Goal: Task Accomplishment & Management: Use online tool/utility

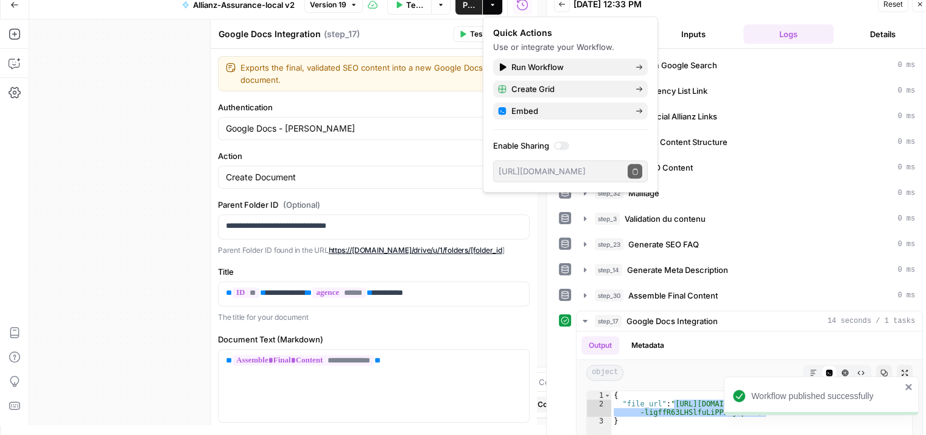
scroll to position [10, 0]
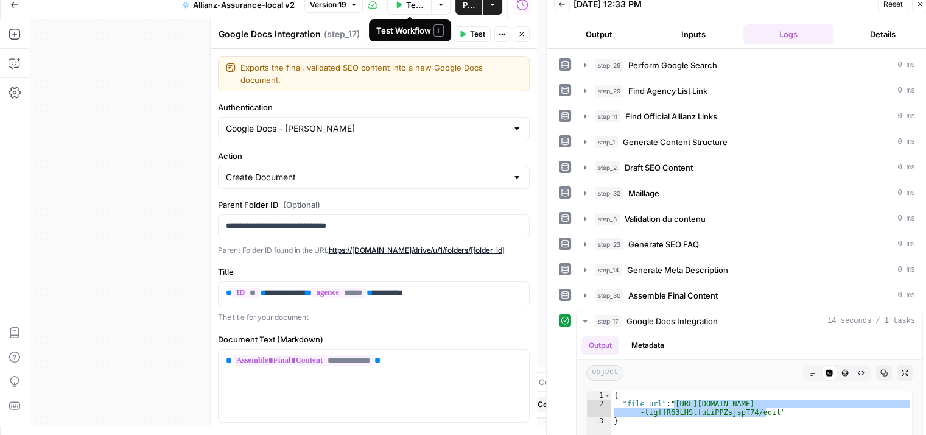
click at [411, 6] on span "Test Workflow" at bounding box center [415, 5] width 18 height 12
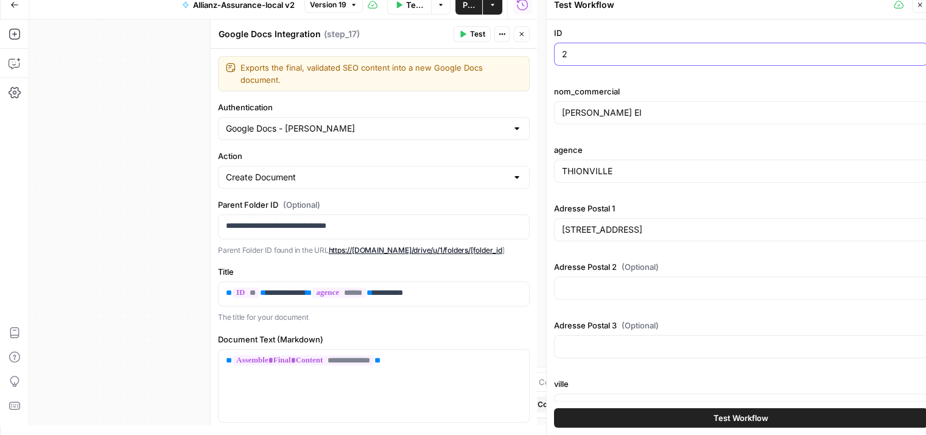
drag, startPoint x: 586, startPoint y: 58, endPoint x: 530, endPoint y: 58, distance: 56.6
click at [530, 58] on body "Haskn New Home Browse Insights Opportunities Your Data Recent Grids [[PERSON_NA…" at bounding box center [463, 207] width 926 height 435
type input "3"
click at [625, 420] on button "Test Workflow" at bounding box center [741, 417] width 374 height 19
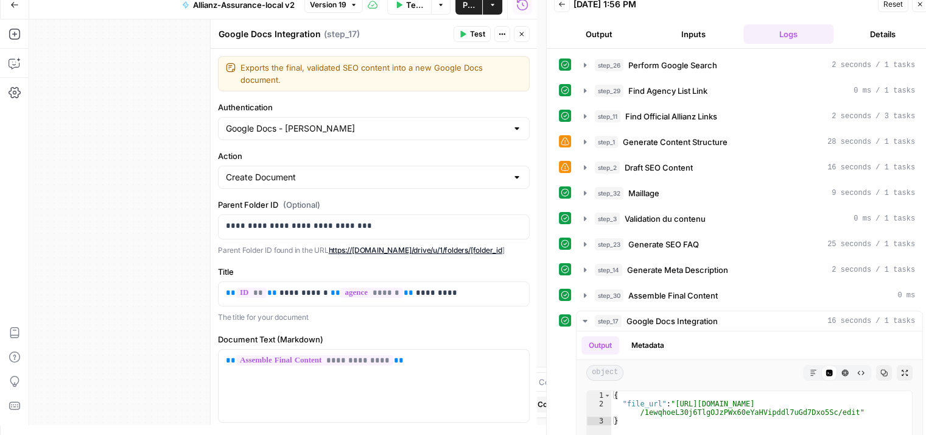
click at [525, 34] on span "Close" at bounding box center [525, 34] width 1 height 1
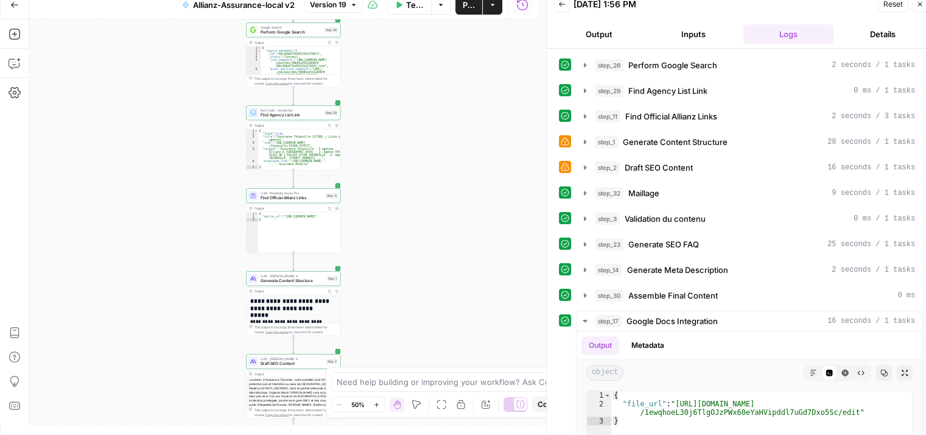
click at [403, 122] on div "Workflow Set Inputs Inputs Google Search Perform Google Search Step 26 Output E…" at bounding box center [283, 221] width 508 height 405
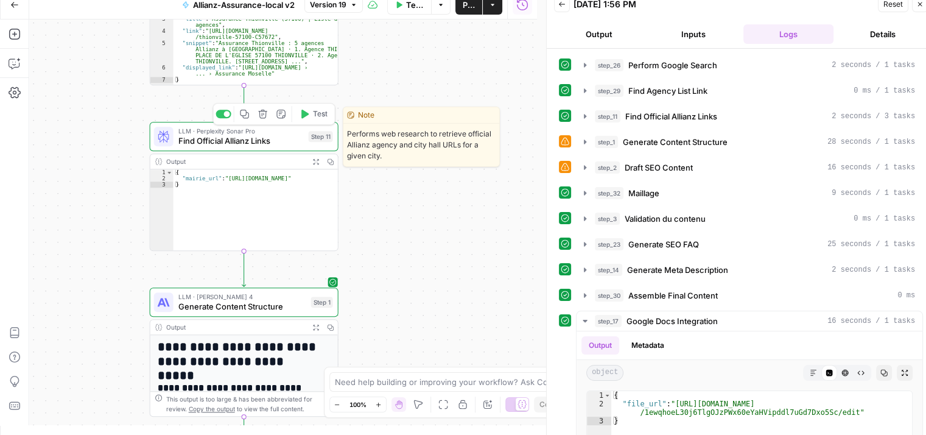
click at [185, 145] on span "Find Official Allianz Links" at bounding box center [240, 141] width 125 height 12
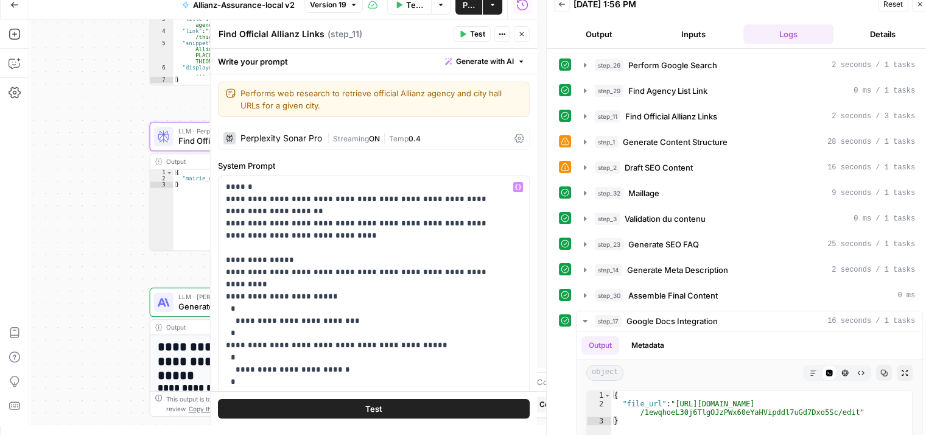
scroll to position [49, 0]
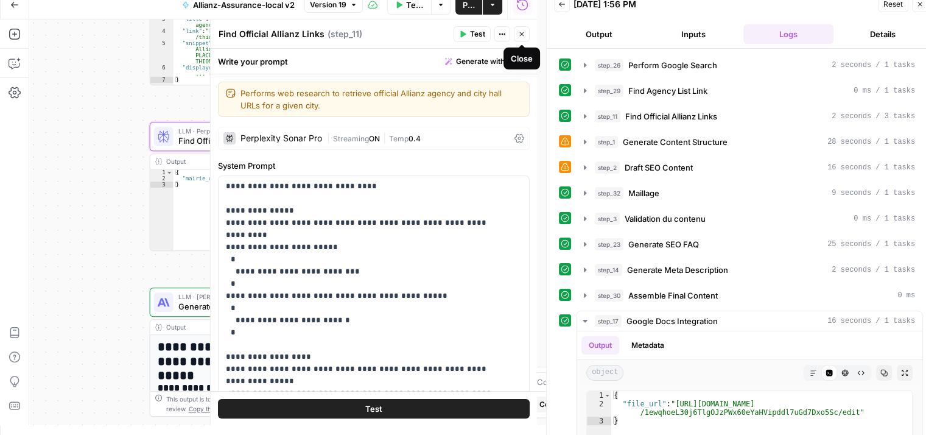
click at [520, 35] on icon "button" at bounding box center [521, 33] width 7 height 7
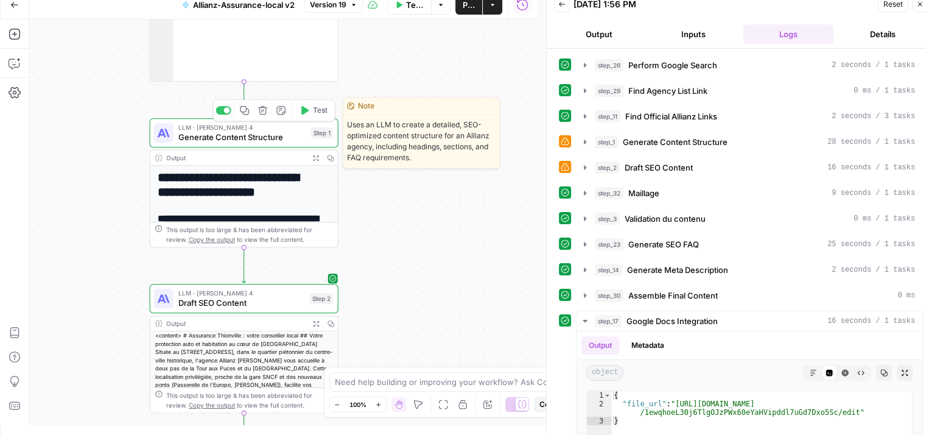
click at [205, 138] on span "Generate Content Structure" at bounding box center [242, 137] width 128 height 12
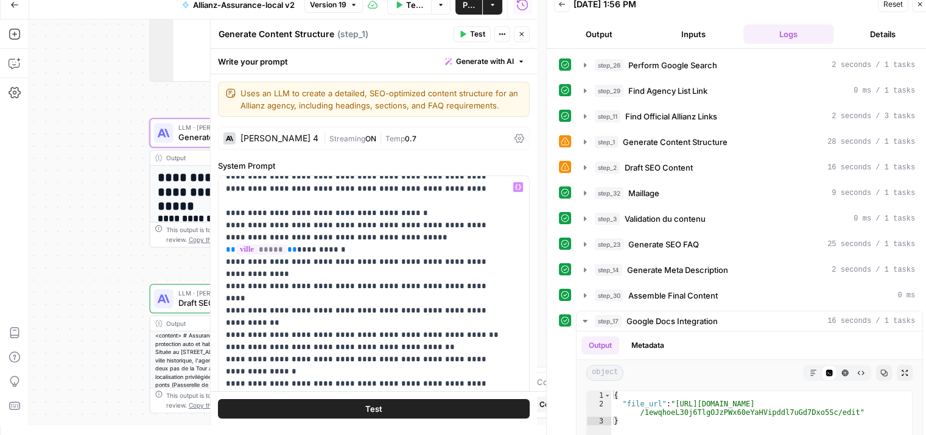
scroll to position [44, 0]
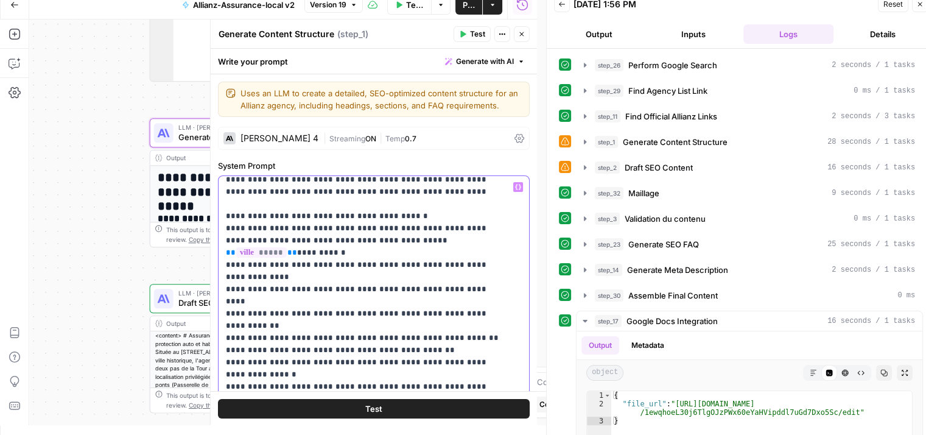
drag, startPoint x: 254, startPoint y: 289, endPoint x: 418, endPoint y: 276, distance: 164.9
click at [418, 276] on p "**********" at bounding box center [365, 411] width 278 height 548
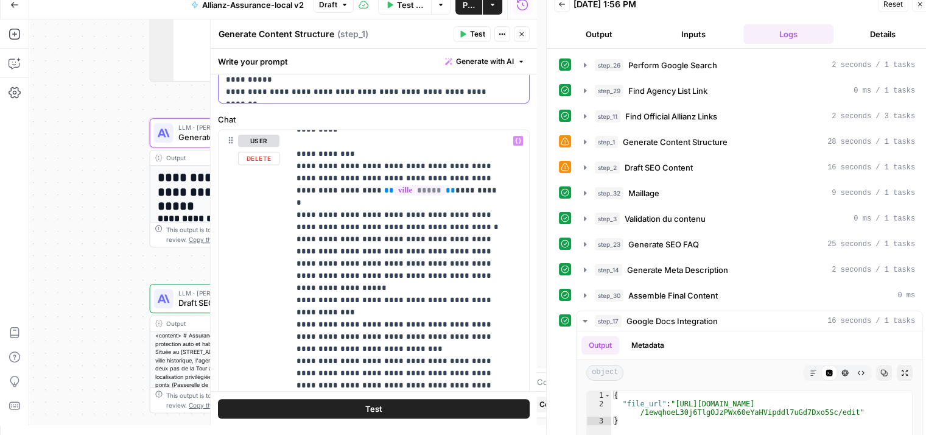
scroll to position [352, 0]
drag, startPoint x: 387, startPoint y: 212, endPoint x: 331, endPoint y: 216, distance: 55.5
click at [331, 216] on p "**********" at bounding box center [399, 263] width 207 height 962
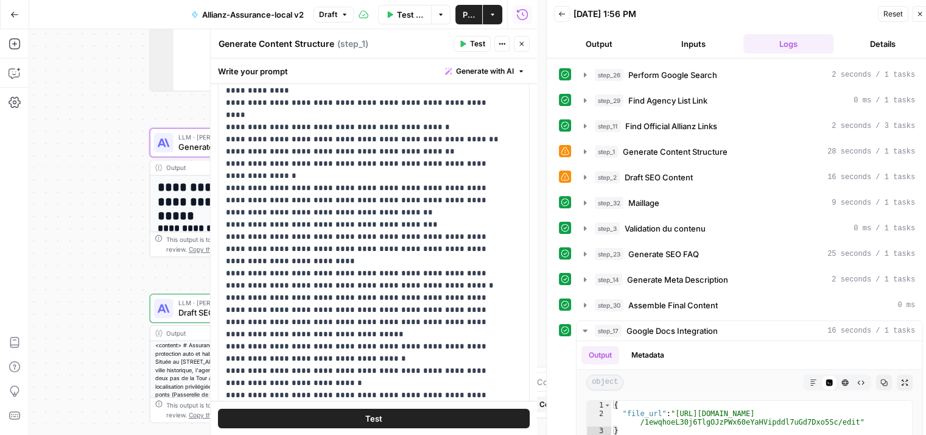
scroll to position [49, 0]
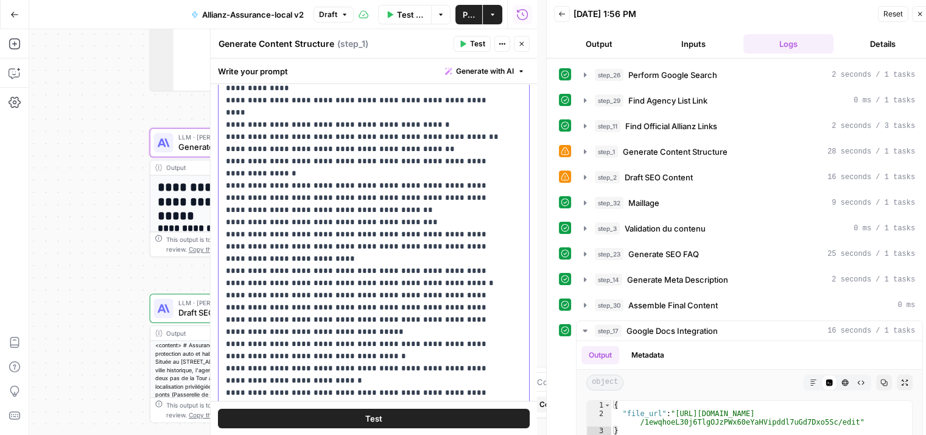
click at [427, 260] on p "**********" at bounding box center [365, 216] width 278 height 536
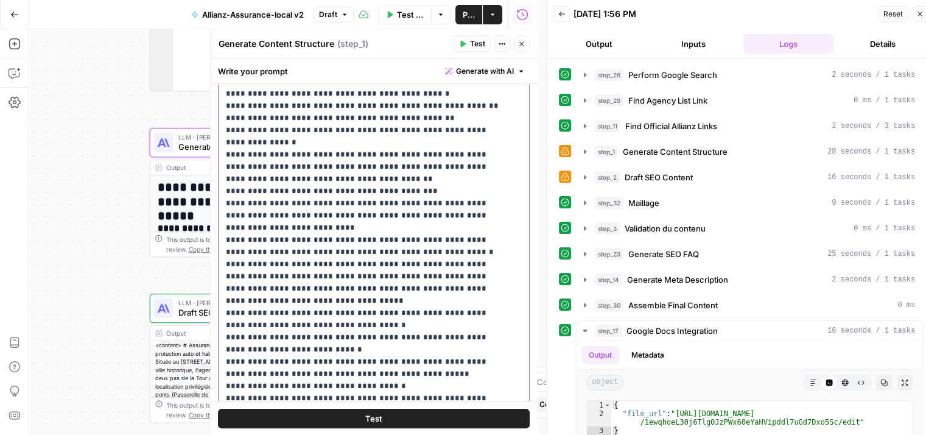
drag, startPoint x: 448, startPoint y: 282, endPoint x: 363, endPoint y: 266, distance: 86.8
click at [363, 266] on p "**********" at bounding box center [365, 185] width 278 height 536
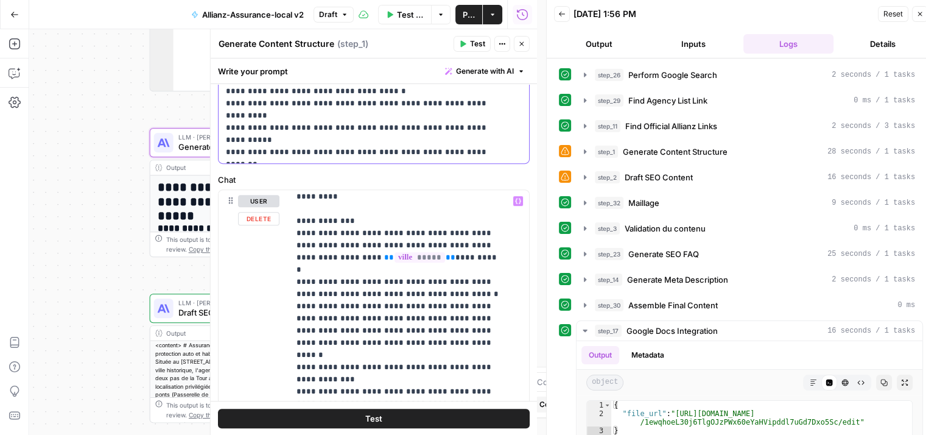
scroll to position [346, 0]
drag, startPoint x: 385, startPoint y: 254, endPoint x: 331, endPoint y: 251, distance: 54.3
click at [331, 251] on p "**********" at bounding box center [399, 330] width 207 height 962
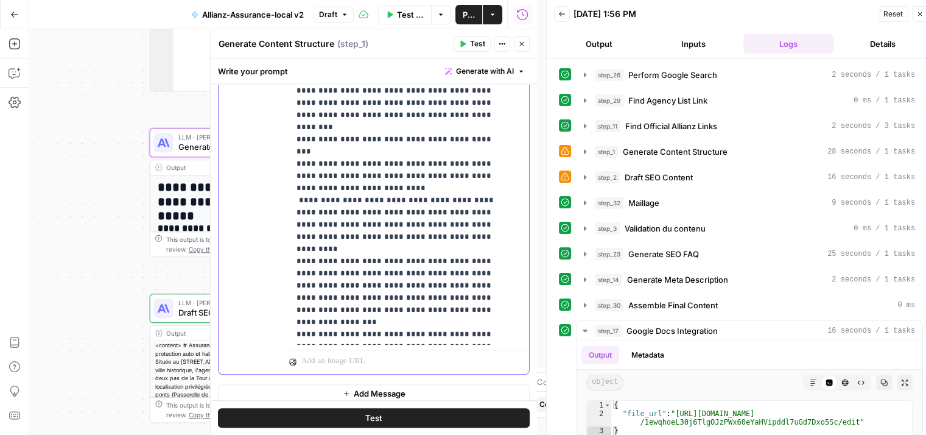
scroll to position [867, 0]
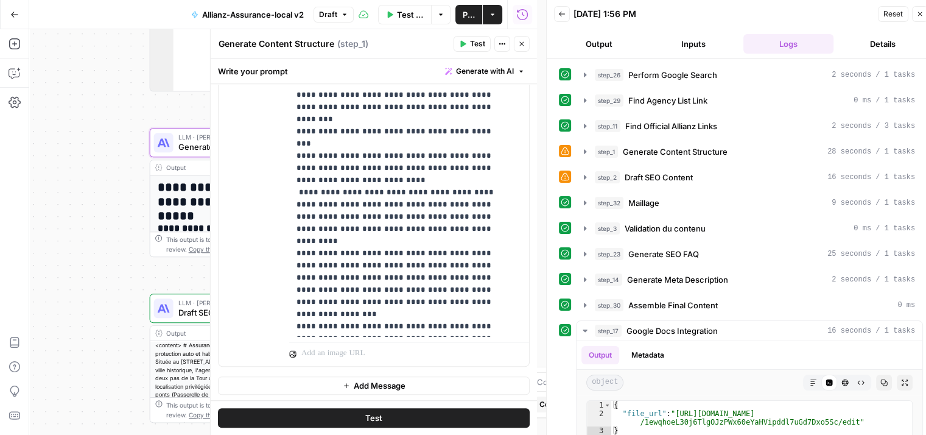
click at [432, 413] on button "Test" at bounding box center [374, 417] width 312 height 19
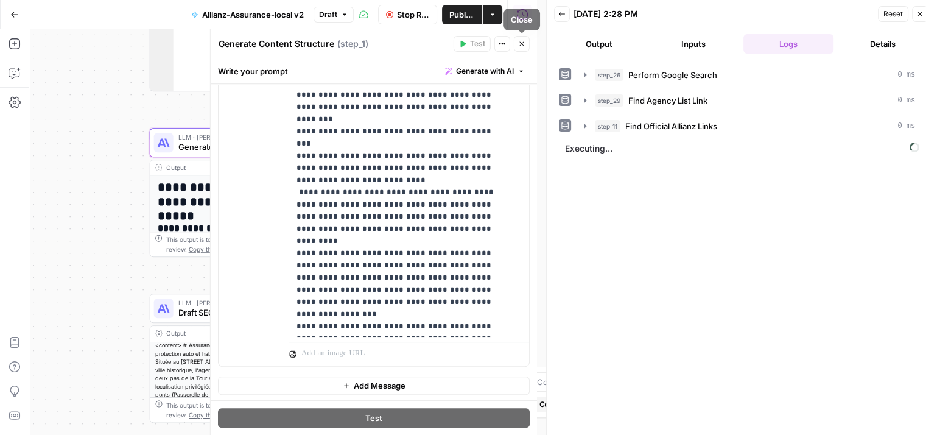
click at [520, 49] on button "Close" at bounding box center [522, 44] width 16 height 16
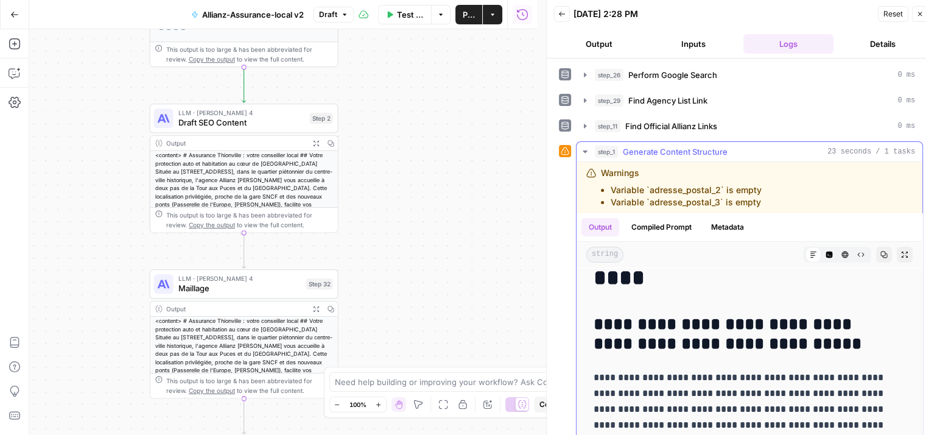
scroll to position [0, 0]
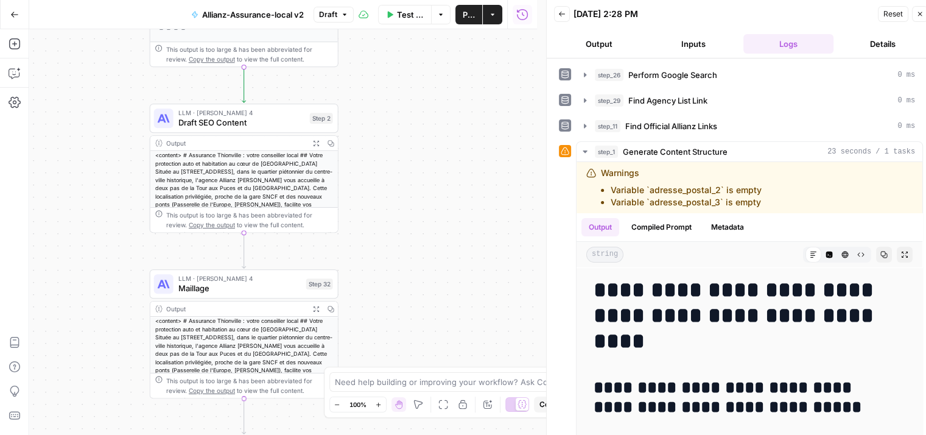
click at [379, 176] on div "Workflow Set Inputs Inputs Google Search Perform Google Search Step 26 Output E…" at bounding box center [283, 231] width 508 height 405
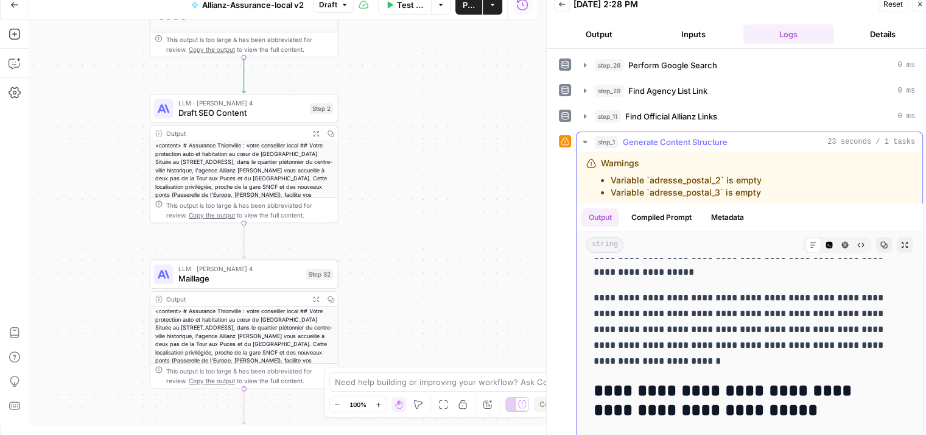
scroll to position [338, 0]
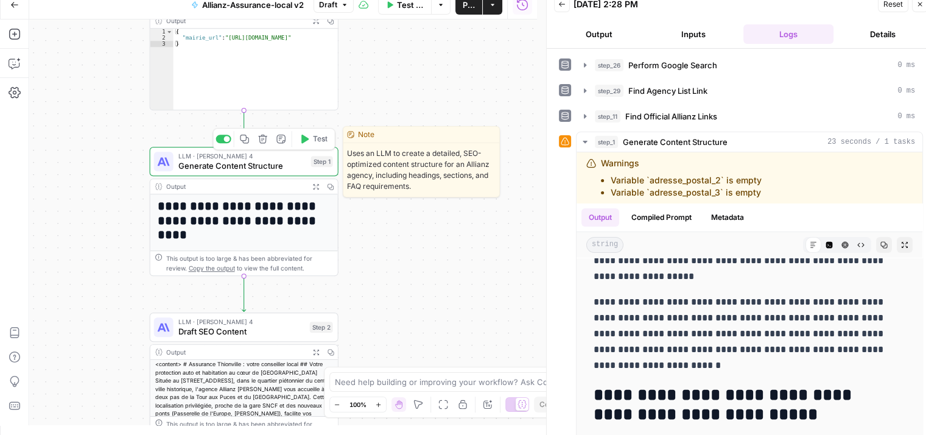
click at [197, 164] on span "Generate Content Structure" at bounding box center [242, 165] width 128 height 12
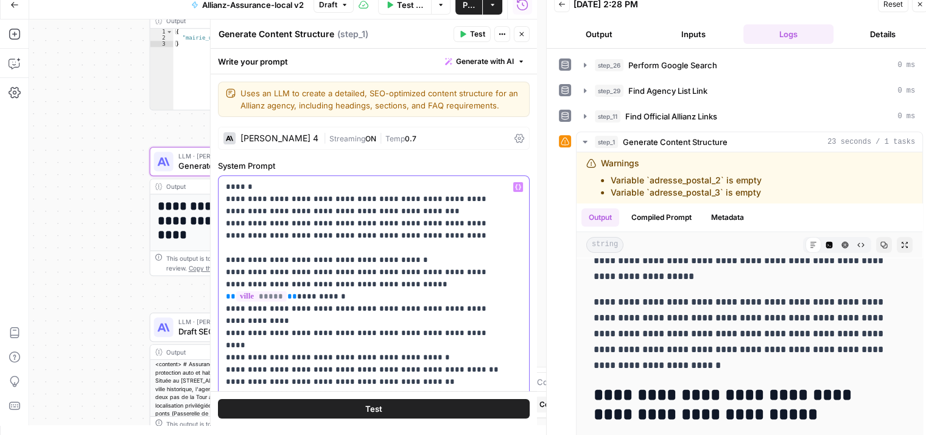
type input "a"
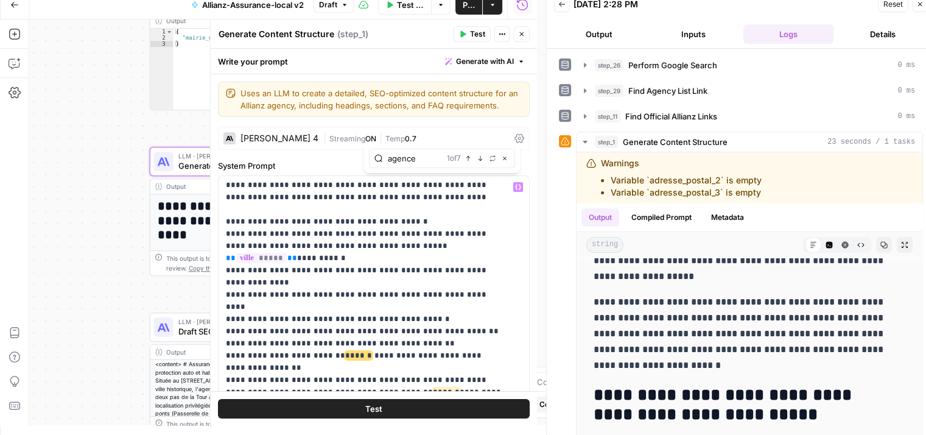
scroll to position [39, 0]
type input "agence"
click at [480, 162] on button "Next Match" at bounding box center [480, 158] width 10 height 10
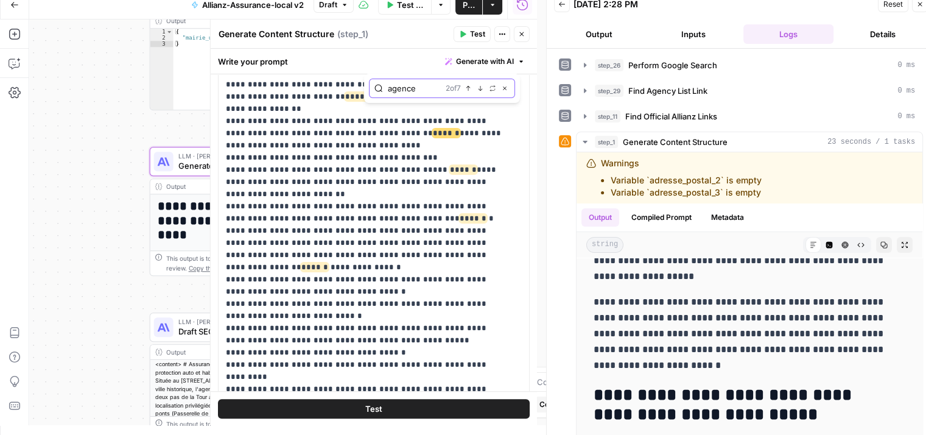
scroll to position [278, 0]
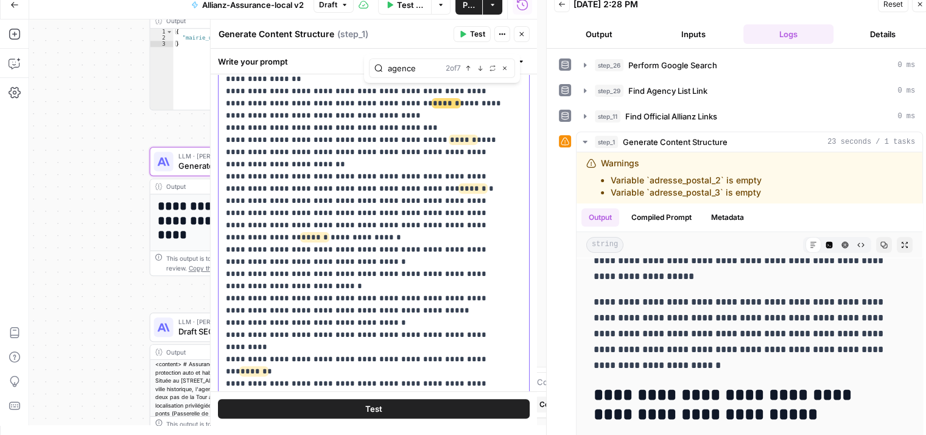
click at [480, 162] on p "**********" at bounding box center [365, 122] width 278 height 536
click at [328, 233] on span "******" at bounding box center [314, 237] width 27 height 8
click at [480, 67] on icon "button" at bounding box center [480, 68] width 6 height 6
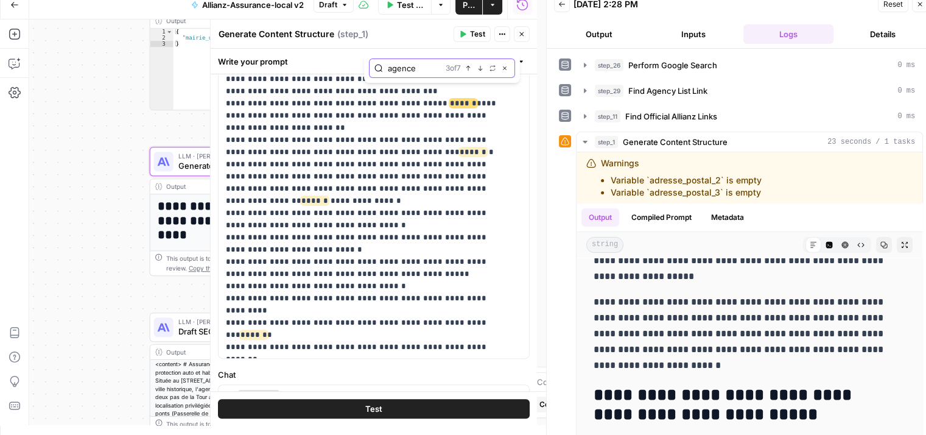
click at [480, 67] on icon "button" at bounding box center [480, 68] width 6 height 6
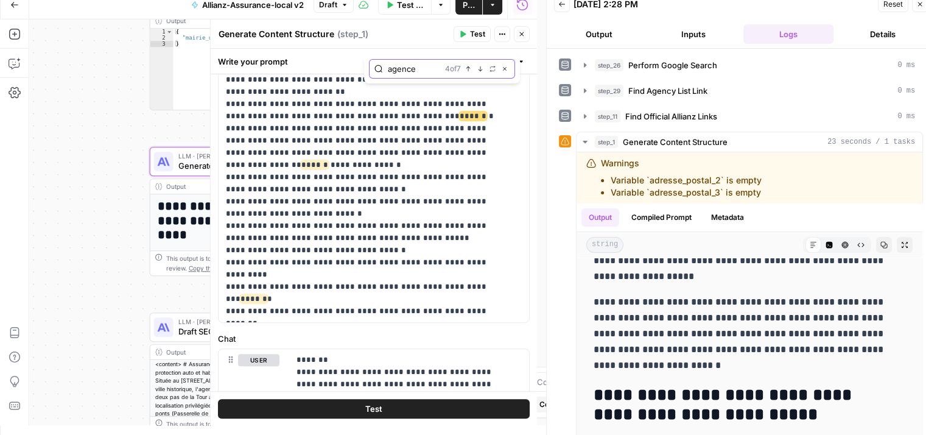
scroll to position [351, 0]
click at [421, 75] on div "agence 4 of 7 Previous match Next Match Replace Close" at bounding box center [442, 67] width 146 height 19
click at [505, 69] on icon "button" at bounding box center [505, 68] width 6 height 6
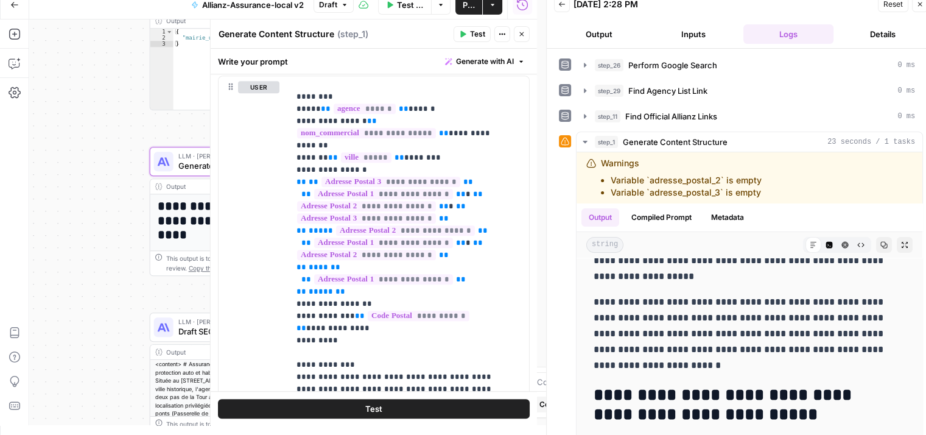
scroll to position [90, 0]
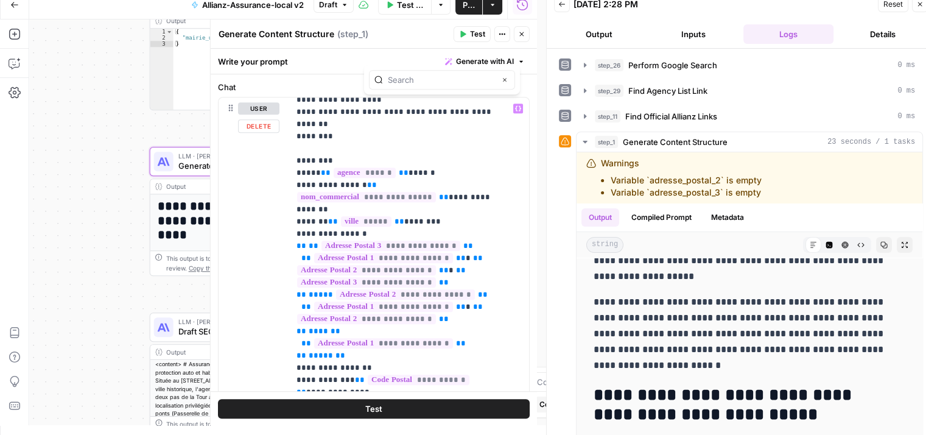
scroll to position [43, 0]
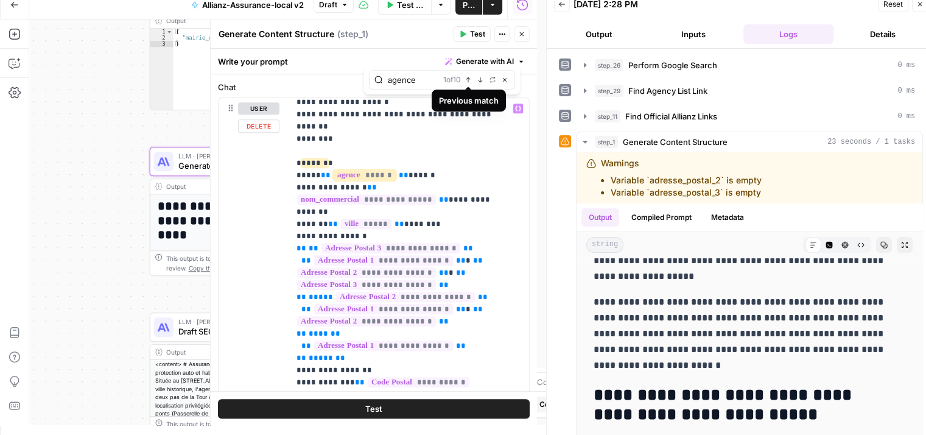
type input "agence"
click at [468, 77] on icon "button" at bounding box center [468, 80] width 6 height 6
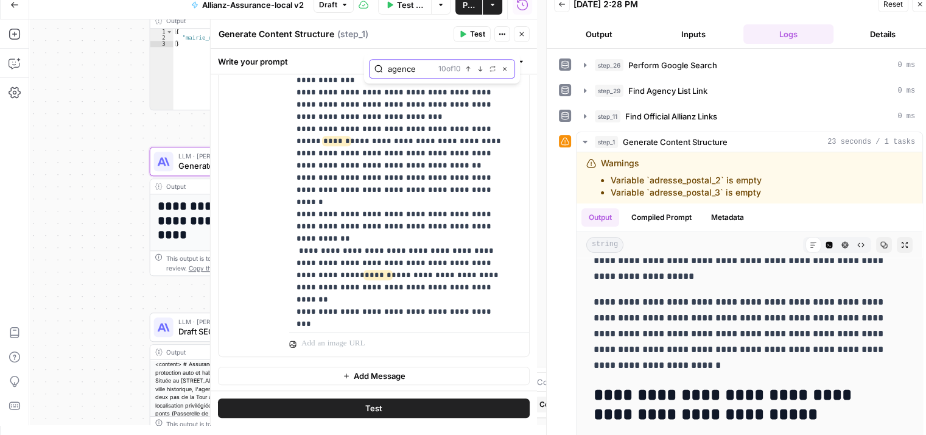
scroll to position [282, 0]
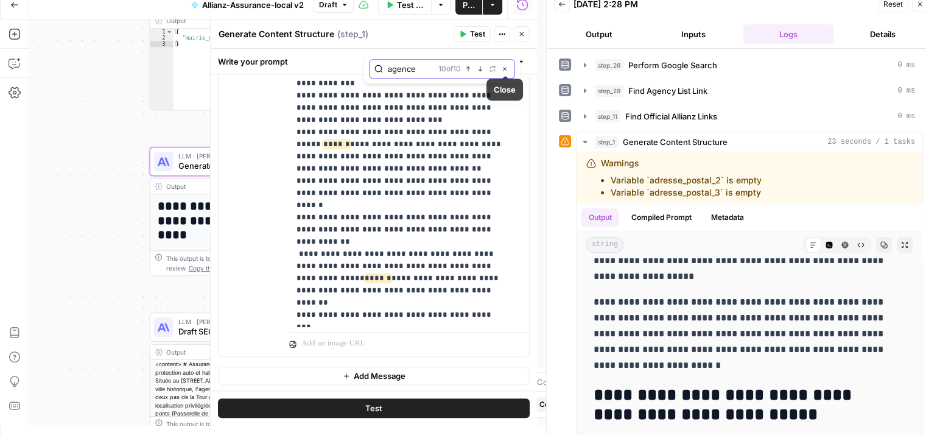
click at [505, 68] on icon "button" at bounding box center [505, 69] width 4 height 4
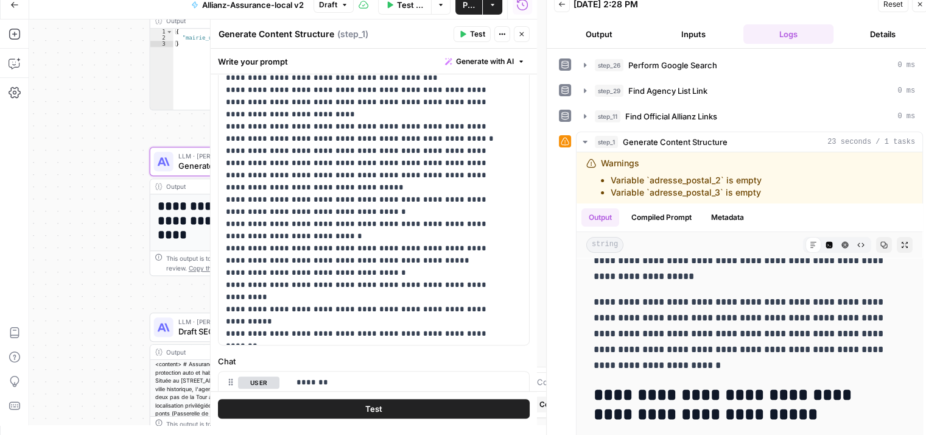
scroll to position [49, 0]
click at [525, 38] on button "Close" at bounding box center [522, 34] width 16 height 16
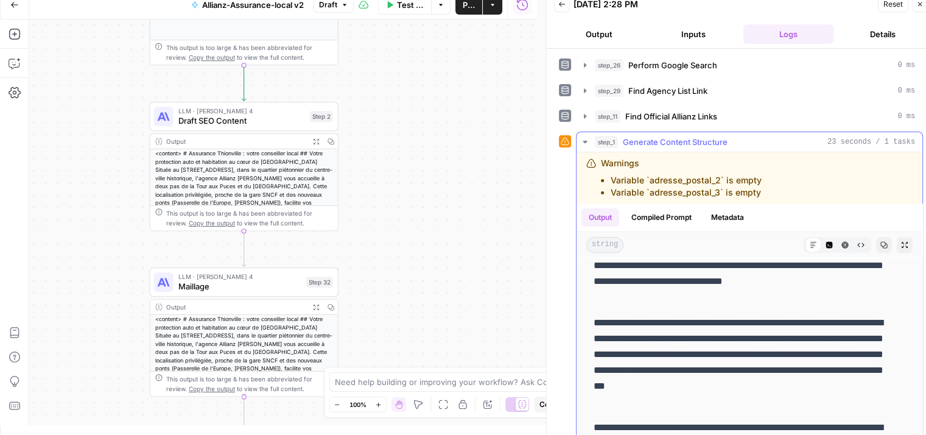
scroll to position [78, 0]
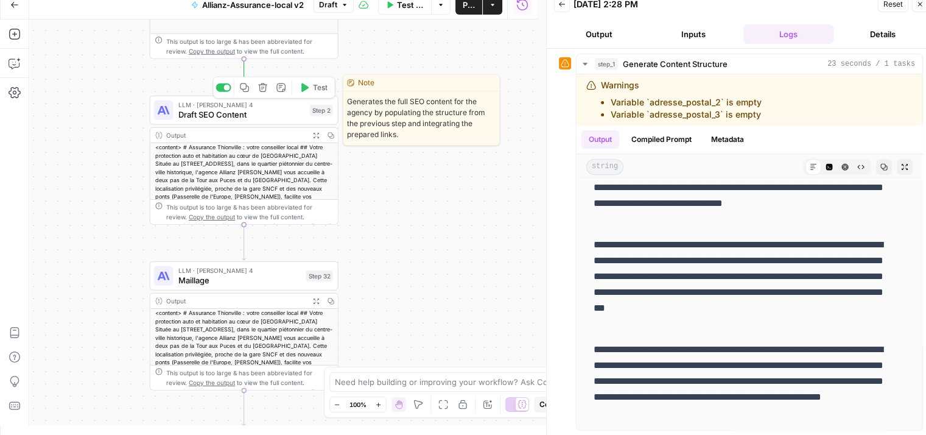
click at [303, 85] on icon "button" at bounding box center [304, 87] width 7 height 9
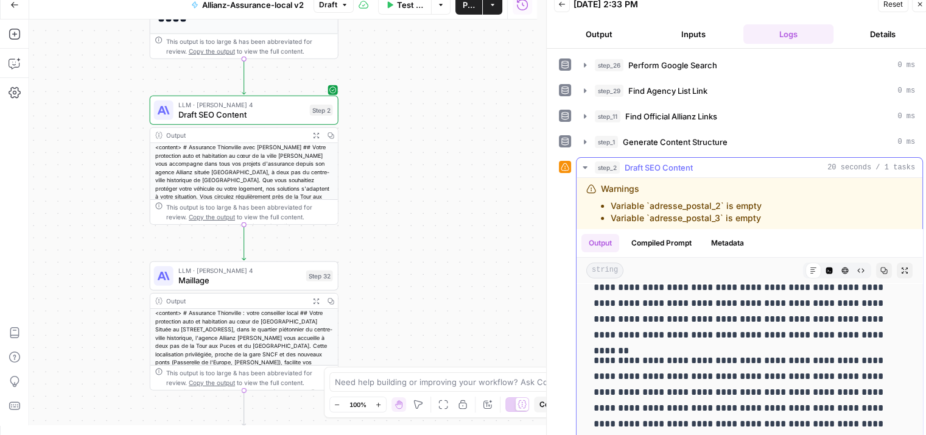
scroll to position [343, 0]
drag, startPoint x: 761, startPoint y: 320, endPoint x: 817, endPoint y: 312, distance: 56.5
click at [817, 312] on p "**********" at bounding box center [739, 271] width 293 height 142
copy p "**********"
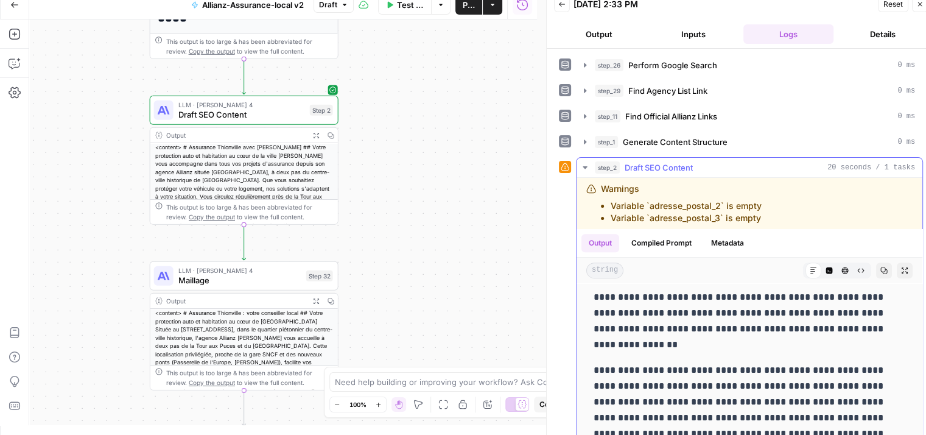
scroll to position [750, 0]
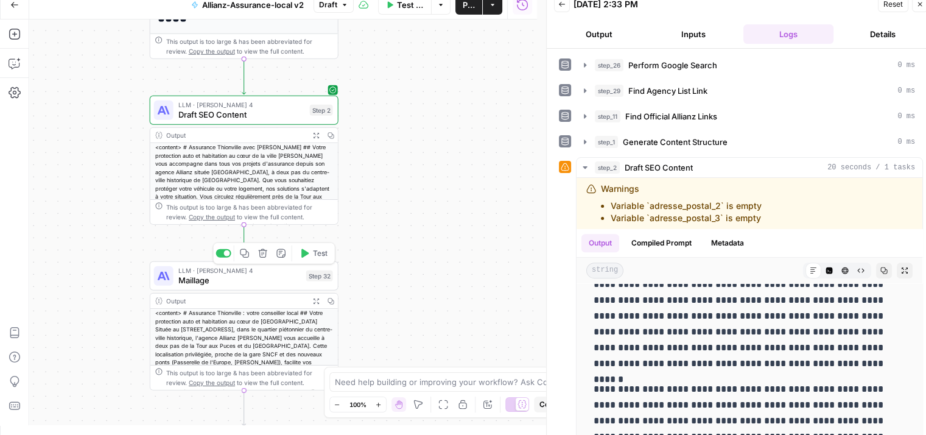
click at [306, 257] on icon "button" at bounding box center [304, 253] width 10 height 10
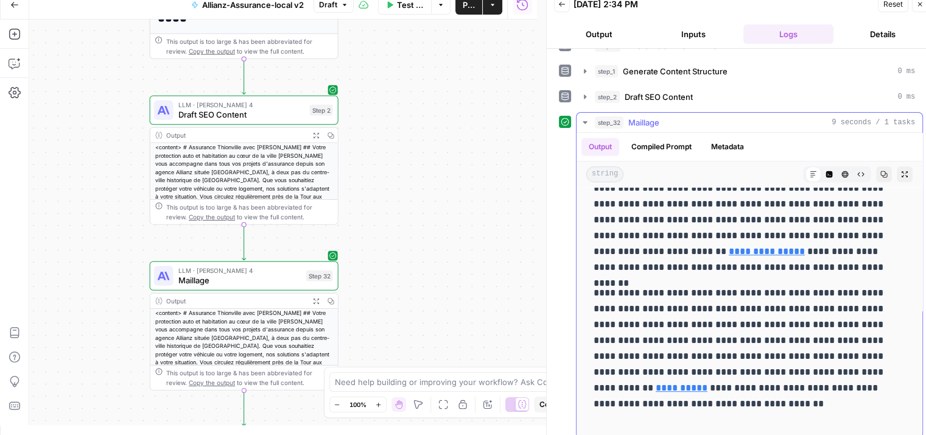
scroll to position [77, 0]
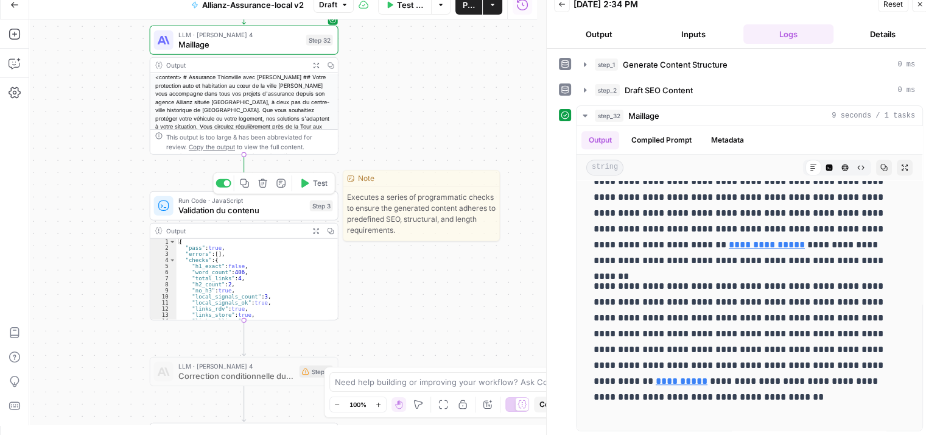
click at [313, 186] on span "Test" at bounding box center [320, 183] width 15 height 11
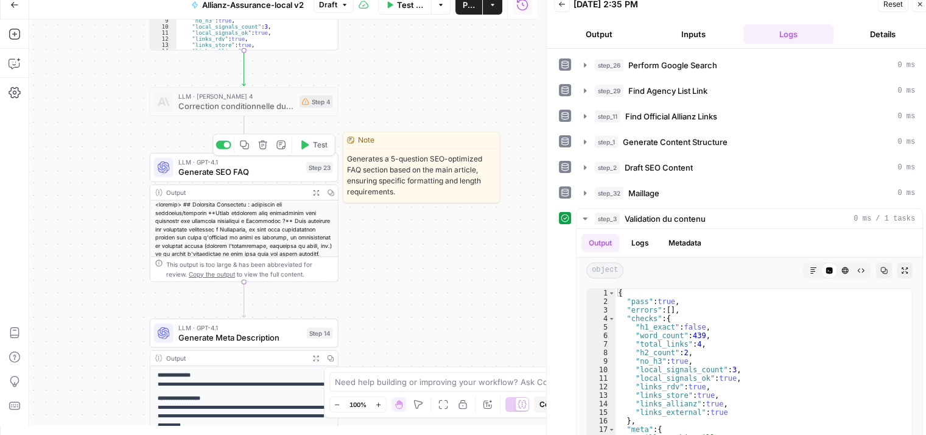
click at [309, 146] on button "Test" at bounding box center [314, 145] width 38 height 16
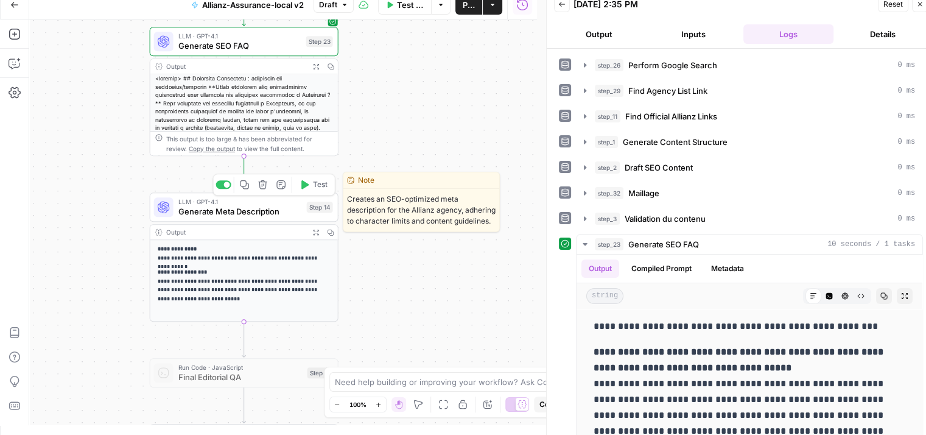
click at [307, 192] on button "Test" at bounding box center [314, 185] width 38 height 16
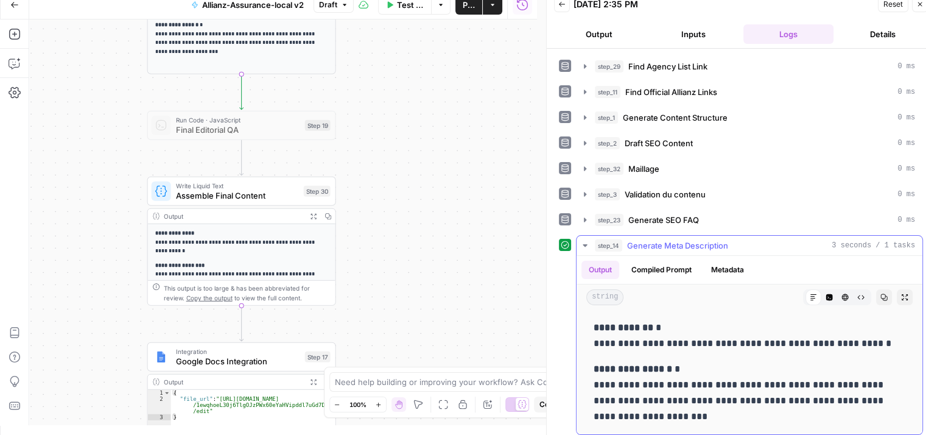
scroll to position [27, 0]
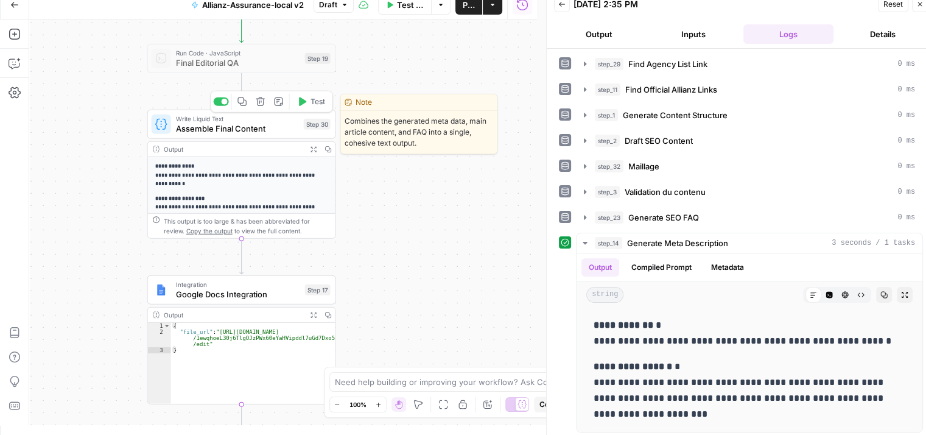
click at [312, 107] on button "Test" at bounding box center [311, 102] width 38 height 16
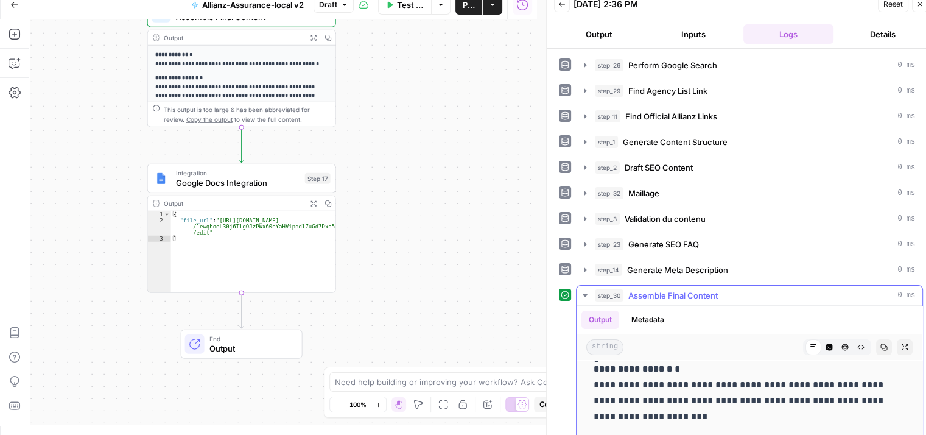
scroll to position [55, 0]
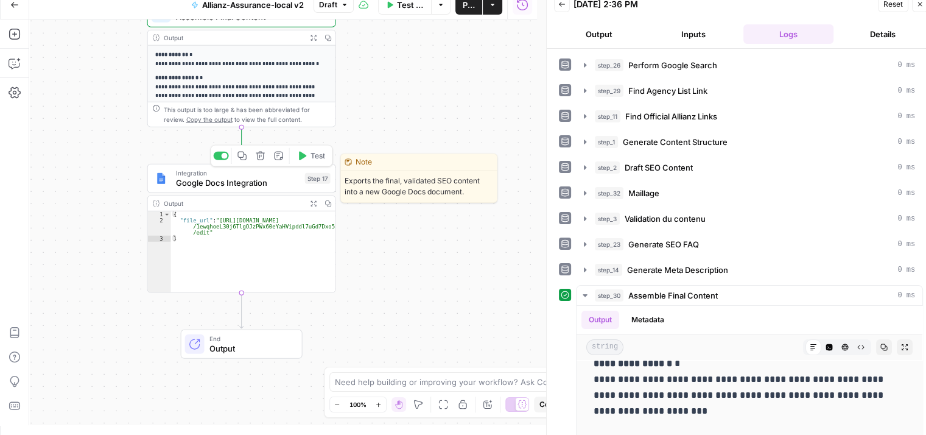
click at [302, 161] on button "Test" at bounding box center [311, 156] width 38 height 16
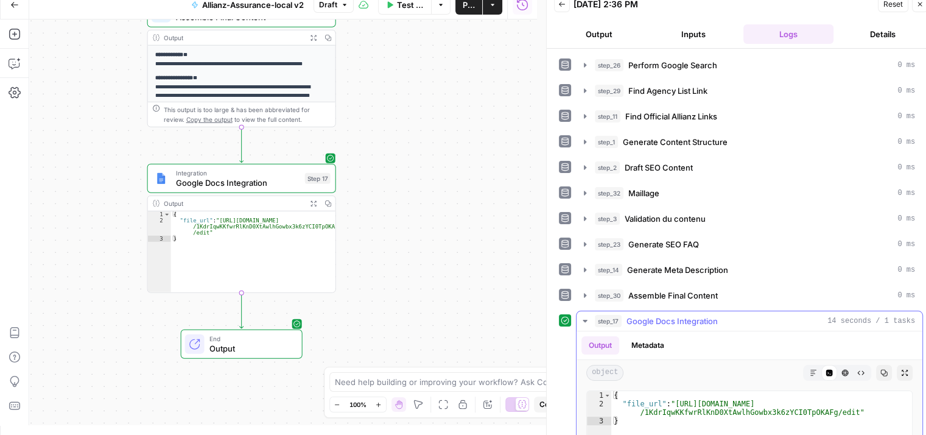
type textarea "**********"
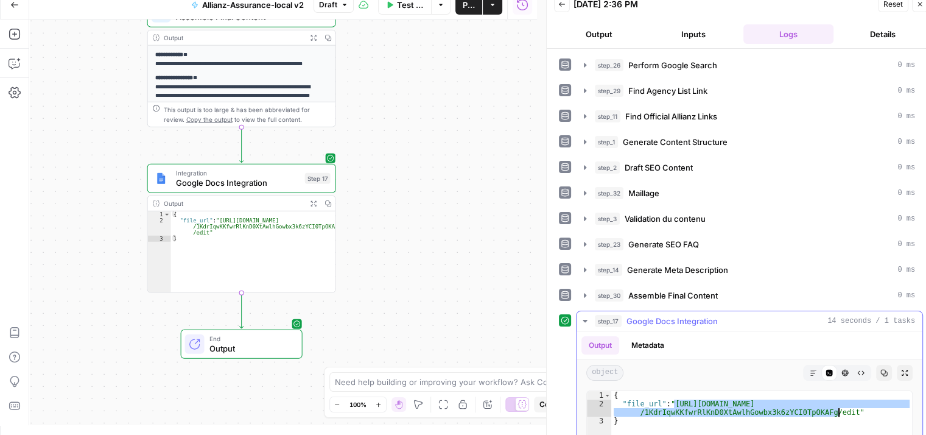
drag, startPoint x: 674, startPoint y: 398, endPoint x: 837, endPoint y: 410, distance: 163.5
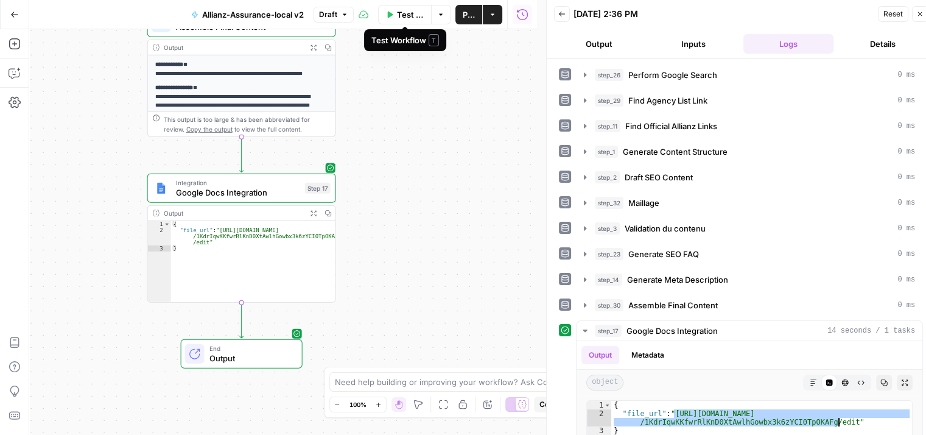
click at [404, 15] on span "Test Workflow" at bounding box center [410, 15] width 27 height 12
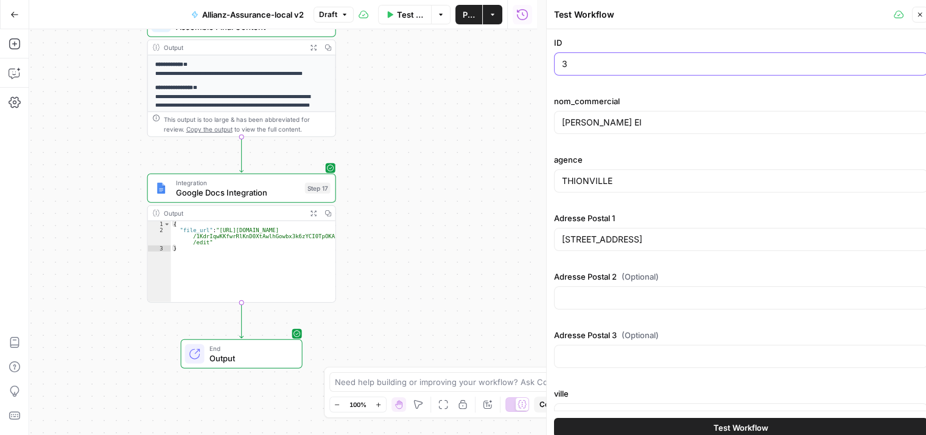
click at [585, 62] on input "3" at bounding box center [741, 64] width 358 height 12
type input "4"
click at [591, 111] on div "[PERSON_NAME] EI" at bounding box center [741, 122] width 374 height 23
click at [597, 119] on input "[PERSON_NAME] EI" at bounding box center [741, 122] width 358 height 12
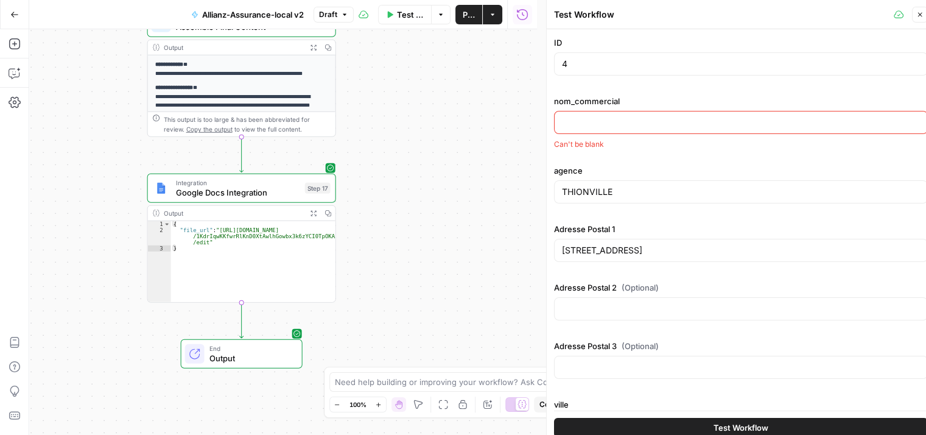
paste input "J AZAIS EI & Y [PERSON_NAME] EI"
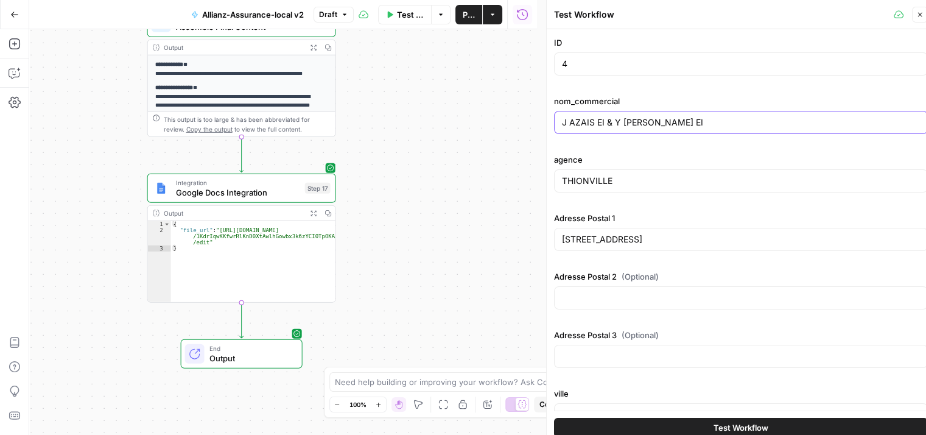
type input "J AZAIS EI & Y [PERSON_NAME] EI"
drag, startPoint x: 620, startPoint y: 180, endPoint x: 534, endPoint y: 181, distance: 85.8
click at [534, 181] on body "Haskn New Home Browse Insights Opportunities Your Data Recent Grids [[PERSON_NA…" at bounding box center [463, 217] width 926 height 435
paste input "[GEOGRAPHIC_DATA]"
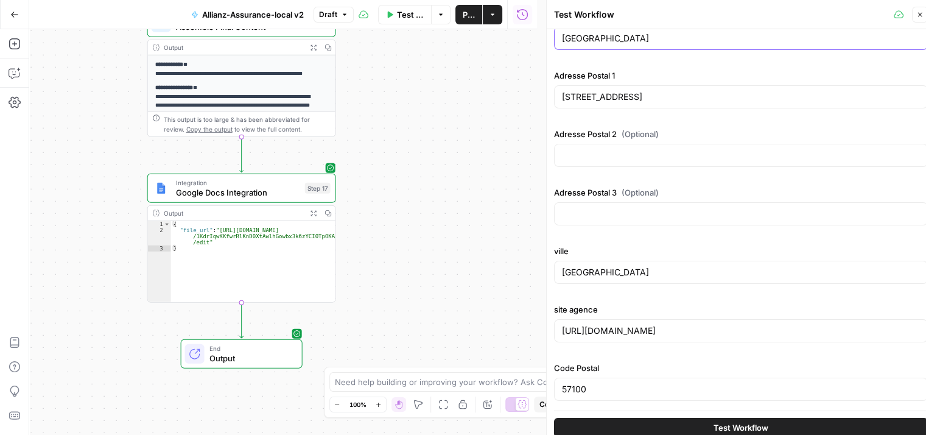
type input "[GEOGRAPHIC_DATA]"
click at [626, 273] on input "[GEOGRAPHIC_DATA]" at bounding box center [741, 272] width 358 height 12
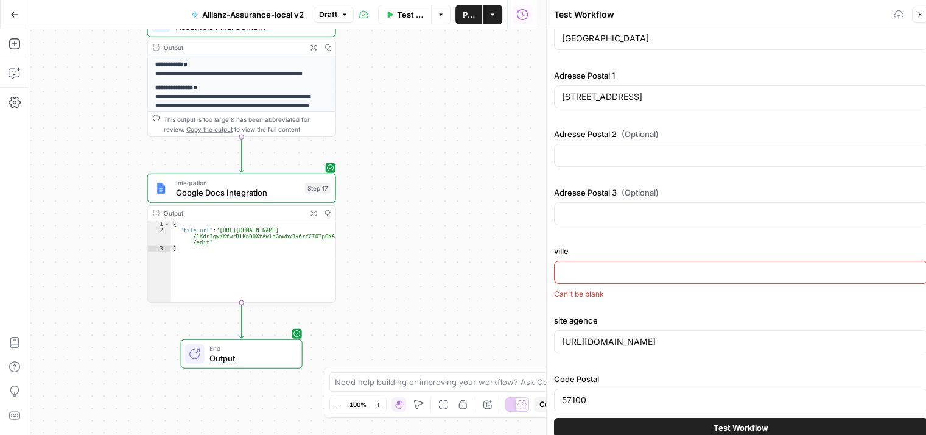
paste input "[GEOGRAPHIC_DATA]"
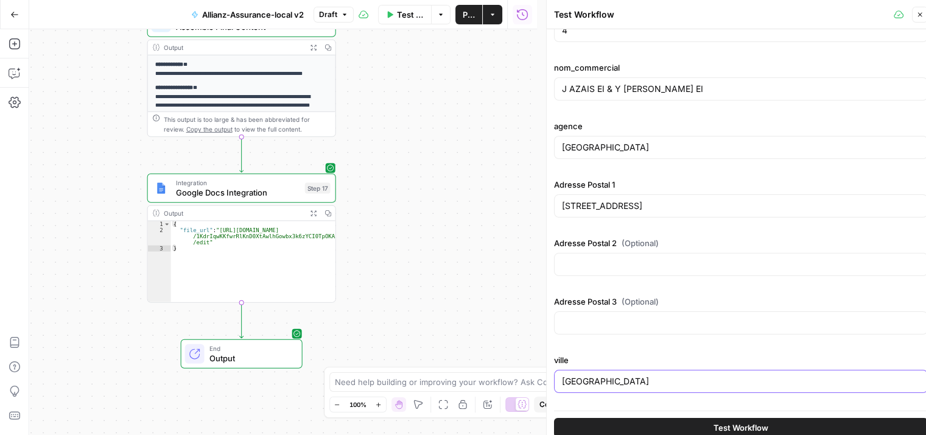
scroll to position [30, 0]
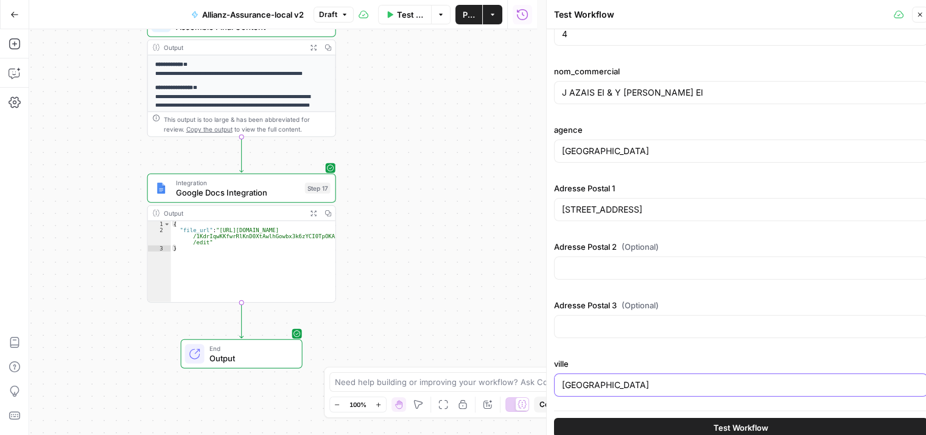
type input "[GEOGRAPHIC_DATA]"
drag, startPoint x: 656, startPoint y: 208, endPoint x: 543, endPoint y: 195, distance: 113.9
click at [546, 195] on div "Test Workflow Close ID 4 nom_commercial J AZAIS EI & Y LEBOURG EI agence Perpig…" at bounding box center [740, 222] width 389 height 444
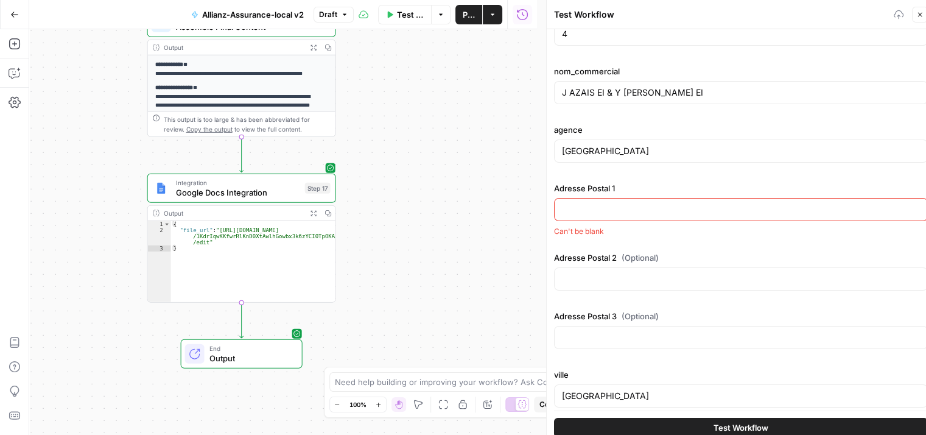
paste input "363 bd [PERSON_NAME]"
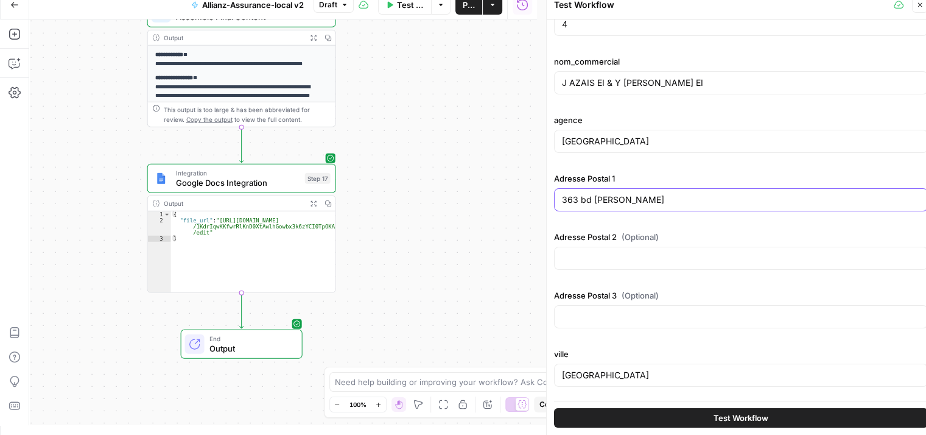
scroll to position [142, 0]
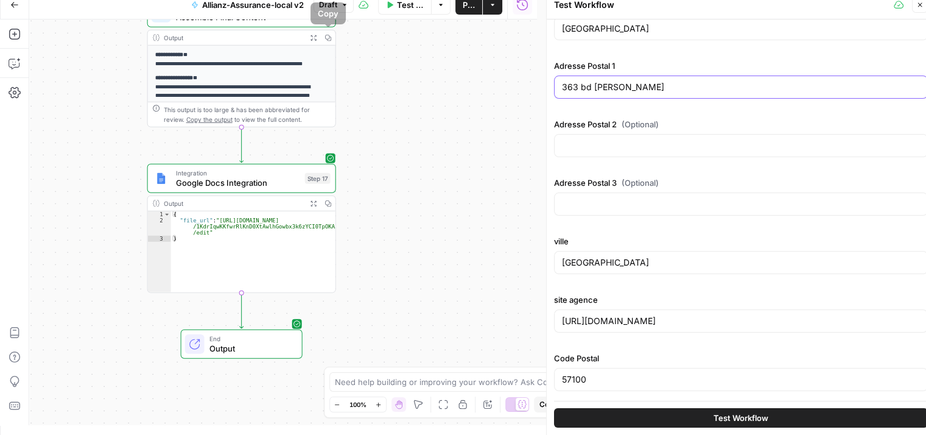
type input "363 bd [PERSON_NAME]"
click at [599, 377] on input "57100" at bounding box center [741, 379] width 358 height 12
paste input "66000"
type input "66000"
click at [707, 319] on input "[URL][DOMAIN_NAME]" at bounding box center [741, 321] width 358 height 12
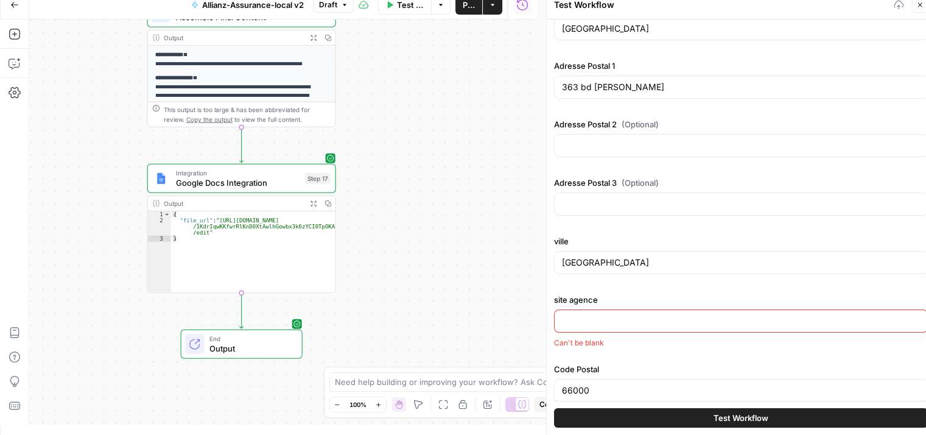
paste input "[URL][DOMAIN_NAME]"
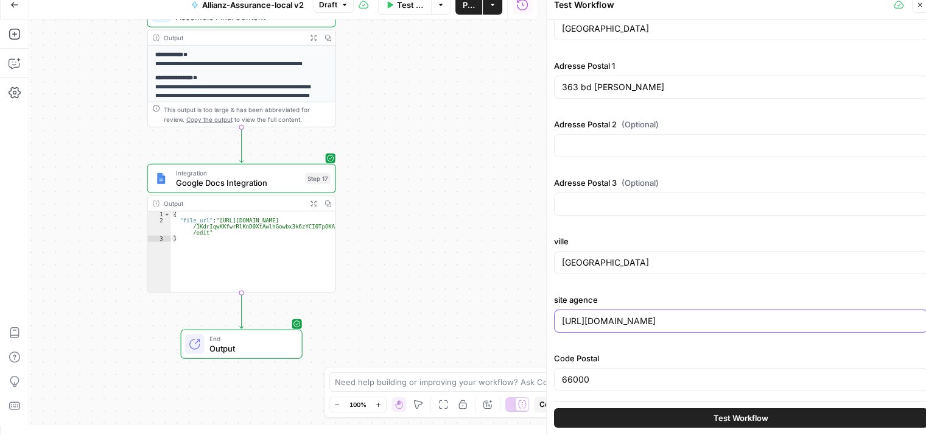
type input "[URL][DOMAIN_NAME]"
click at [675, 416] on button "Test Workflow" at bounding box center [741, 417] width 374 height 19
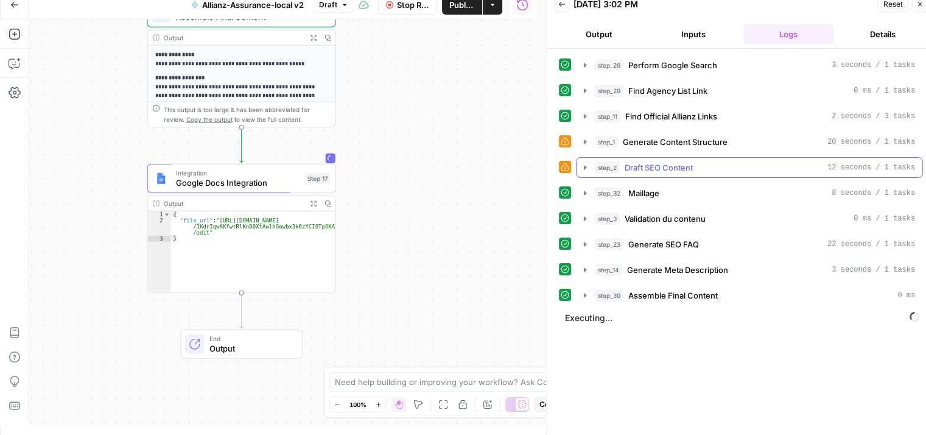
click at [581, 175] on button "step_2 Draft SEO Content 12 seconds / 1 tasks" at bounding box center [749, 167] width 346 height 19
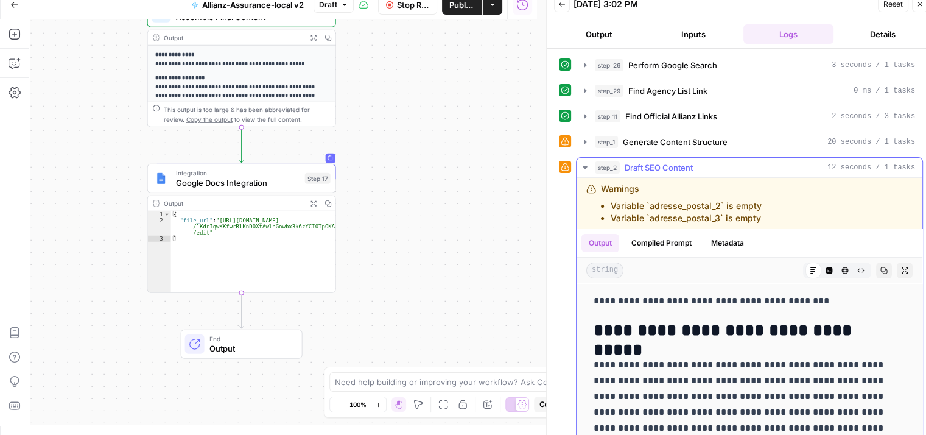
click at [581, 175] on button "step_2 Draft SEO Content 12 seconds / 1 tasks" at bounding box center [749, 167] width 346 height 19
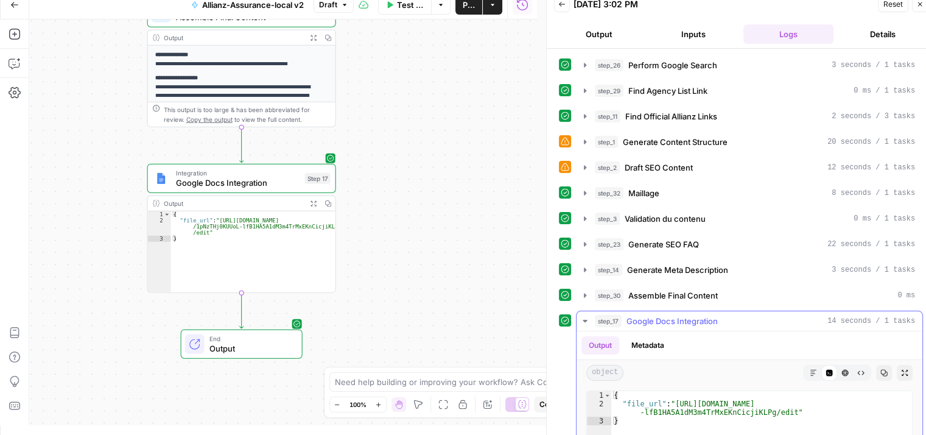
type textarea "**********"
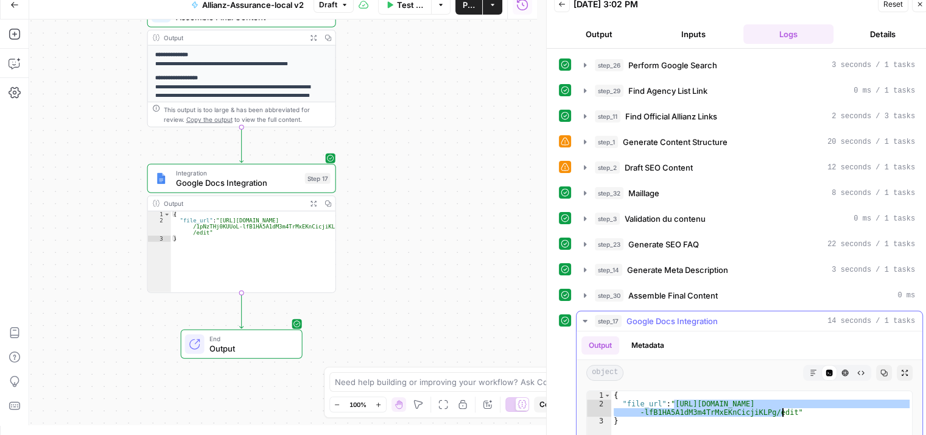
drag, startPoint x: 674, startPoint y: 399, endPoint x: 782, endPoint y: 410, distance: 108.3
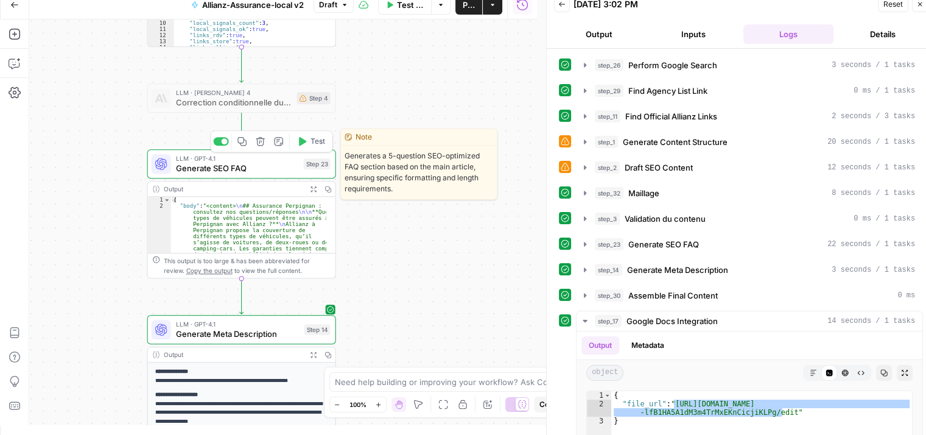
click at [223, 172] on span "Generate SEO FAQ" at bounding box center [237, 168] width 123 height 12
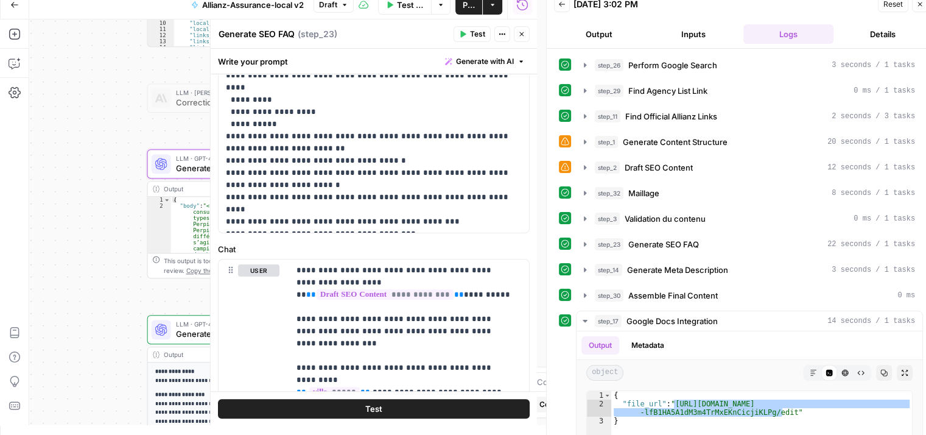
scroll to position [394, 0]
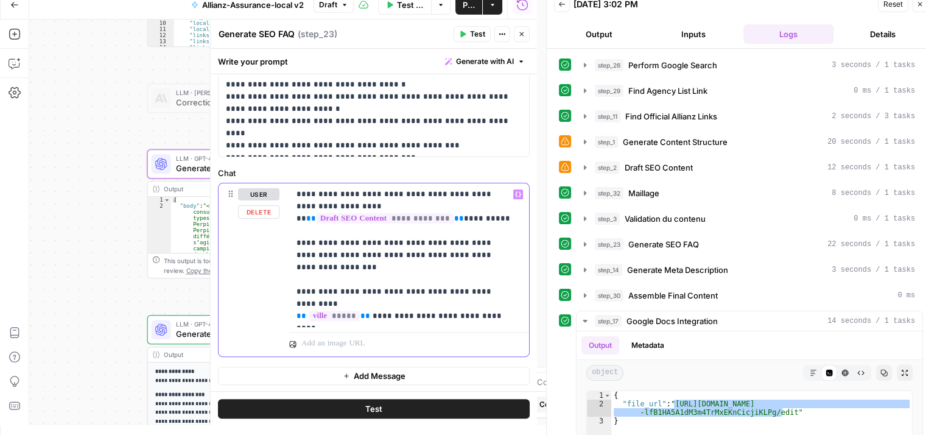
click at [362, 312] on p "**********" at bounding box center [404, 255] width 216 height 134
click at [582, 244] on icon "button" at bounding box center [585, 244] width 10 height 10
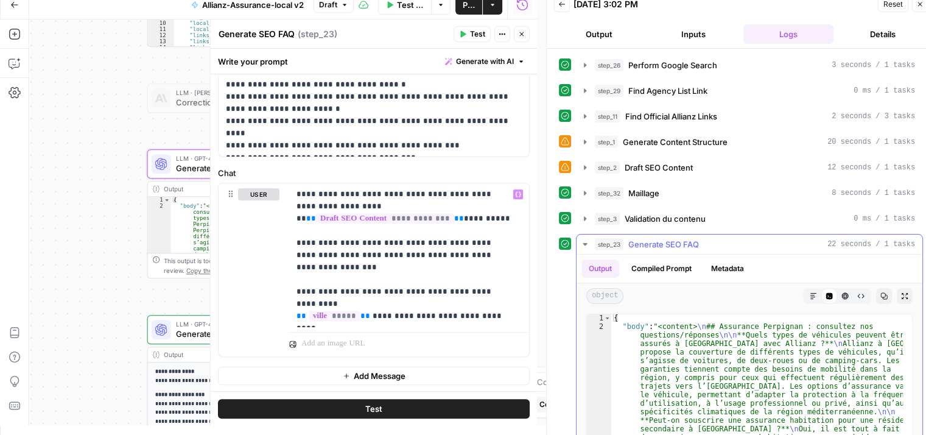
scroll to position [0, 0]
click at [810, 293] on icon "button" at bounding box center [813, 295] width 7 height 7
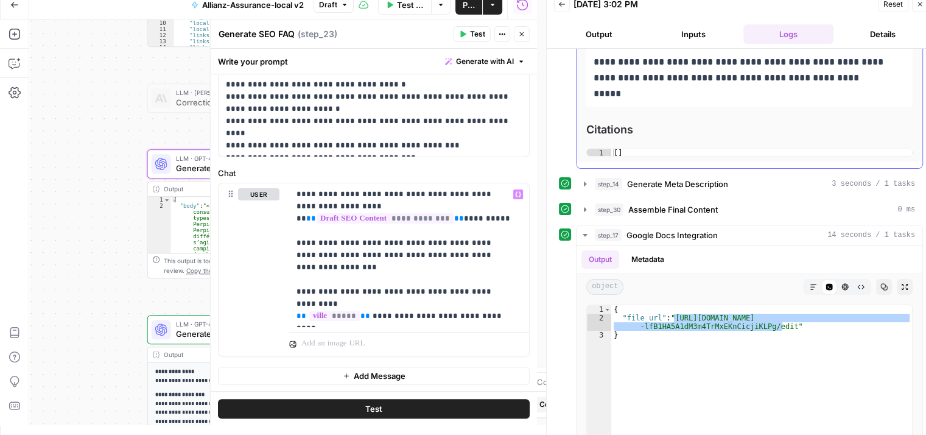
scroll to position [399, 0]
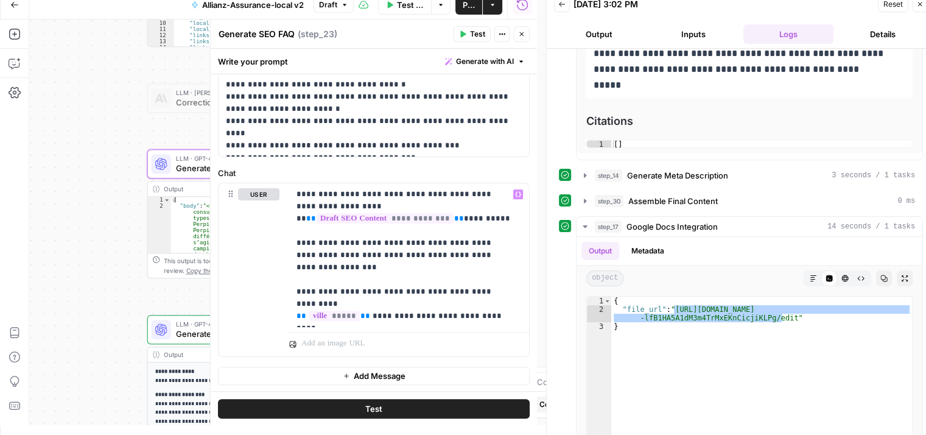
click at [523, 35] on icon "button" at bounding box center [521, 33] width 7 height 7
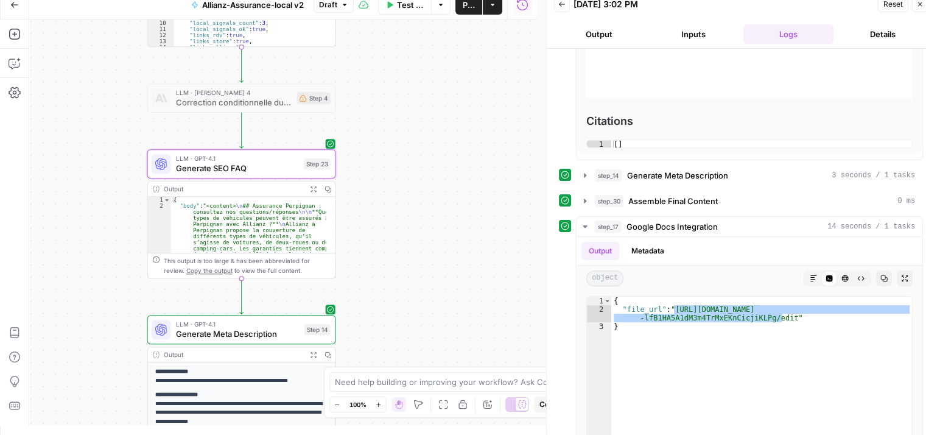
scroll to position [725, 0]
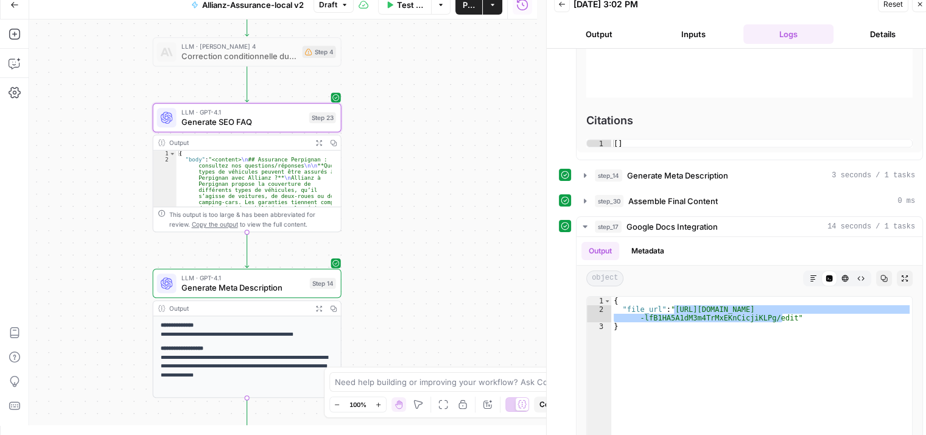
click at [412, 6] on span "Test Workflow" at bounding box center [410, 5] width 27 height 12
click at [408, 10] on span "Test Workflow" at bounding box center [410, 5] width 27 height 12
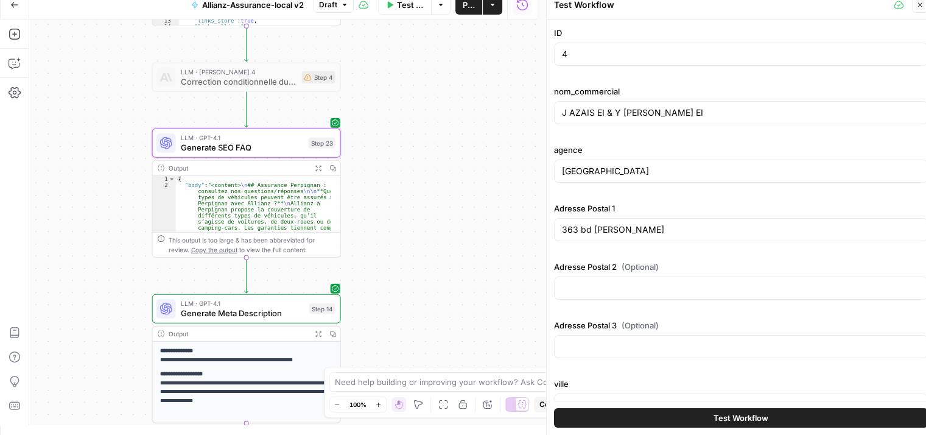
click at [569, 65] on div "4" at bounding box center [741, 54] width 374 height 23
click at [572, 57] on input "4" at bounding box center [741, 54] width 358 height 12
type input "5"
click at [749, 413] on span "Test Workflow" at bounding box center [740, 417] width 55 height 12
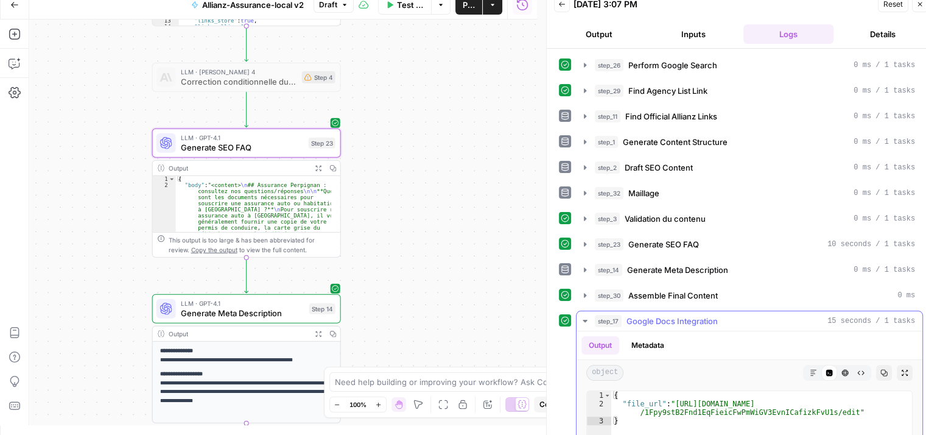
type textarea "**********"
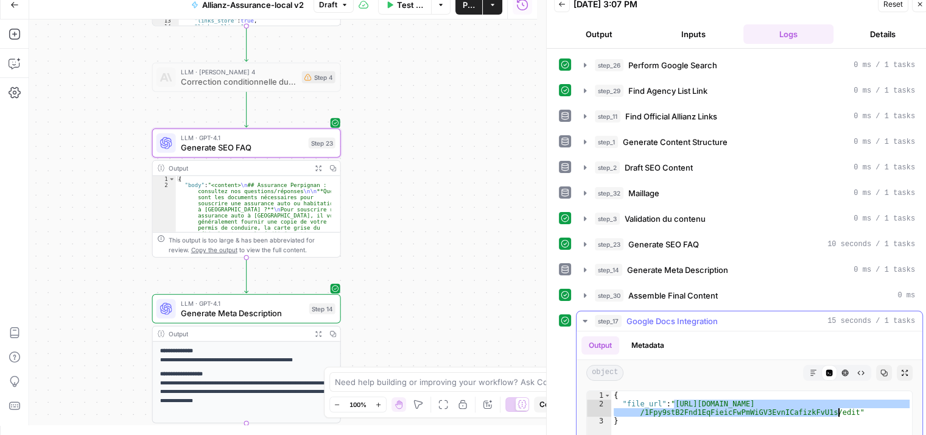
drag, startPoint x: 673, startPoint y: 400, endPoint x: 836, endPoint y: 408, distance: 164.0
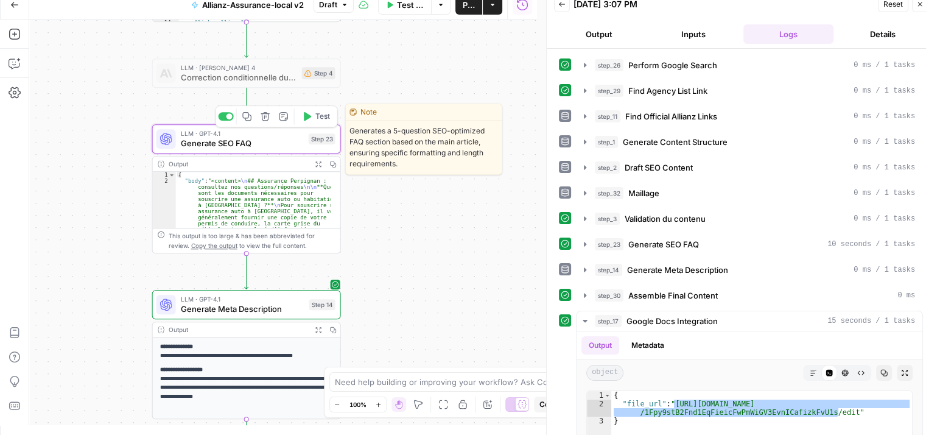
click at [231, 143] on span "Generate SEO FAQ" at bounding box center [242, 143] width 123 height 12
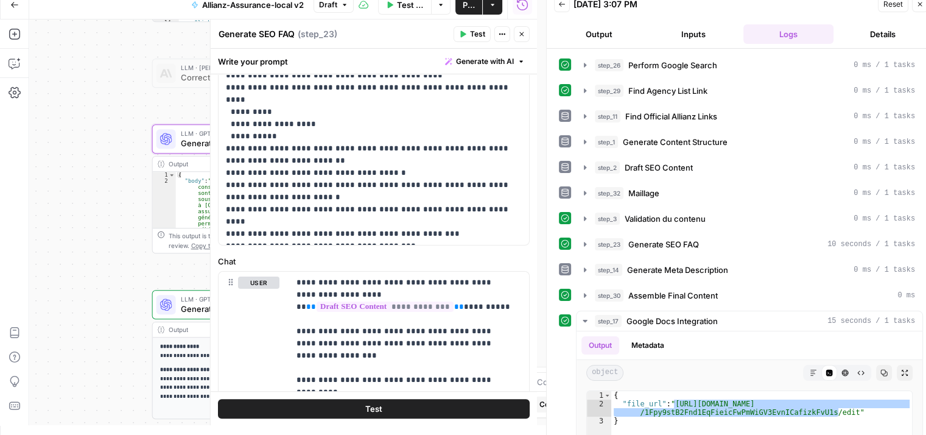
scroll to position [394, 0]
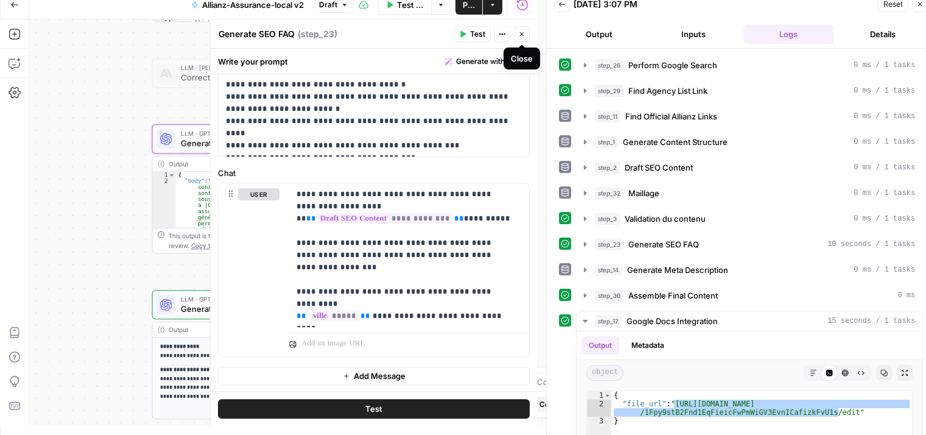
click at [525, 37] on icon "button" at bounding box center [521, 33] width 7 height 7
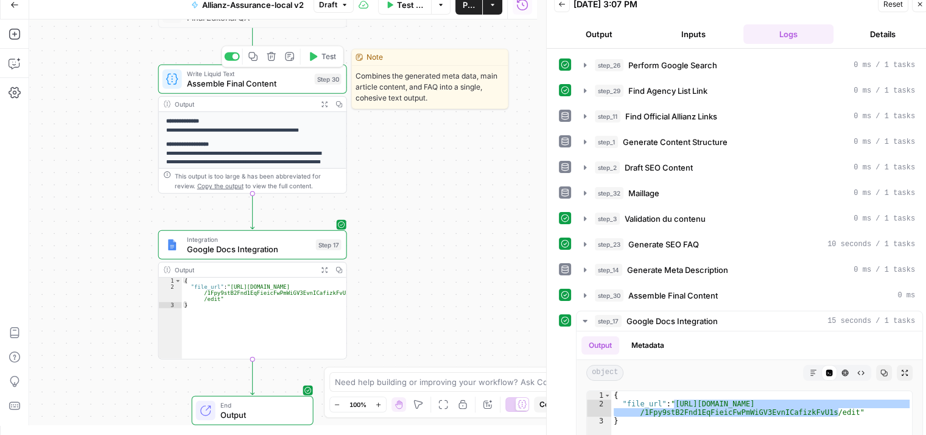
click at [215, 85] on span "Assemble Final Content" at bounding box center [248, 83] width 123 height 12
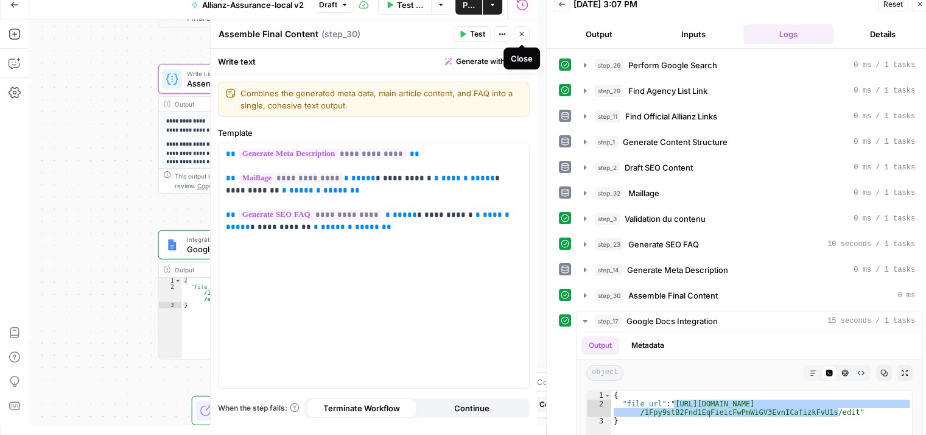
click at [525, 33] on button "Close" at bounding box center [522, 34] width 16 height 16
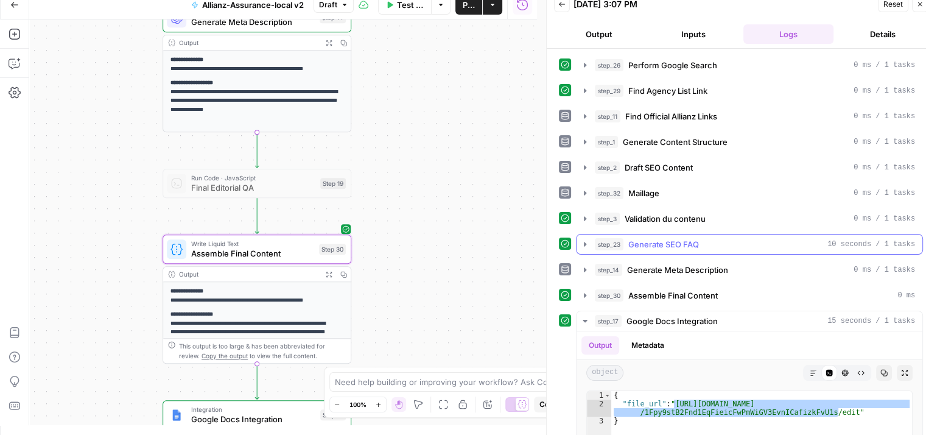
click at [581, 242] on icon "button" at bounding box center [585, 244] width 10 height 10
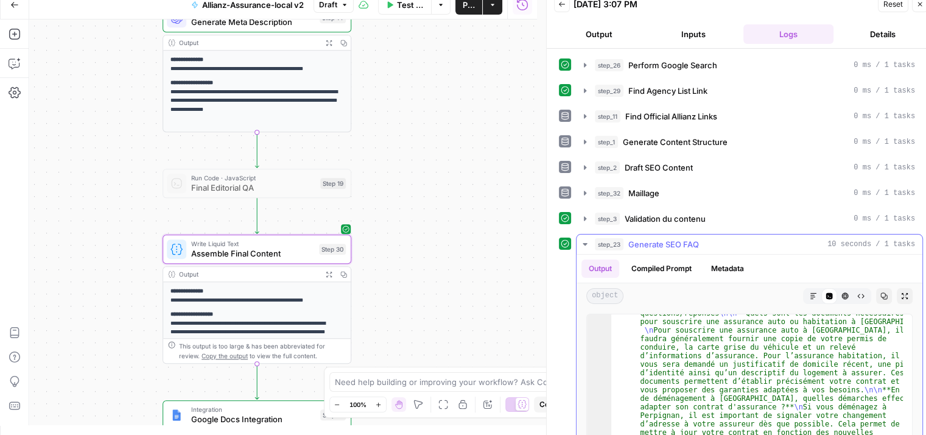
scroll to position [0, 0]
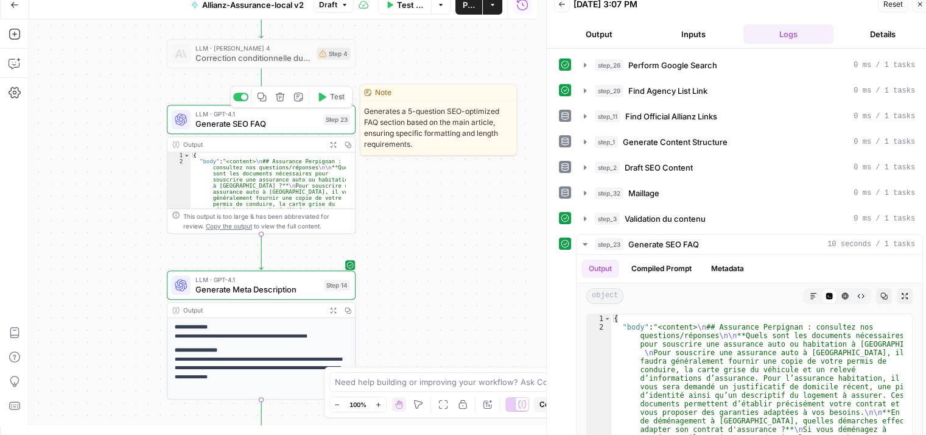
click at [207, 121] on span "Generate SEO FAQ" at bounding box center [256, 123] width 123 height 12
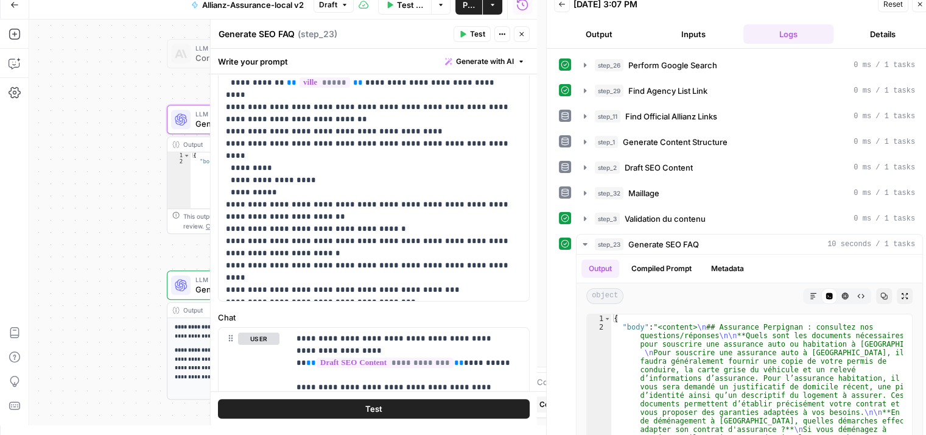
scroll to position [394, 0]
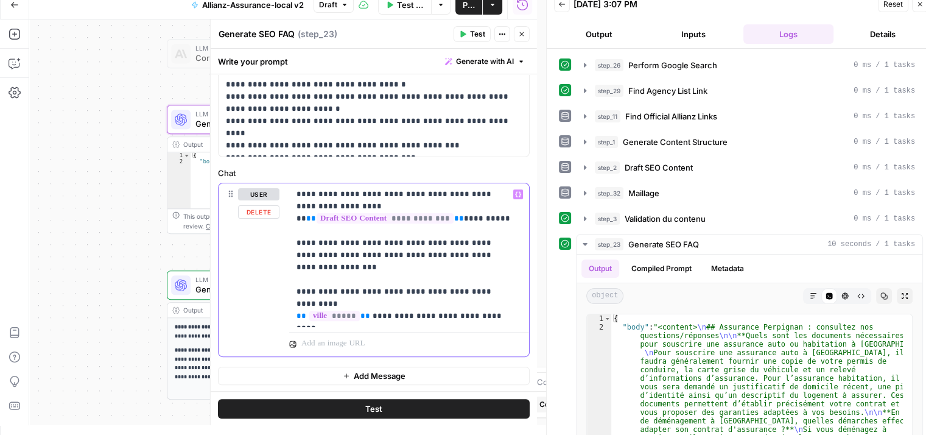
click at [455, 267] on p "**********" at bounding box center [404, 255] width 216 height 134
click at [809, 296] on span "Markdown" at bounding box center [809, 296] width 1 height 1
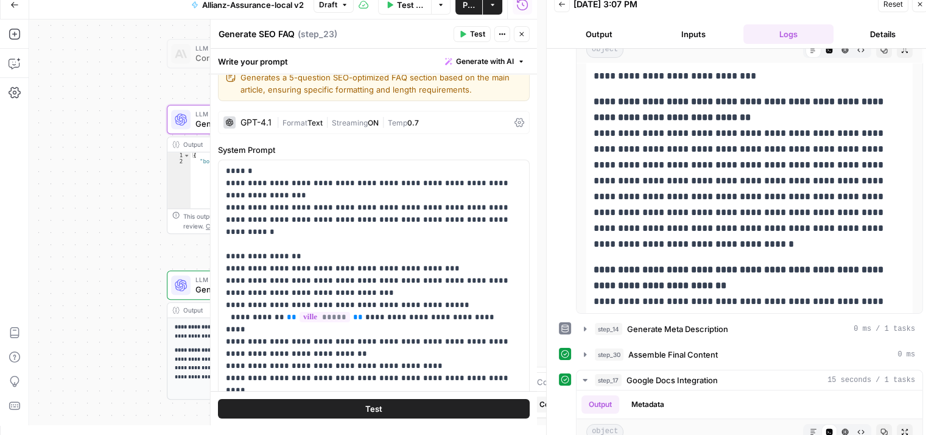
scroll to position [5, 0]
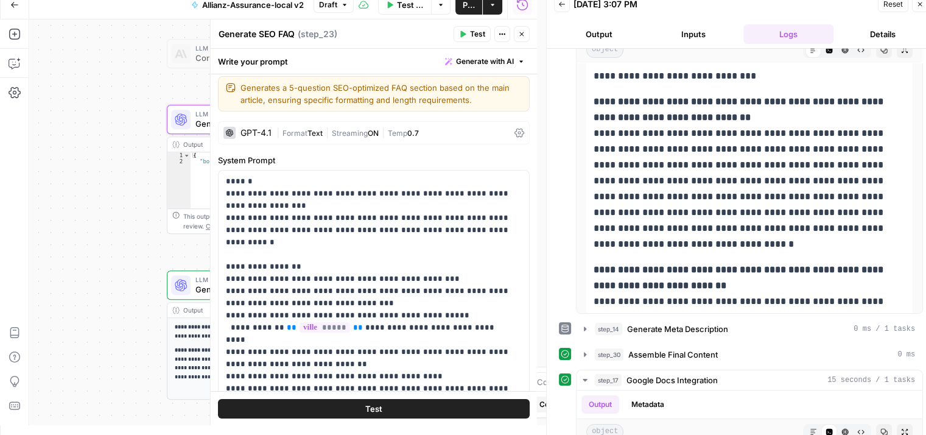
click at [514, 130] on icon at bounding box center [519, 133] width 10 height 10
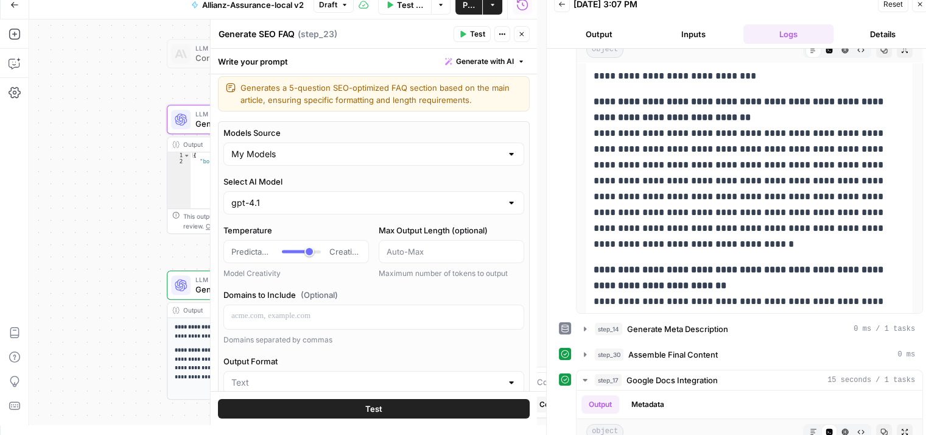
click at [495, 198] on div "gpt-4.1" at bounding box center [373, 202] width 301 height 23
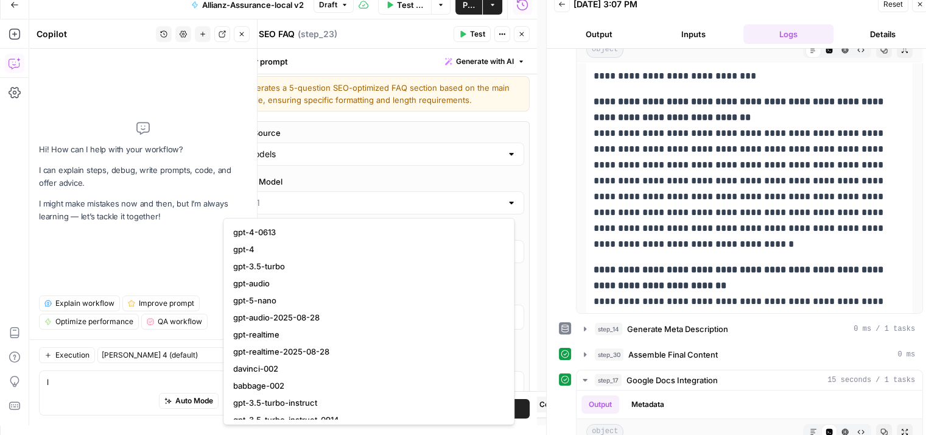
type textarea "l"
click at [344, 197] on input "Select AI Model" at bounding box center [366, 203] width 270 height 12
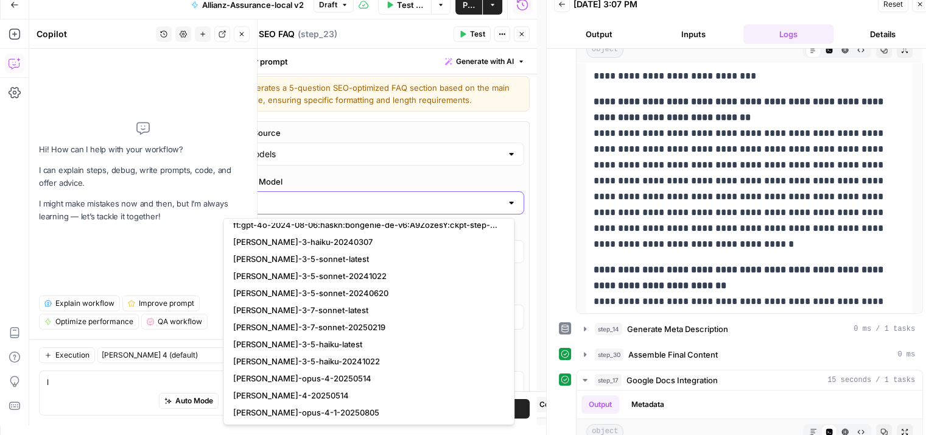
scroll to position [0, 0]
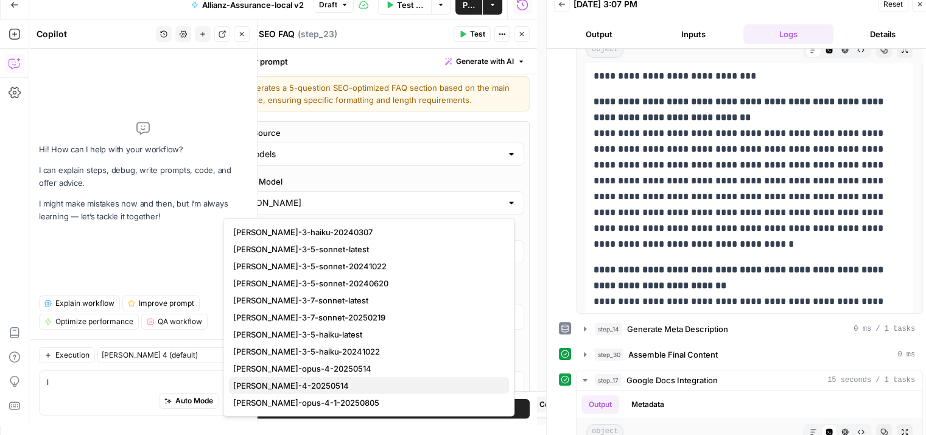
click at [281, 383] on span "[PERSON_NAME]-4-20250514" at bounding box center [366, 385] width 266 height 12
type input "[PERSON_NAME]-4-20250514"
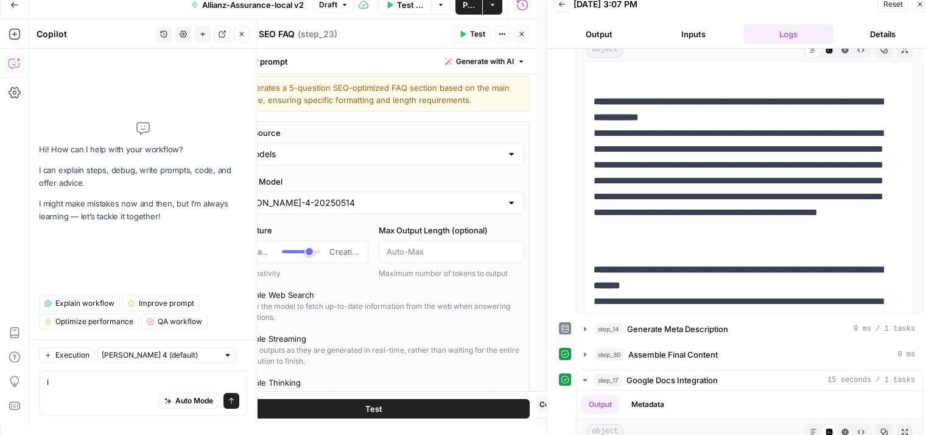
click at [392, 401] on button "Test" at bounding box center [374, 407] width 312 height 19
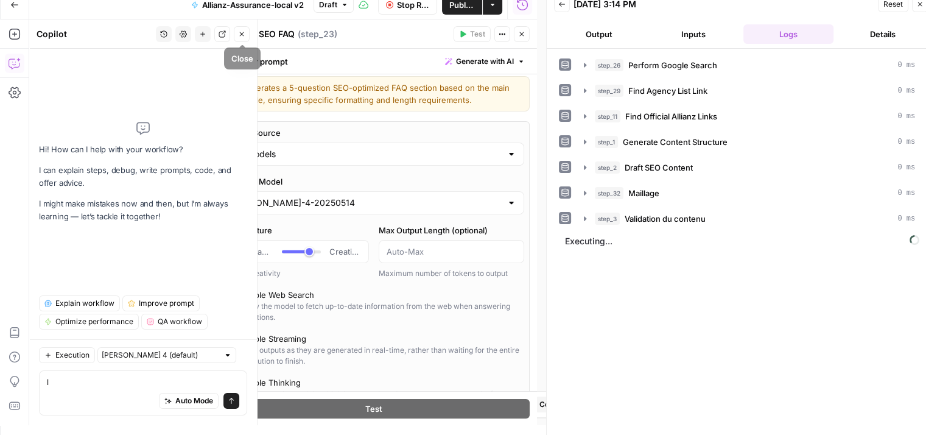
click at [239, 30] on button "Close" at bounding box center [242, 34] width 16 height 16
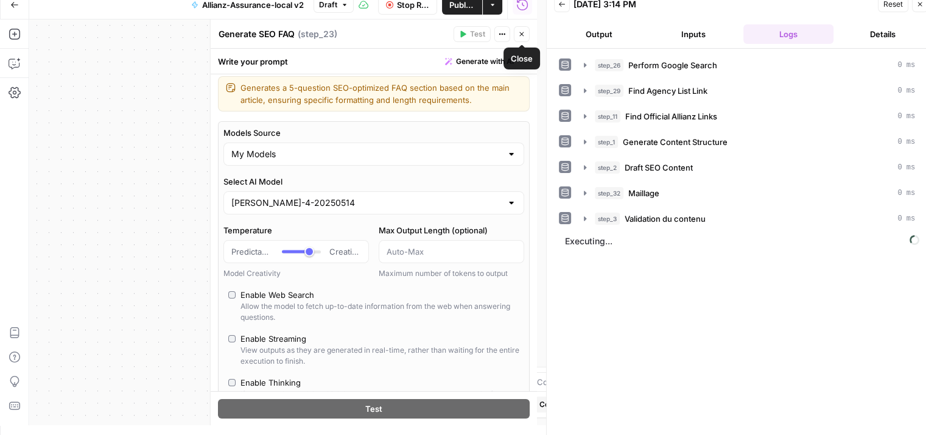
click at [520, 37] on icon "button" at bounding box center [521, 33] width 7 height 7
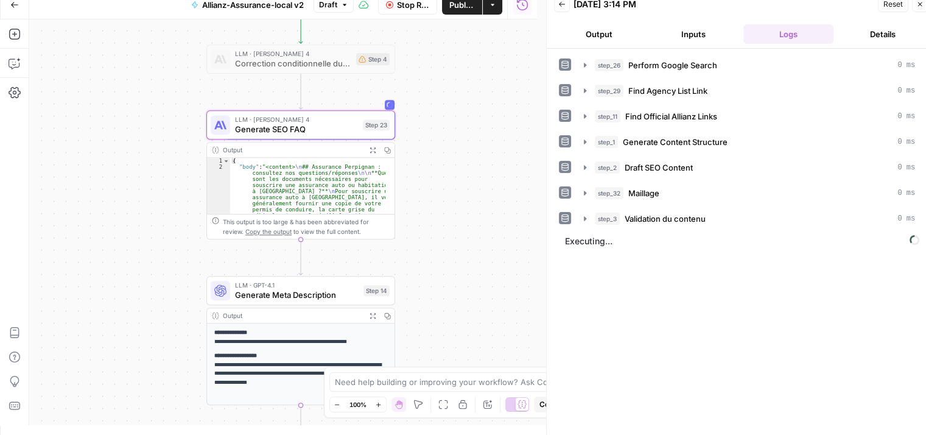
drag, startPoint x: 519, startPoint y: 93, endPoint x: 463, endPoint y: 99, distance: 56.3
click at [463, 99] on div "Workflow Set Inputs Inputs Google Search Perform Google Search Step 26 Output E…" at bounding box center [283, 221] width 508 height 405
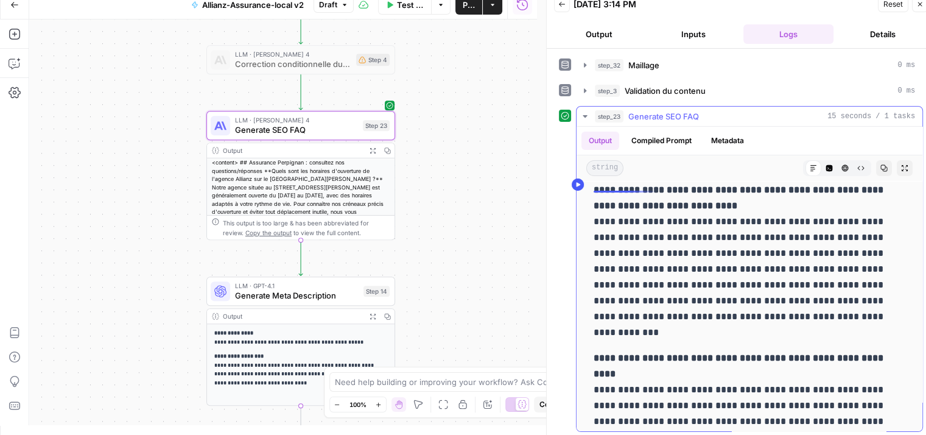
scroll to position [33, 0]
click at [410, 6] on span "Test Workflow" at bounding box center [410, 5] width 27 height 12
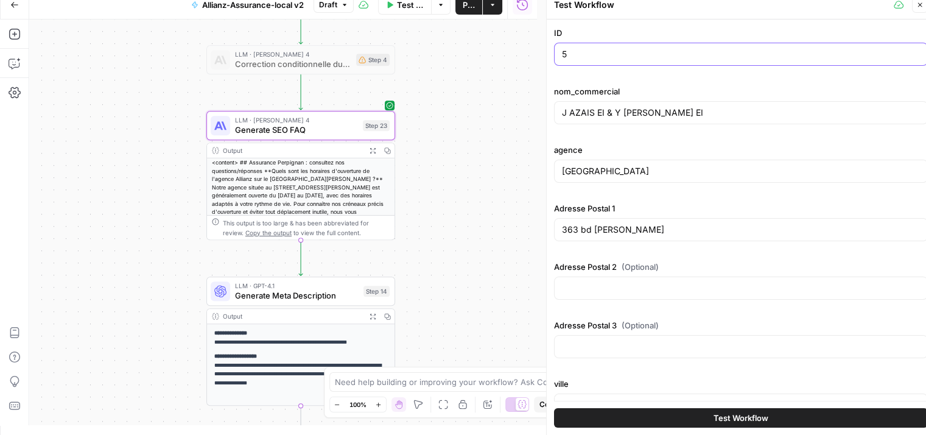
click at [585, 52] on input "5" at bounding box center [741, 54] width 358 height 12
type input "6"
click at [682, 422] on button "Test Workflow" at bounding box center [741, 417] width 374 height 19
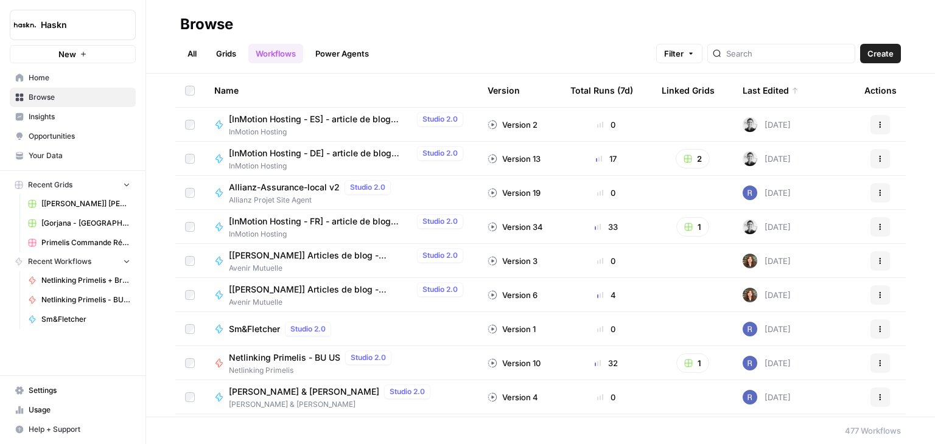
click at [237, 51] on link "Grids" at bounding box center [226, 53] width 35 height 19
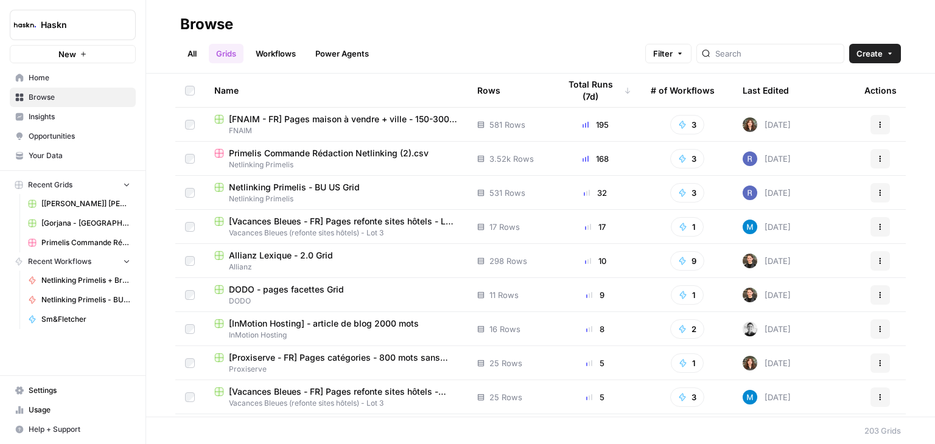
click at [312, 191] on span "Netlinking Primelis - BU US Grid" at bounding box center [294, 187] width 131 height 12
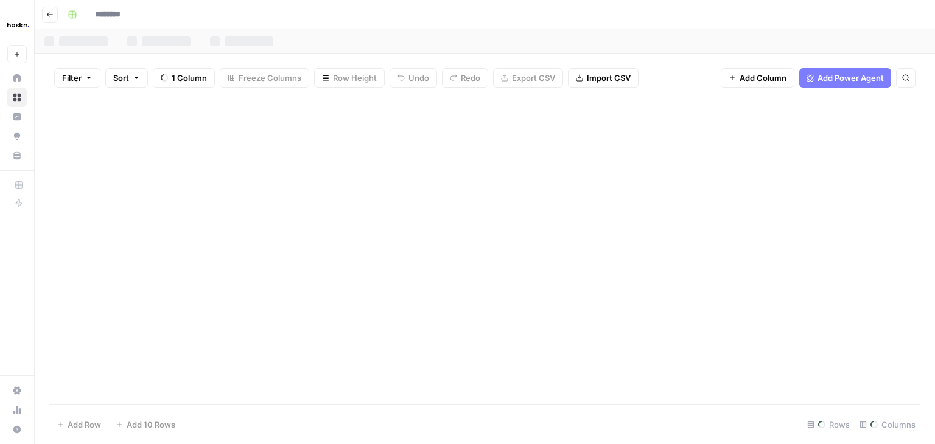
type input "**********"
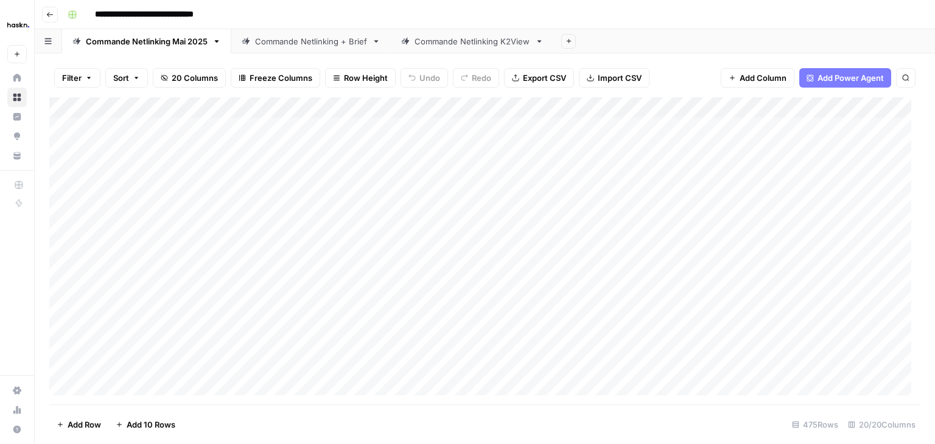
click at [304, 45] on div "Commande Netlinking + Brief" at bounding box center [311, 41] width 112 height 12
click at [116, 308] on div "Add Column" at bounding box center [484, 250] width 871 height 307
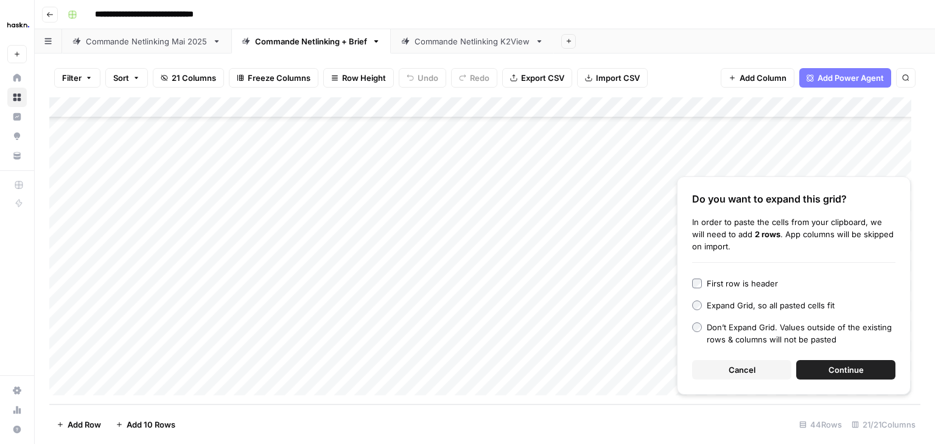
click at [843, 373] on span "Continue" at bounding box center [845, 370] width 35 height 12
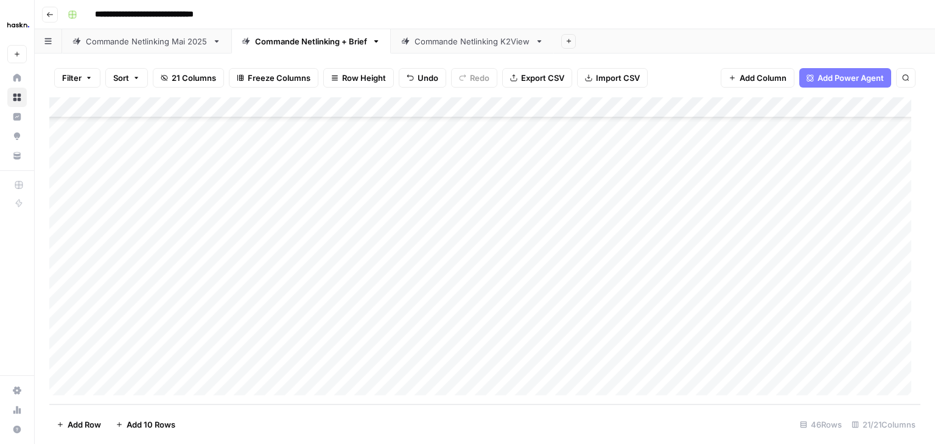
click at [335, 259] on div "Add Column" at bounding box center [484, 250] width 871 height 307
click at [558, 261] on div "Add Column" at bounding box center [484, 250] width 871 height 307
click at [624, 263] on div "Add Column" at bounding box center [484, 250] width 871 height 307
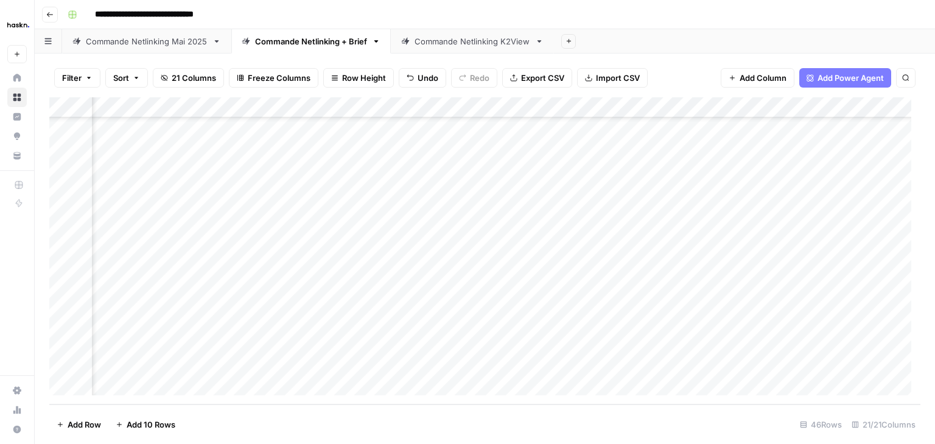
click at [505, 242] on div "Add Column" at bounding box center [484, 250] width 871 height 307
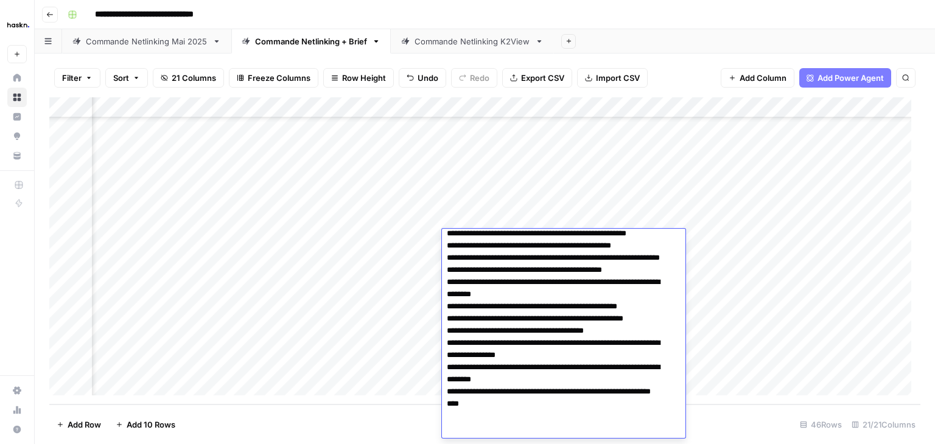
scroll to position [80, 0]
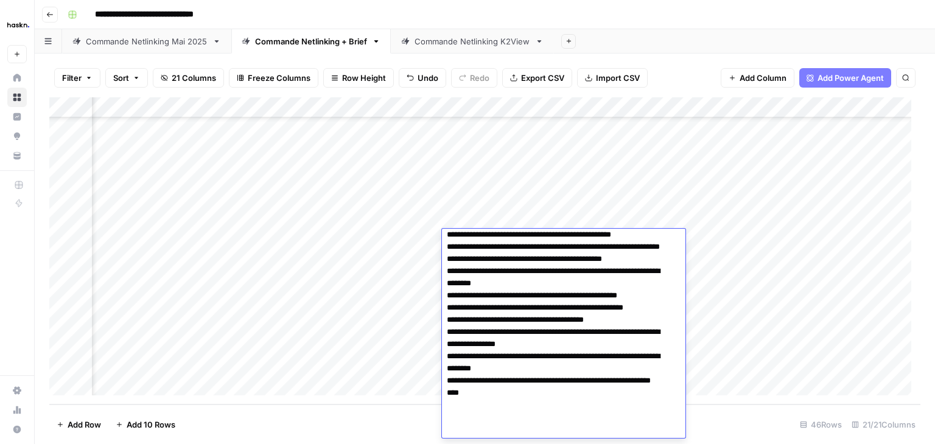
click at [706, 320] on div "Add Column" at bounding box center [484, 250] width 871 height 307
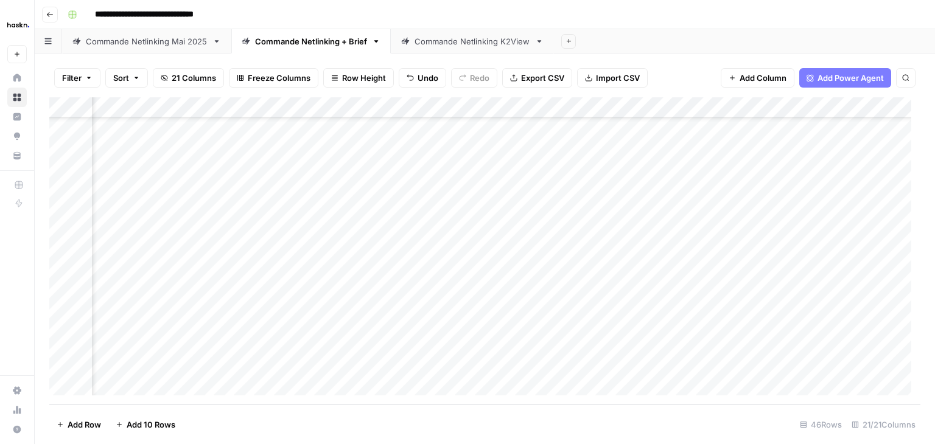
click at [470, 258] on div "Add Column" at bounding box center [484, 250] width 871 height 307
click at [470, 258] on textarea at bounding box center [539, 261] width 195 height 17
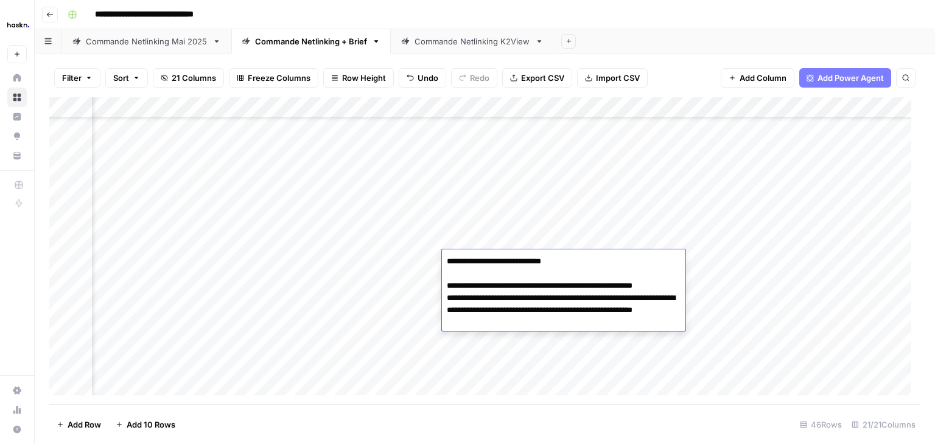
drag, startPoint x: 559, startPoint y: 257, endPoint x: 441, endPoint y: 259, distance: 118.7
click at [441, 259] on body "**********" at bounding box center [467, 222] width 935 height 444
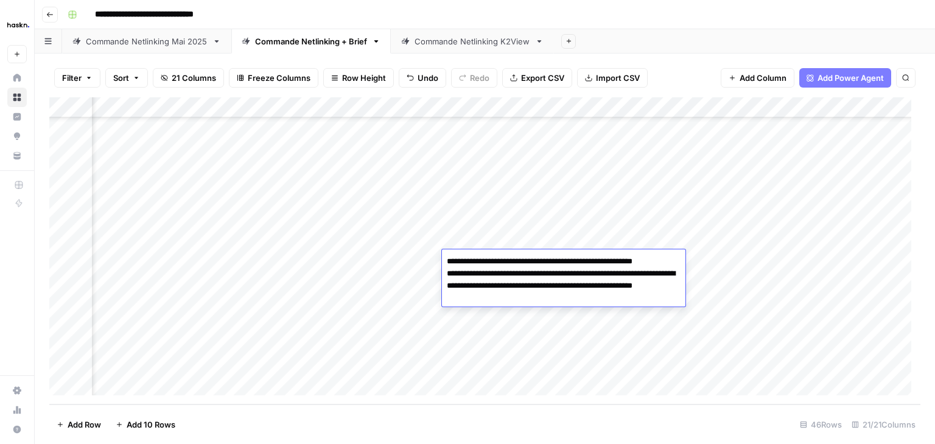
type textarea "**********"
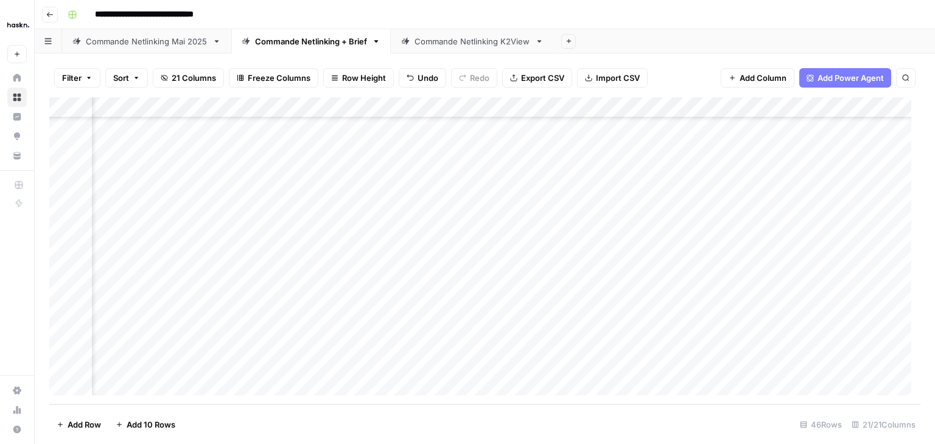
click at [529, 349] on div "Add Column" at bounding box center [484, 250] width 871 height 307
click at [548, 264] on div "Add Column" at bounding box center [484, 250] width 871 height 307
drag, startPoint x: 550, startPoint y: 271, endPoint x: 551, endPoint y: 371, distance: 100.4
click at [551, 371] on div "Add Column" at bounding box center [484, 250] width 871 height 307
click at [871, 260] on div "Add Column" at bounding box center [484, 250] width 871 height 307
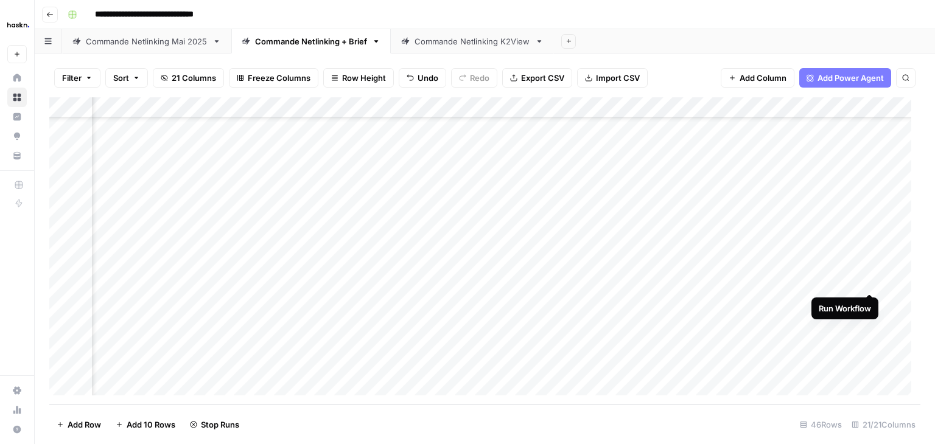
click at [871, 285] on div "Add Column" at bounding box center [484, 250] width 871 height 307
click at [870, 309] on div "Add Column" at bounding box center [484, 250] width 871 height 307
click at [872, 325] on div "Add Column" at bounding box center [484, 250] width 871 height 307
click at [869, 302] on div "Add Column" at bounding box center [484, 250] width 871 height 307
click at [825, 344] on div "Add Column" at bounding box center [484, 250] width 871 height 307
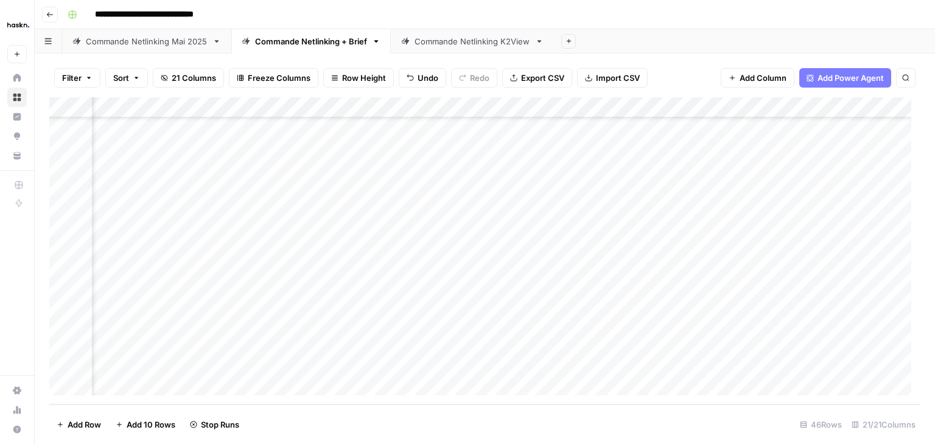
click at [827, 363] on div "Add Column" at bounding box center [484, 250] width 871 height 307
click at [609, 261] on div "Add Column" at bounding box center [484, 250] width 871 height 307
click at [61, 259] on div "Add Column" at bounding box center [484, 250] width 871 height 307
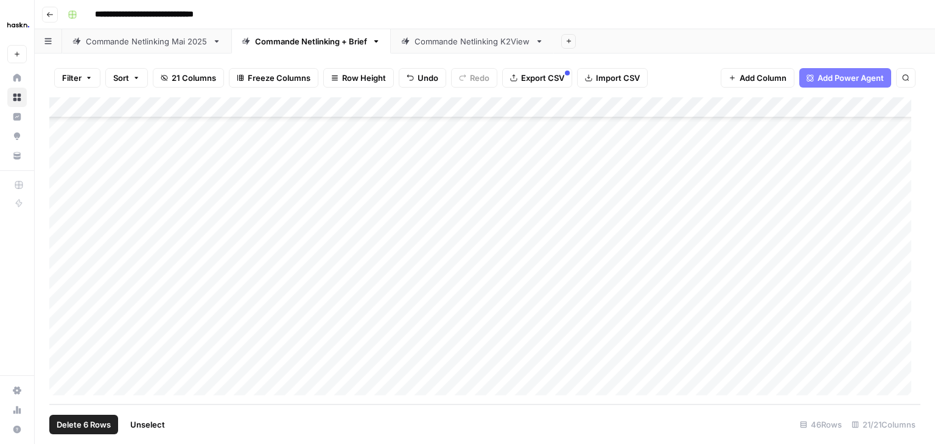
click at [67, 363] on div "Add Column" at bounding box center [484, 250] width 871 height 307
click at [88, 418] on button "Delete 6 Rows" at bounding box center [83, 424] width 69 height 19
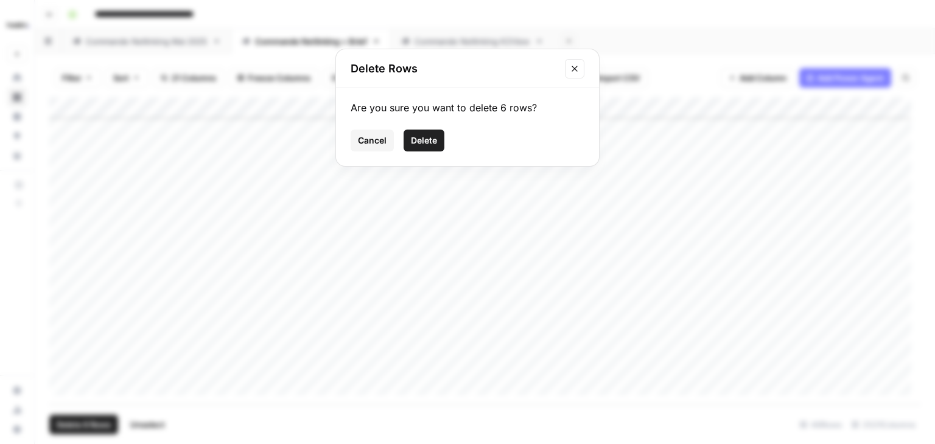
click at [424, 139] on span "Delete" at bounding box center [424, 141] width 26 height 12
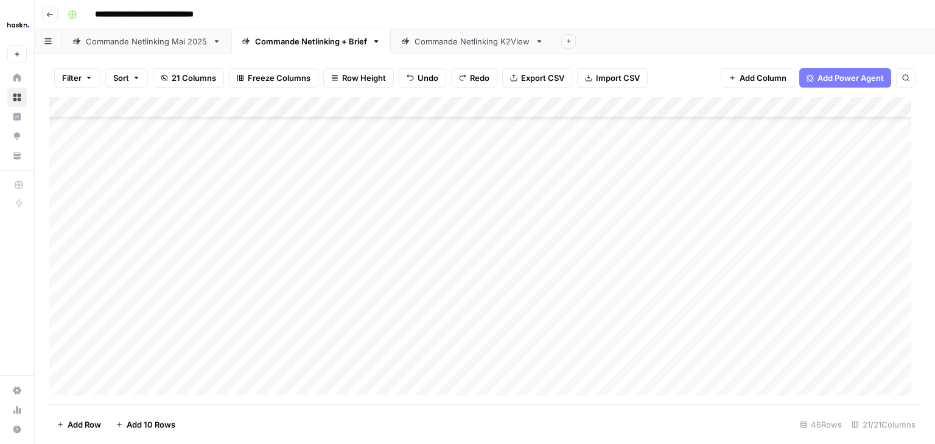
click at [289, 237] on div "Add Column" at bounding box center [484, 250] width 871 height 307
click at [167, 259] on div "Add Column" at bounding box center [484, 250] width 871 height 307
click at [170, 362] on div "Add Column" at bounding box center [484, 250] width 871 height 307
click at [169, 40] on div "Commande Netlinking Mai 2025" at bounding box center [147, 41] width 122 height 12
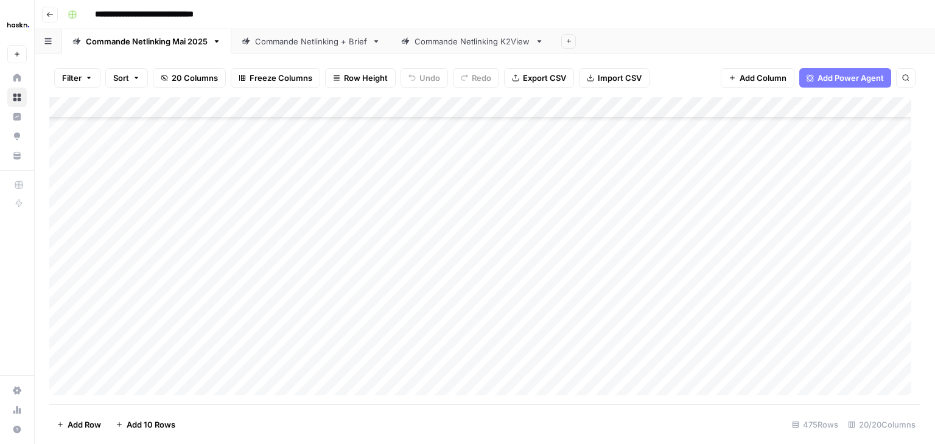
click at [327, 383] on div "Add Column" at bounding box center [484, 250] width 871 height 307
click at [131, 363] on div "Add Column" at bounding box center [484, 250] width 871 height 307
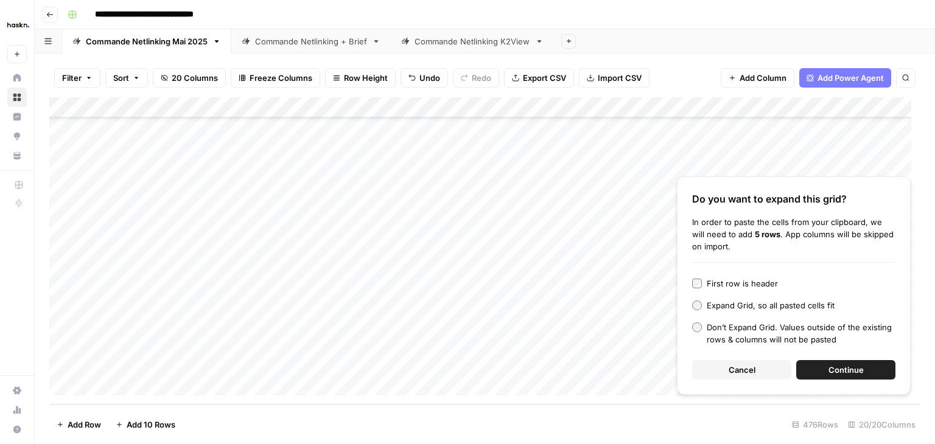
click at [868, 373] on button "Continue" at bounding box center [845, 369] width 99 height 19
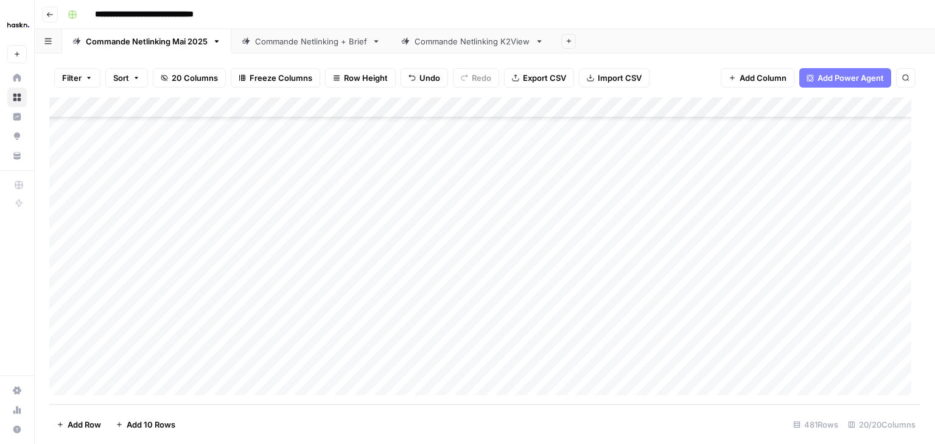
click at [278, 49] on link "Commande Netlinking + Brief" at bounding box center [310, 41] width 159 height 24
click at [60, 259] on div "Add Column" at bounding box center [484, 250] width 871 height 307
click at [61, 362] on div "Add Column" at bounding box center [484, 250] width 871 height 307
click at [86, 424] on span "Delete 6 Rows" at bounding box center [84, 425] width 54 height 12
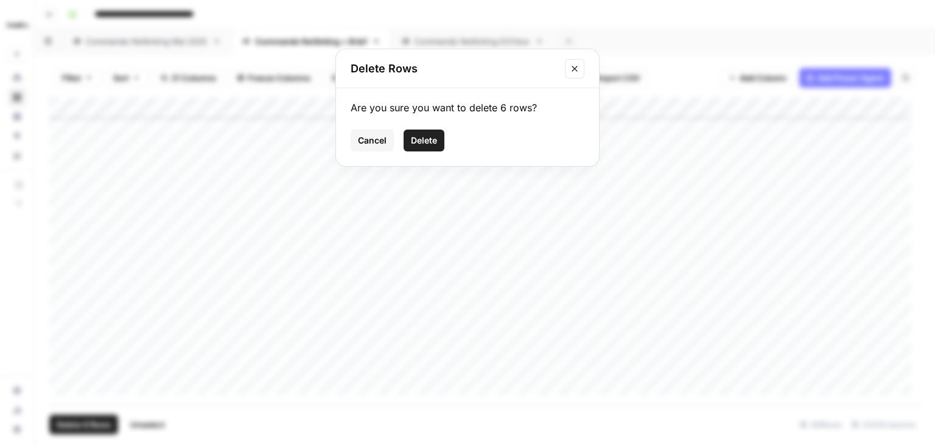
click at [426, 142] on span "Delete" at bounding box center [424, 141] width 26 height 12
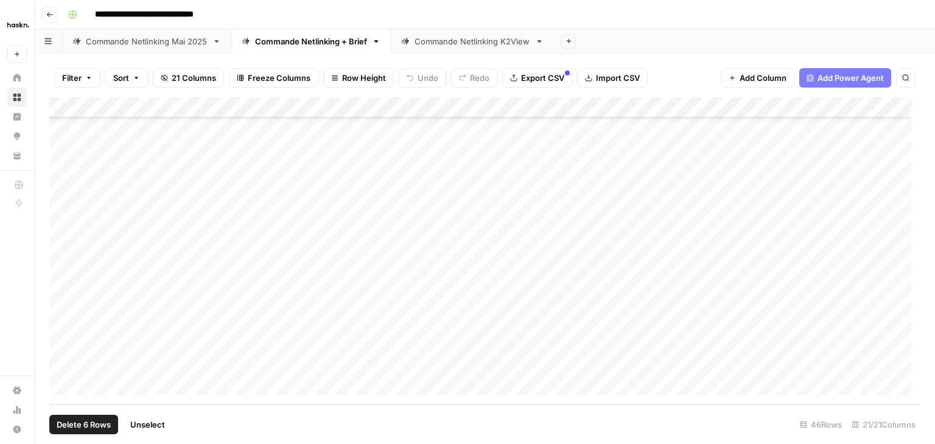
scroll to position [570, 0]
click at [104, 44] on div "Commande Netlinking Mai 2025" at bounding box center [147, 41] width 122 height 12
click at [300, 378] on div "Add Column" at bounding box center [484, 250] width 871 height 307
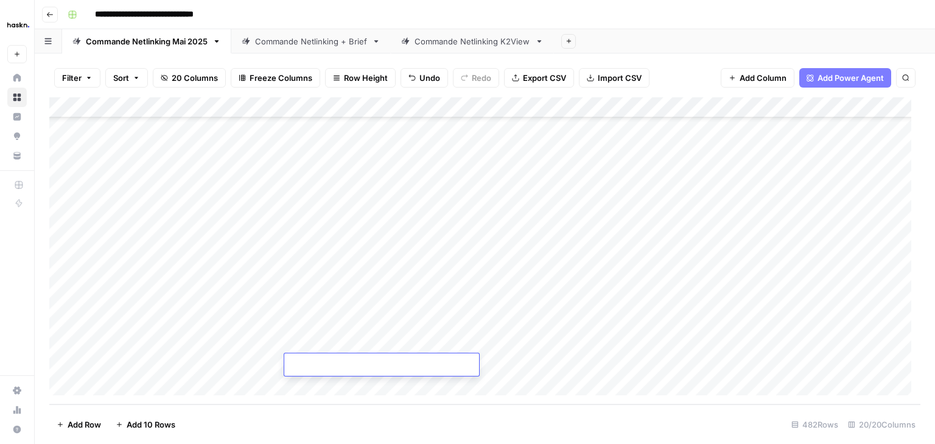
scroll to position [9717, 0]
click at [318, 242] on div "Add Column" at bounding box center [484, 250] width 871 height 307
click at [540, 241] on div "Add Column" at bounding box center [484, 250] width 871 height 307
click at [300, 242] on div "Add Column" at bounding box center [484, 250] width 871 height 307
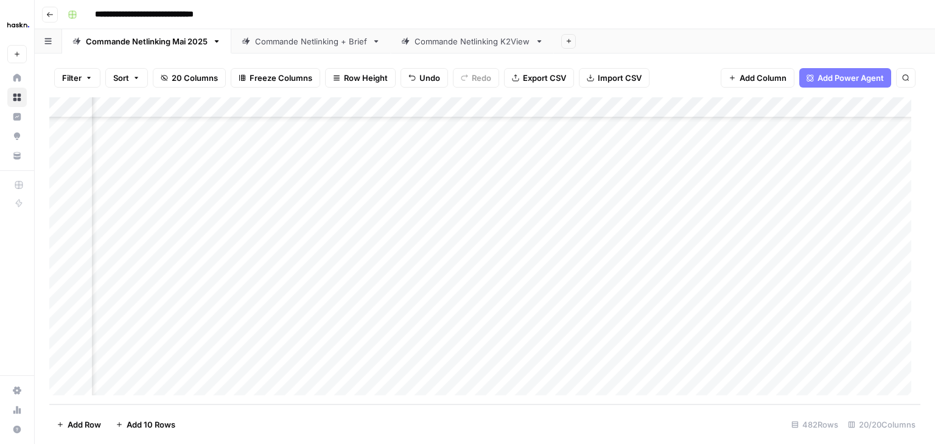
click at [670, 243] on div "Add Column" at bounding box center [484, 250] width 871 height 307
click at [738, 219] on div "Add Column" at bounding box center [484, 250] width 871 height 307
click at [702, 191] on div "Add Column" at bounding box center [484, 250] width 871 height 307
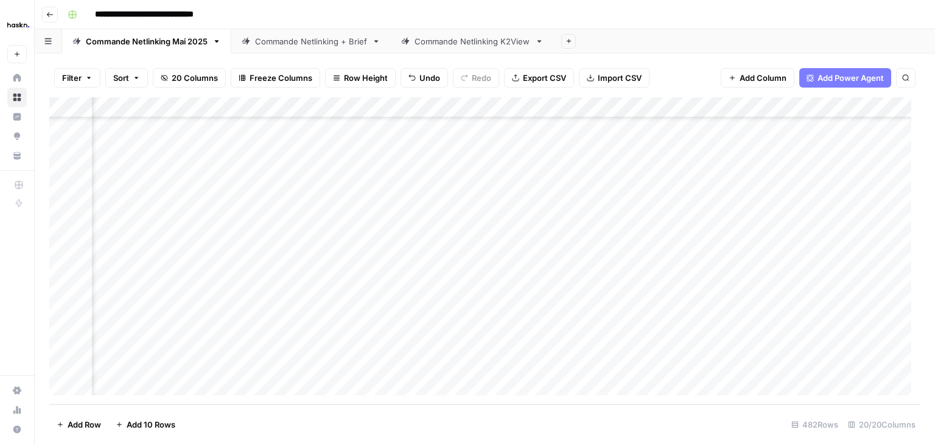
scroll to position [9717, 950]
click at [601, 107] on div "Add Column" at bounding box center [484, 250] width 871 height 307
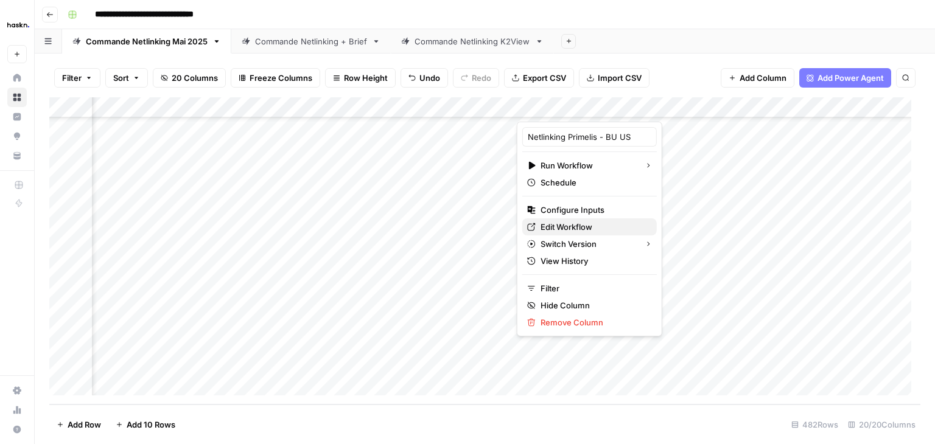
click at [572, 223] on span "Edit Workflow" at bounding box center [593, 227] width 107 height 12
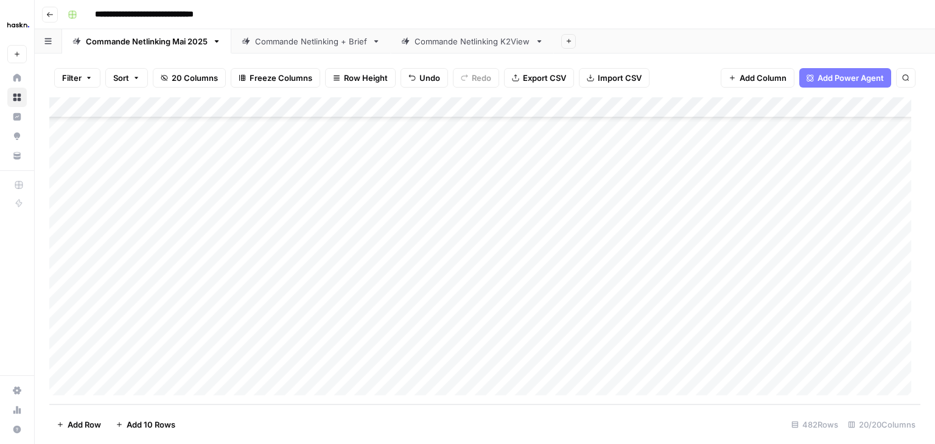
scroll to position [9717, 0]
click at [134, 242] on div "Add Column" at bounding box center [484, 250] width 871 height 307
click at [616, 240] on div "Add Column" at bounding box center [484, 250] width 871 height 307
click at [616, 262] on div "Add Column" at bounding box center [484, 250] width 871 height 307
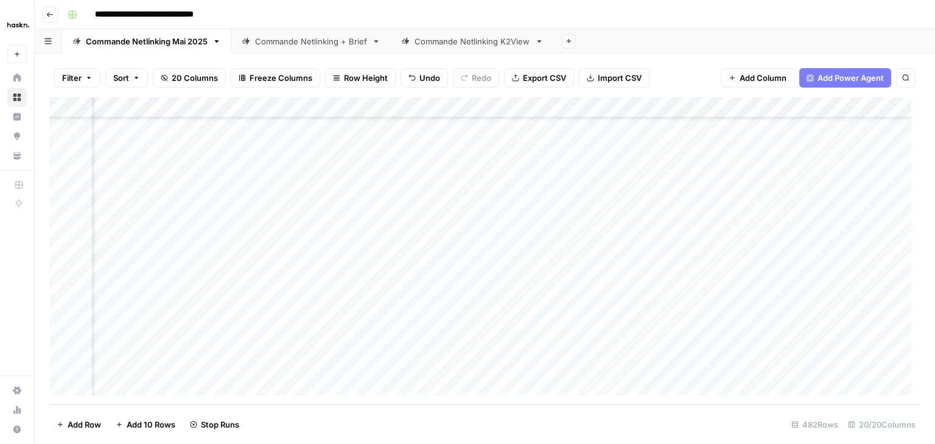
click at [615, 282] on div "Add Column" at bounding box center [484, 250] width 871 height 307
click at [618, 305] on div "Add Column" at bounding box center [484, 250] width 871 height 307
click at [616, 326] on div "Add Column" at bounding box center [484, 250] width 871 height 307
click at [615, 344] on div "Add Column" at bounding box center [484, 250] width 871 height 307
click at [616, 362] on div "Add Column" at bounding box center [484, 250] width 871 height 307
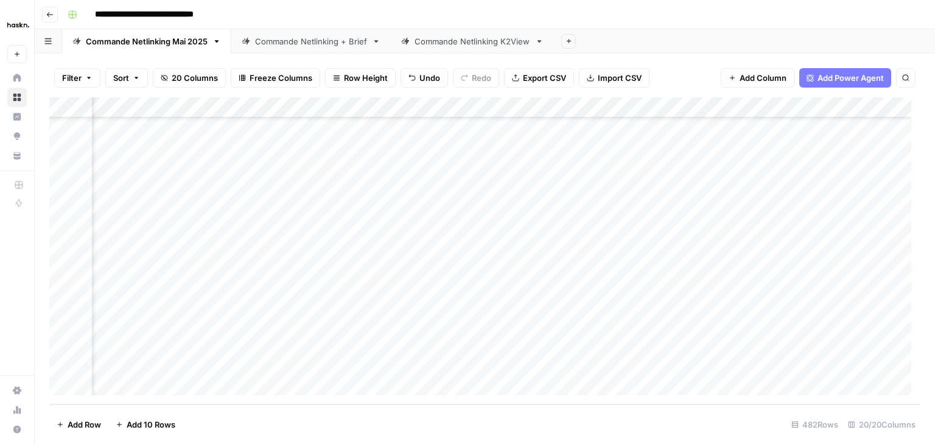
scroll to position [9717, 1391]
click at [614, 239] on div "Add Column" at bounding box center [484, 250] width 871 height 307
click at [612, 324] on div "Add Column" at bounding box center [484, 250] width 871 height 307
click at [580, 245] on div "Add Column" at bounding box center [484, 250] width 871 height 307
click at [669, 341] on div "Add Column" at bounding box center [484, 250] width 871 height 307
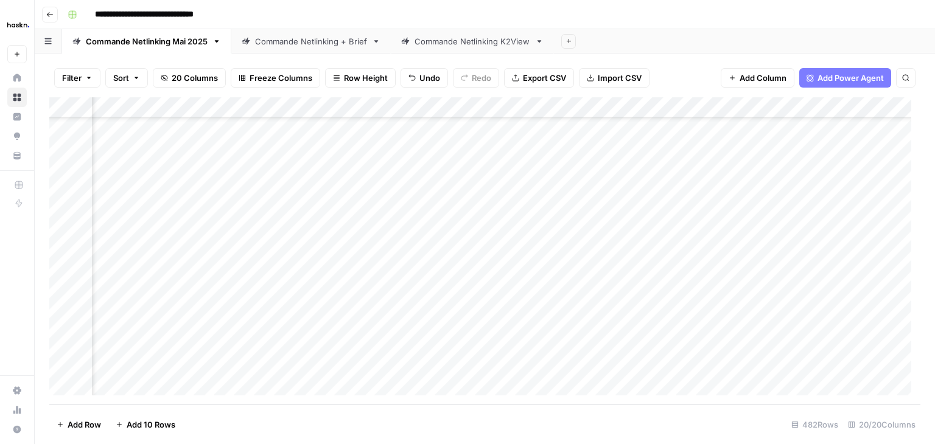
scroll to position [9717, 1254]
click at [265, 243] on div "Add Column" at bounding box center [484, 250] width 871 height 307
click at [594, 342] on div "Add Column" at bounding box center [484, 250] width 871 height 307
click at [312, 240] on div "Add Column" at bounding box center [484, 250] width 871 height 307
click at [313, 261] on div "Add Column" at bounding box center [484, 250] width 871 height 307
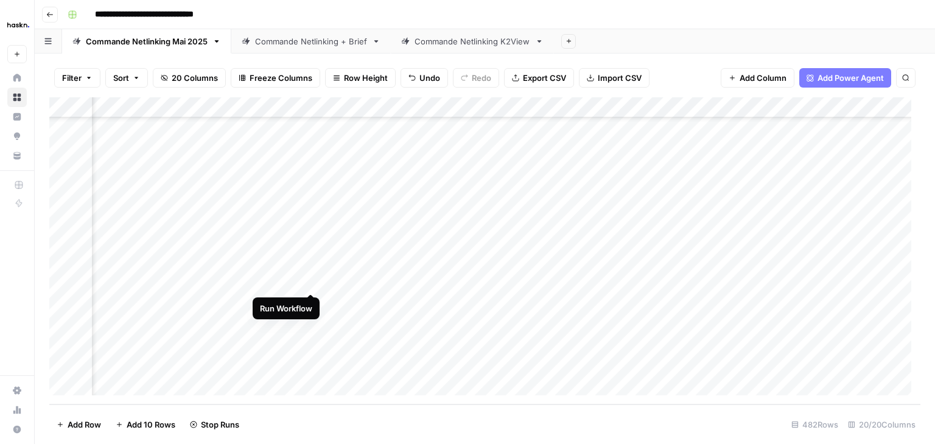
click at [310, 288] on div "Add Column" at bounding box center [484, 250] width 871 height 307
click at [312, 301] on div "Add Column" at bounding box center [484, 250] width 871 height 307
click at [312, 323] on div "Add Column" at bounding box center [484, 250] width 871 height 307
click at [311, 339] on div "Add Column" at bounding box center [484, 250] width 871 height 307
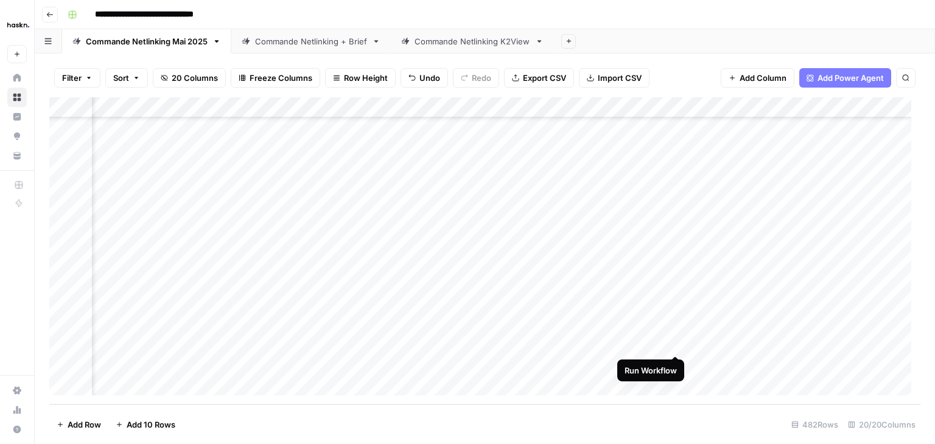
click at [676, 341] on div "Add Column" at bounding box center [484, 250] width 871 height 307
click at [713, 240] on div "Add Column" at bounding box center [484, 250] width 871 height 307
click at [708, 261] on div "Add Column" at bounding box center [484, 250] width 871 height 307
click at [710, 281] on div "Add Column" at bounding box center [484, 250] width 871 height 307
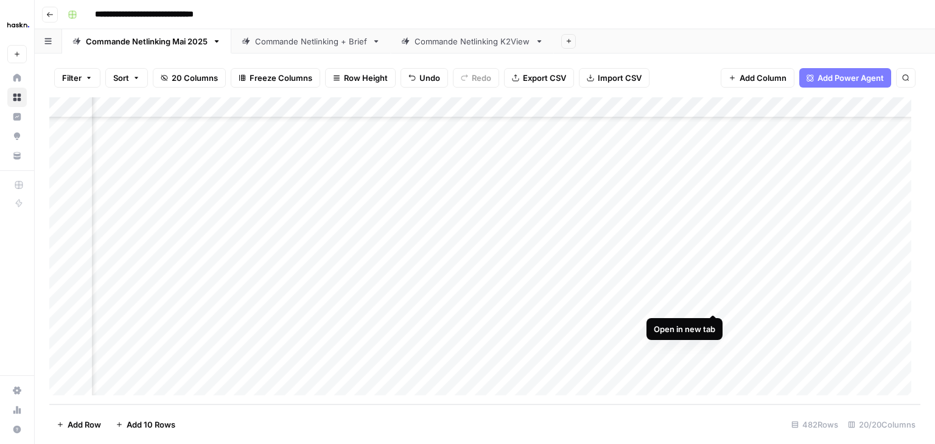
click at [712, 302] on div "Add Column" at bounding box center [484, 250] width 871 height 307
click at [712, 322] on div "Add Column" at bounding box center [484, 250] width 871 height 307
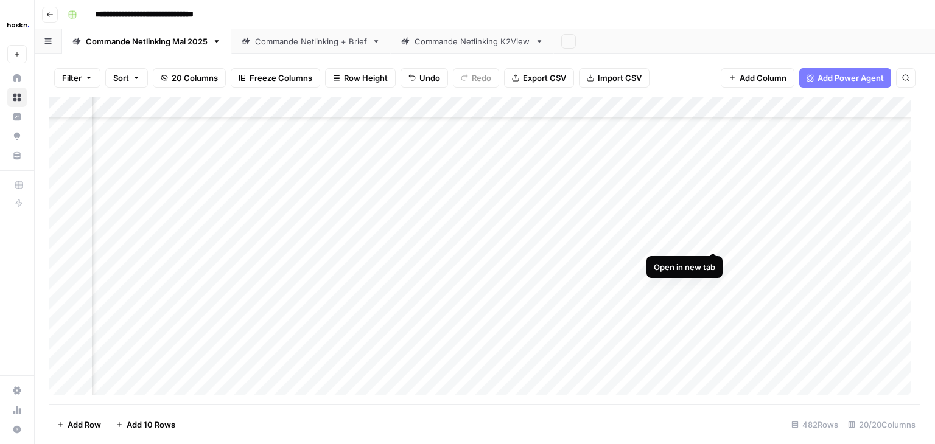
click at [711, 239] on div "Add Column" at bounding box center [484, 250] width 871 height 307
click at [711, 261] on div "Add Column" at bounding box center [484, 250] width 871 height 307
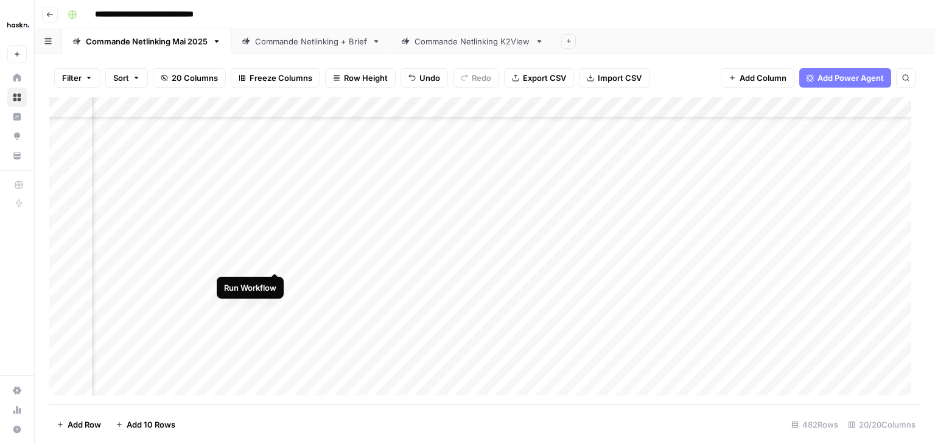
click at [273, 257] on div "Add Column" at bounding box center [484, 250] width 871 height 307
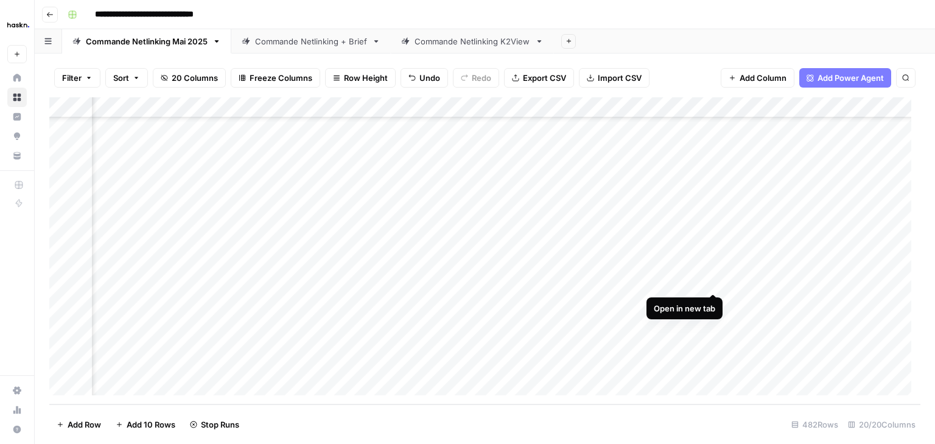
click at [711, 281] on div "Add Column" at bounding box center [484, 250] width 871 height 307
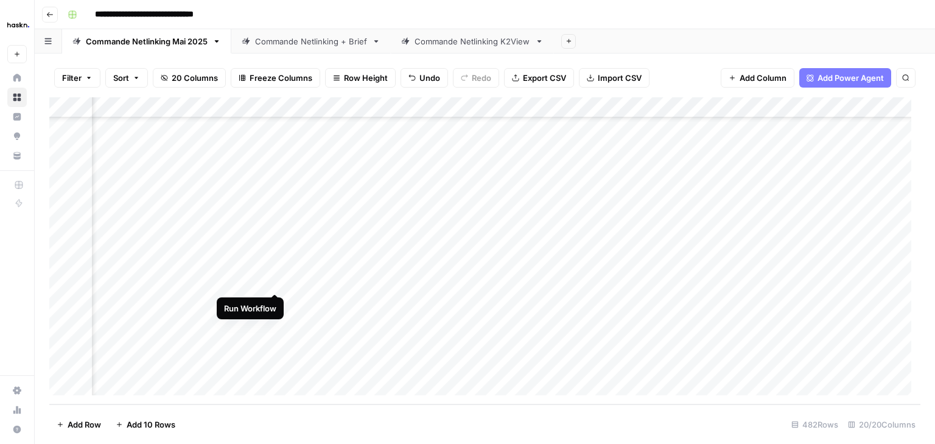
click at [275, 282] on div "Add Column" at bounding box center [484, 250] width 871 height 307
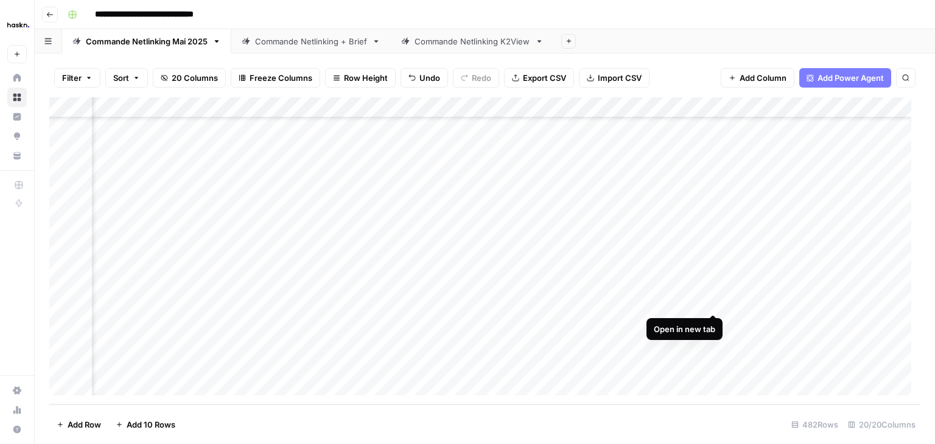
click at [712, 303] on div "Add Column" at bounding box center [484, 250] width 871 height 307
click at [712, 324] on div "Add Column" at bounding box center [484, 250] width 871 height 307
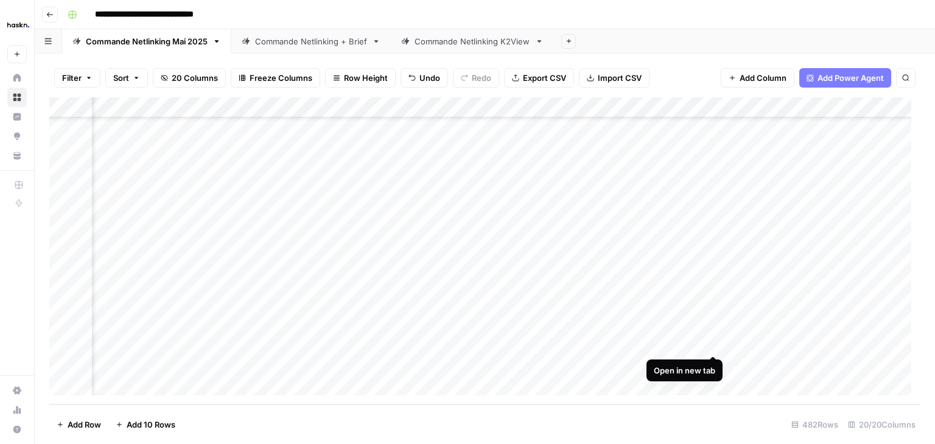
click at [716, 345] on div "Add Column" at bounding box center [484, 250] width 871 height 307
click at [648, 260] on div "Add Column" at bounding box center [484, 250] width 871 height 307
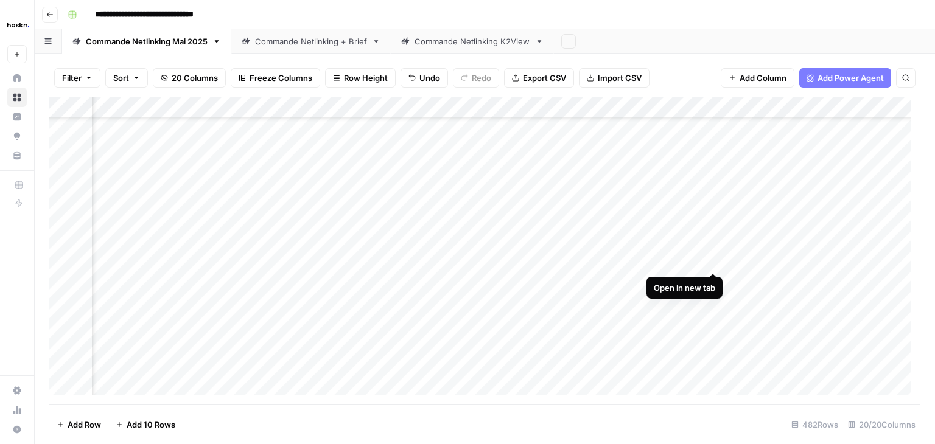
click at [715, 259] on div "Add Column" at bounding box center [484, 250] width 871 height 307
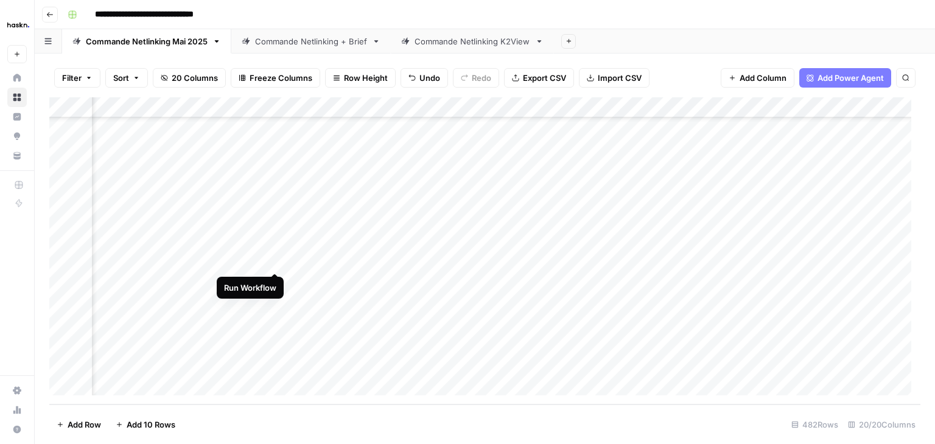
click at [273, 264] on div "Add Column" at bounding box center [484, 250] width 871 height 307
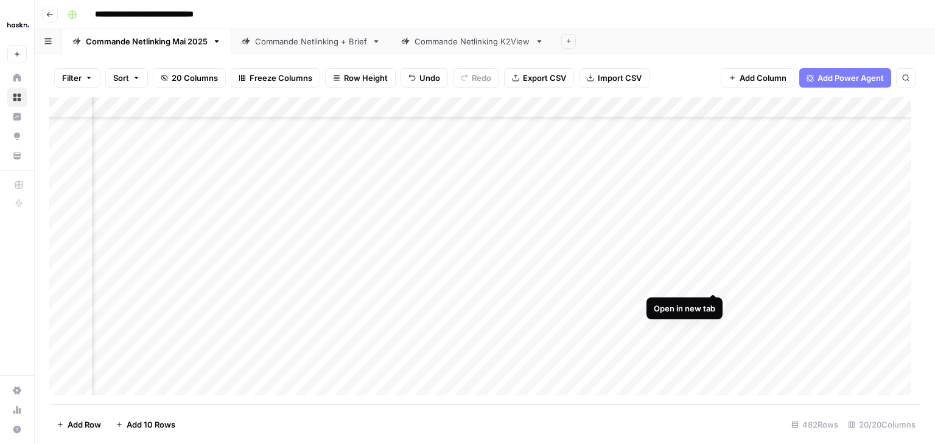
click at [712, 280] on div "Add Column" at bounding box center [484, 250] width 871 height 307
click at [592, 258] on div "Add Column" at bounding box center [484, 250] width 871 height 307
click at [657, 257] on div "Add Column" at bounding box center [484, 250] width 871 height 307
click at [715, 256] on div "Add Column" at bounding box center [484, 250] width 871 height 307
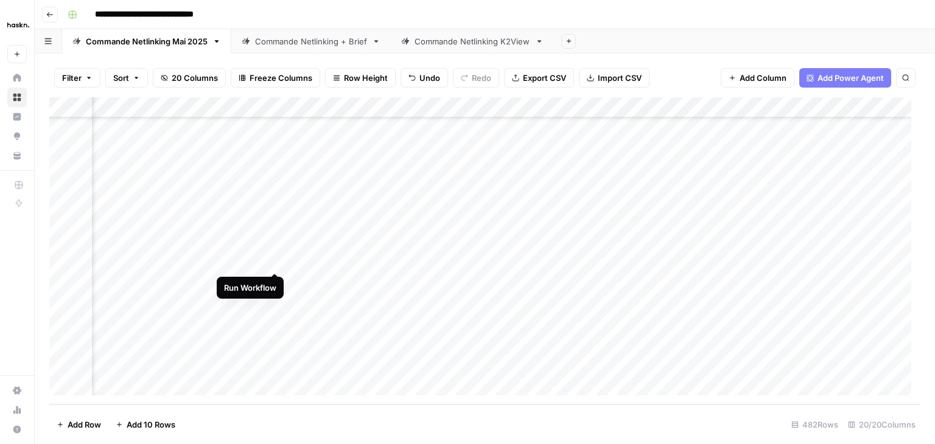
click at [275, 257] on div "Add Column" at bounding box center [484, 250] width 871 height 307
click at [651, 241] on div "Add Column" at bounding box center [484, 250] width 871 height 307
click at [785, 241] on div "Add Column" at bounding box center [484, 250] width 871 height 307
click at [668, 240] on div "Add Column" at bounding box center [484, 250] width 871 height 307
click at [748, 236] on div "Add Column" at bounding box center [484, 250] width 871 height 307
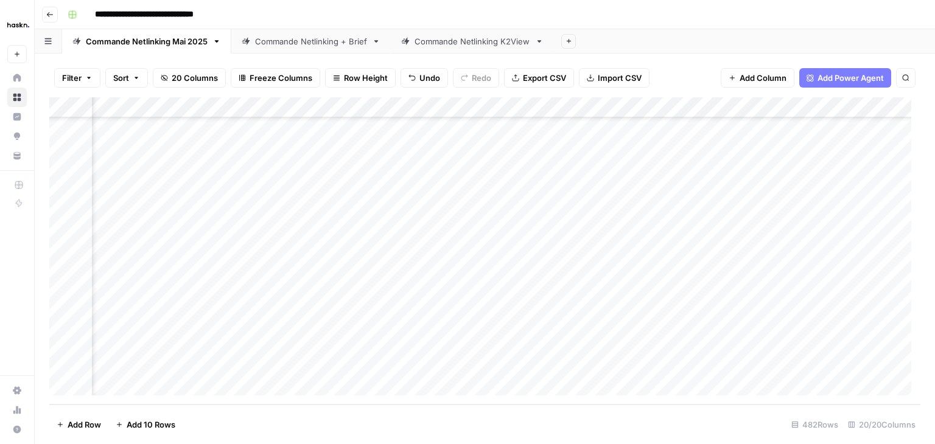
click at [888, 219] on div "Add Column" at bounding box center [484, 250] width 871 height 307
click at [872, 241] on div "Add Column" at bounding box center [484, 250] width 871 height 307
click at [836, 283] on button "Check" at bounding box center [829, 287] width 35 height 15
click at [677, 282] on div "Add Column" at bounding box center [484, 250] width 871 height 307
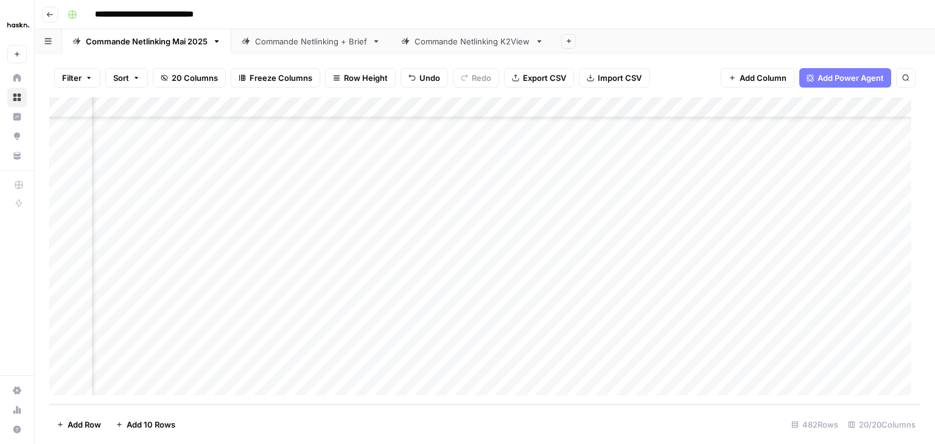
click at [763, 342] on div "Add Column" at bounding box center [484, 250] width 871 height 307
click at [870, 282] on div "Add Column" at bounding box center [484, 250] width 871 height 307
click at [833, 327] on button "Check" at bounding box center [829, 328] width 35 height 15
click at [862, 301] on div "Add Column" at bounding box center [484, 250] width 871 height 307
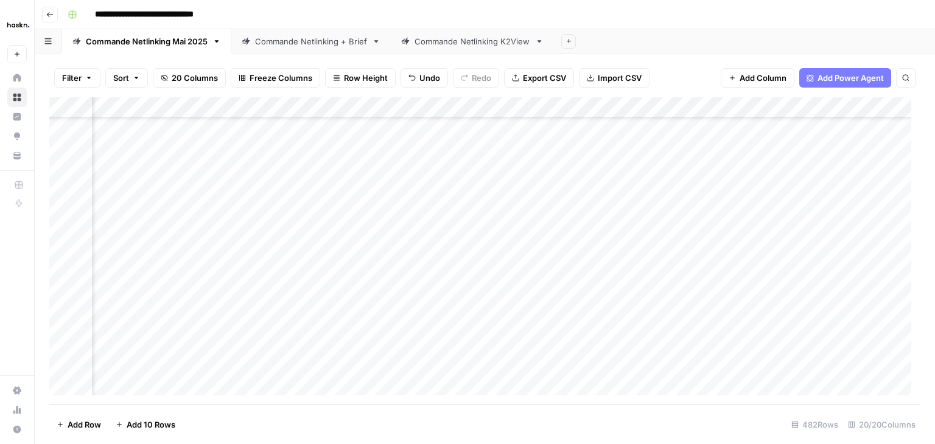
click at [862, 301] on div "Add Column" at bounding box center [484, 250] width 871 height 307
click at [823, 345] on button "Check" at bounding box center [829, 349] width 35 height 15
click at [861, 320] on div "Add Column" at bounding box center [484, 250] width 871 height 307
click at [833, 370] on button "Check" at bounding box center [829, 370] width 35 height 15
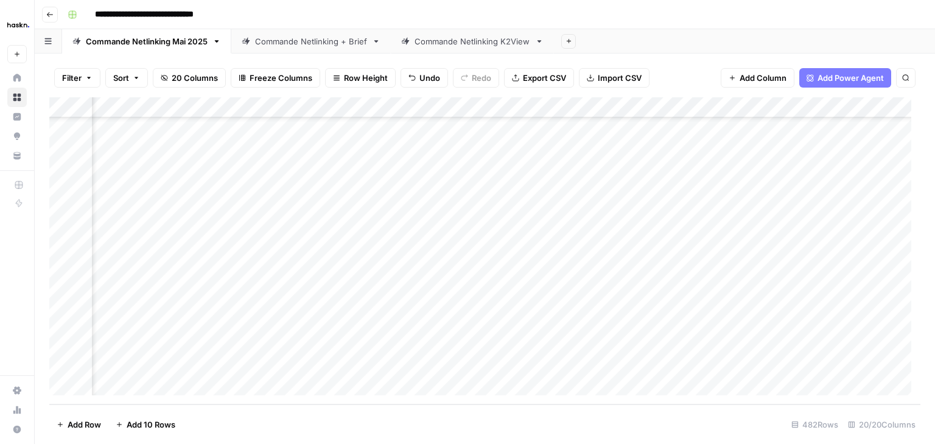
click at [858, 343] on div "Add Column" at bounding box center [484, 250] width 871 height 307
click at [824, 395] on button "Check" at bounding box center [829, 390] width 35 height 15
click at [623, 257] on div "Add Column" at bounding box center [484, 250] width 871 height 307
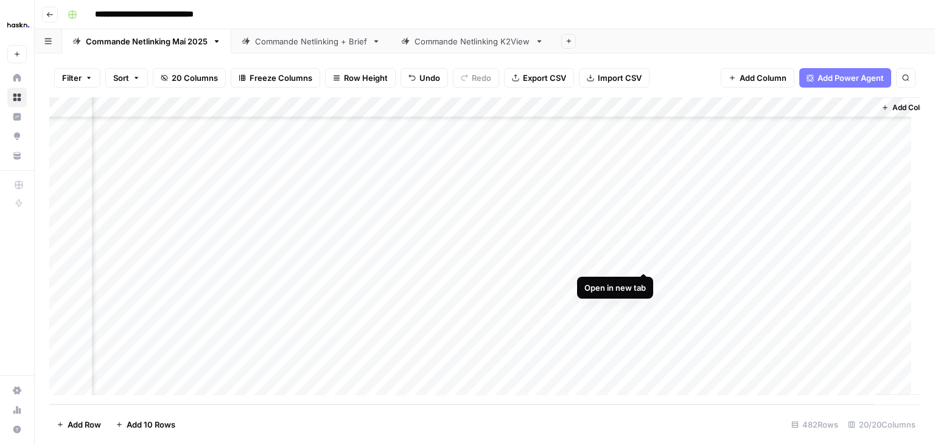
click at [642, 259] on div "Add Column" at bounding box center [484, 250] width 871 height 307
click at [685, 259] on div "Add Column" at bounding box center [484, 250] width 871 height 307
click at [779, 259] on div "Add Column" at bounding box center [484, 250] width 871 height 307
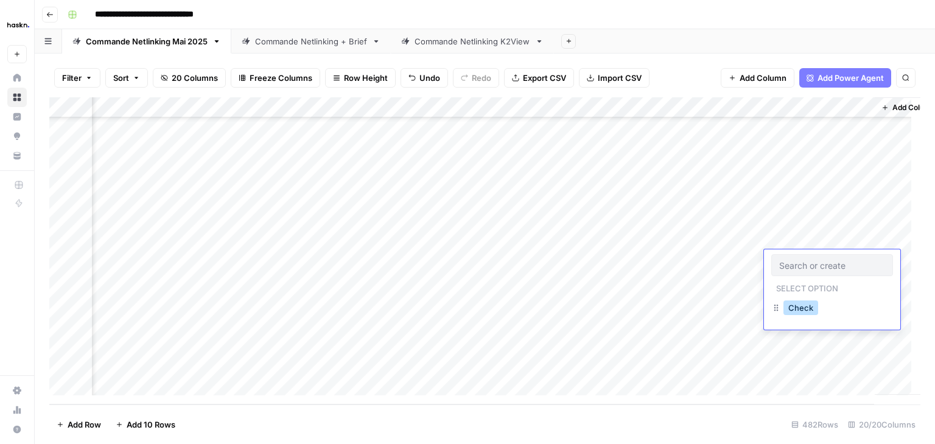
click at [802, 307] on button "Check" at bounding box center [800, 308] width 35 height 15
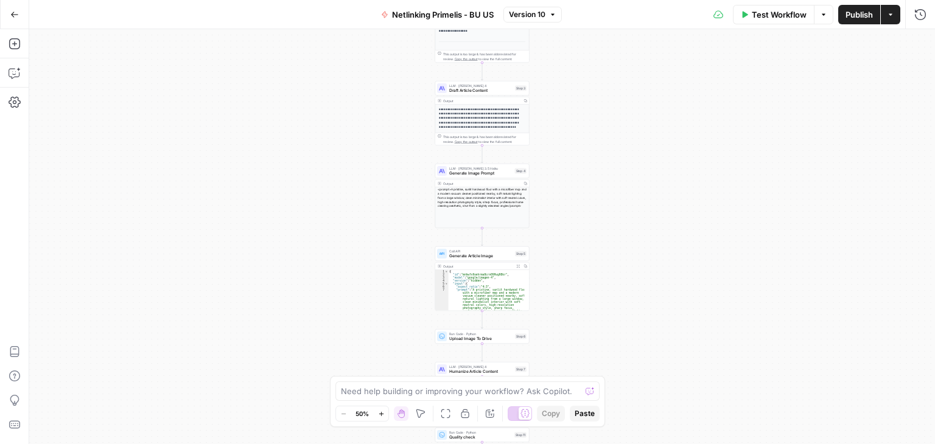
click at [604, 135] on div "**********" at bounding box center [482, 236] width 906 height 415
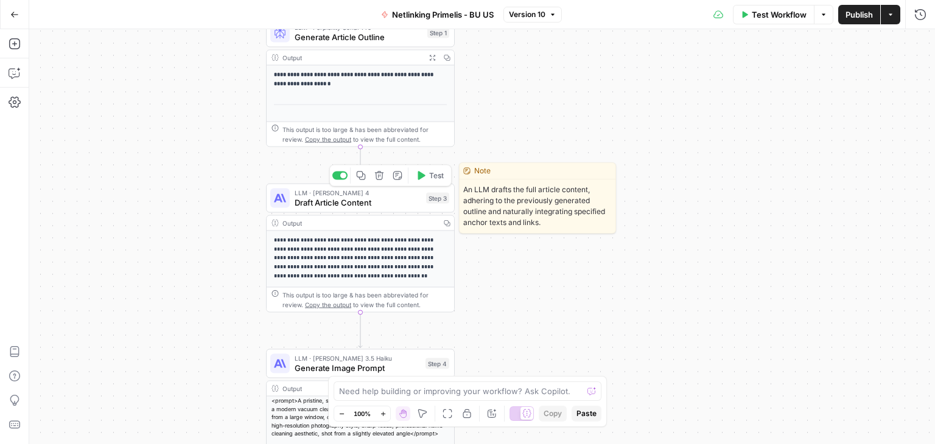
click at [316, 203] on span "Draft Article Content" at bounding box center [358, 203] width 127 height 12
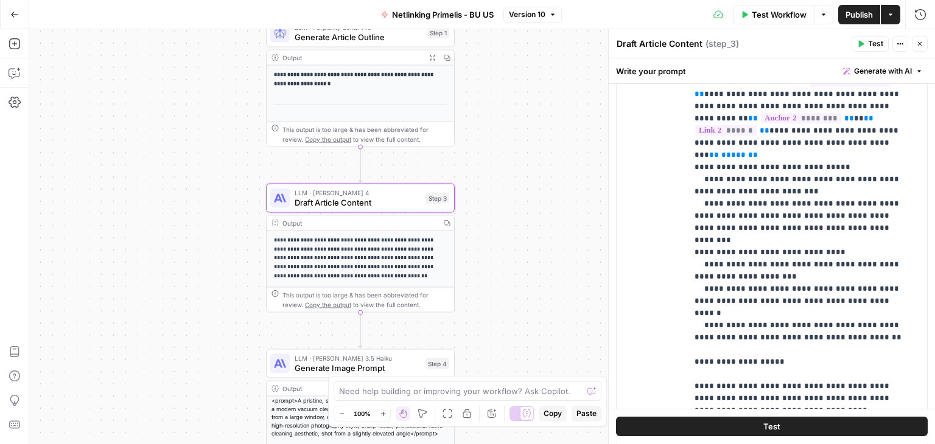
scroll to position [296, 0]
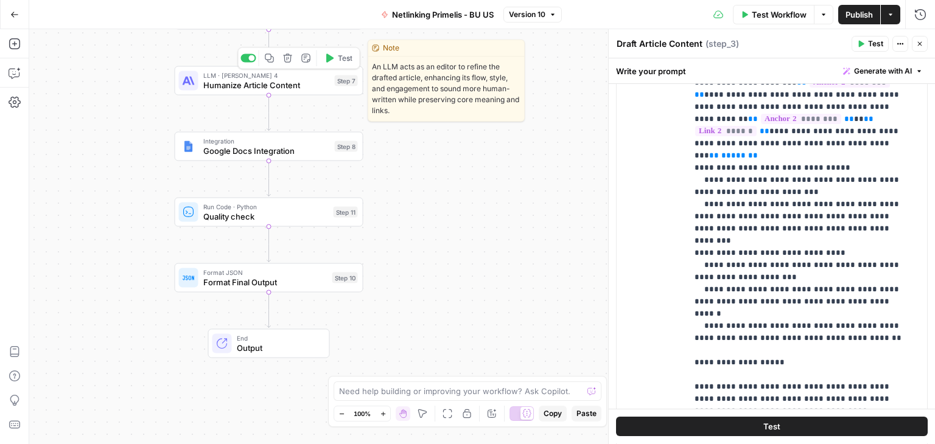
click at [197, 85] on div at bounding box center [188, 80] width 19 height 19
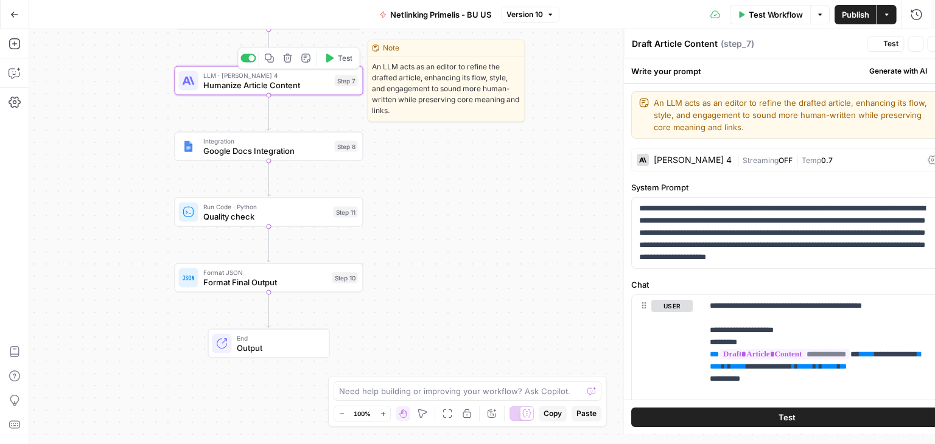
type textarea "Humanize Article Content"
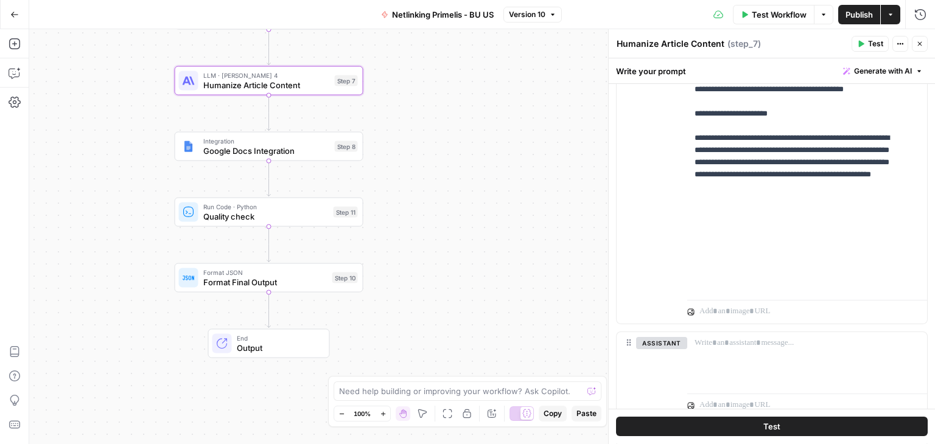
scroll to position [511, 0]
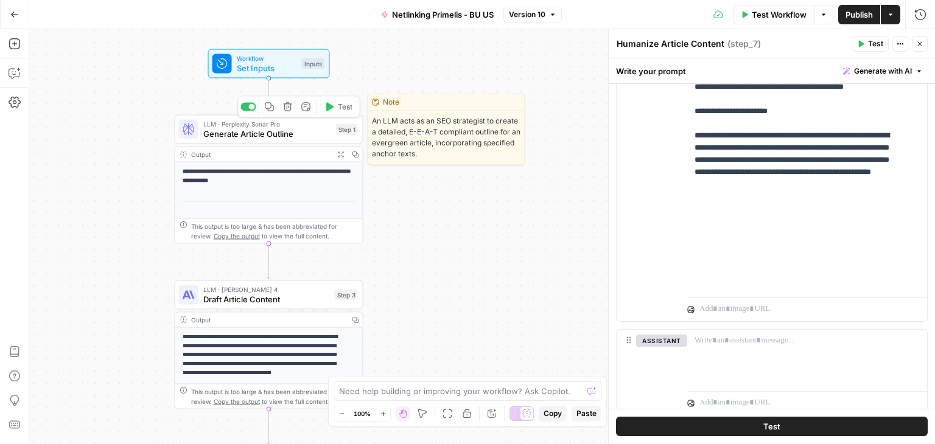
click at [239, 138] on span "Generate Article Outline" at bounding box center [267, 134] width 128 height 12
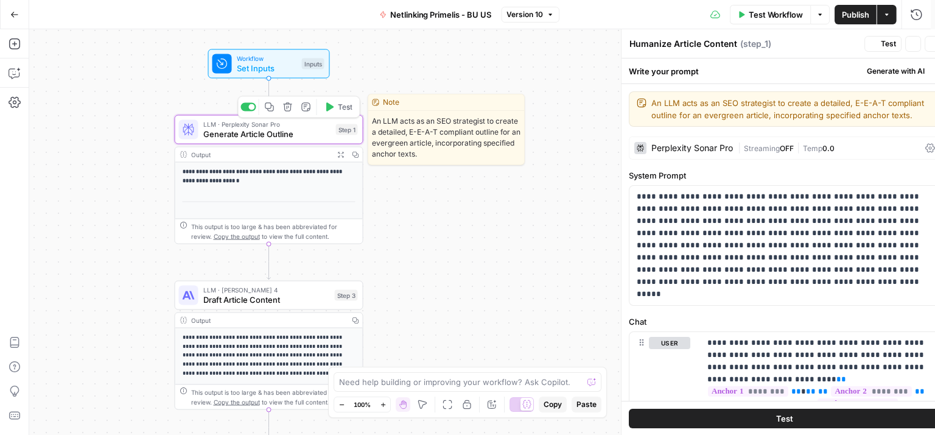
type textarea "Generate Article Outline"
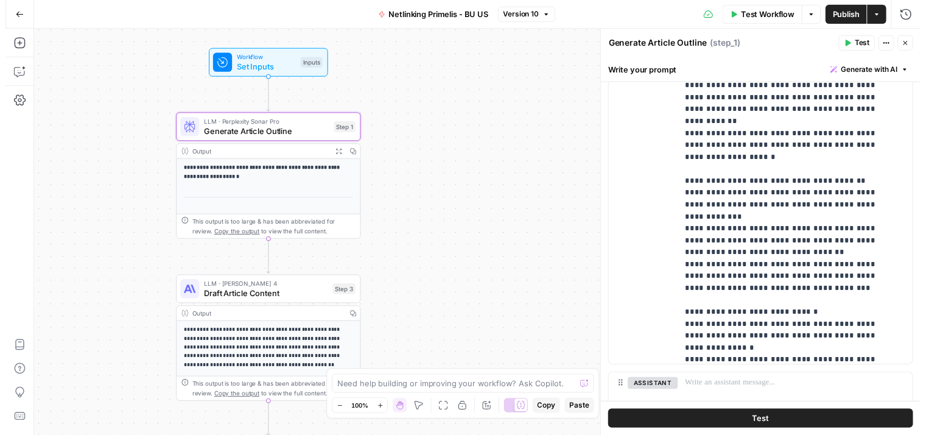
scroll to position [660, 0]
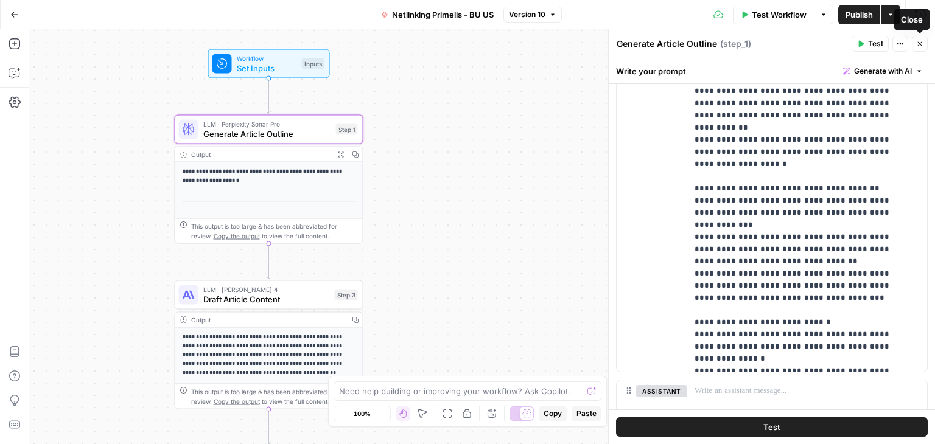
click at [918, 44] on icon "button" at bounding box center [919, 43] width 7 height 7
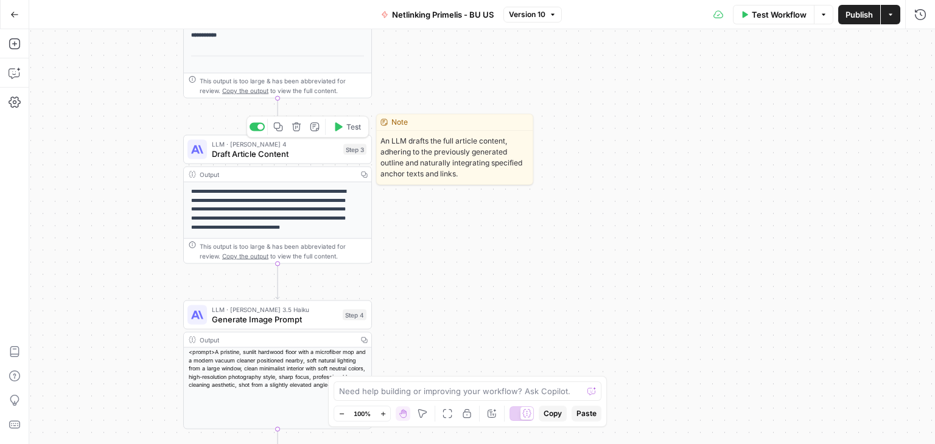
click at [225, 161] on div "LLM · Claude Sonnet 4 Draft Article Content Step 3 Copy step Delete step Edit N…" at bounding box center [277, 149] width 189 height 29
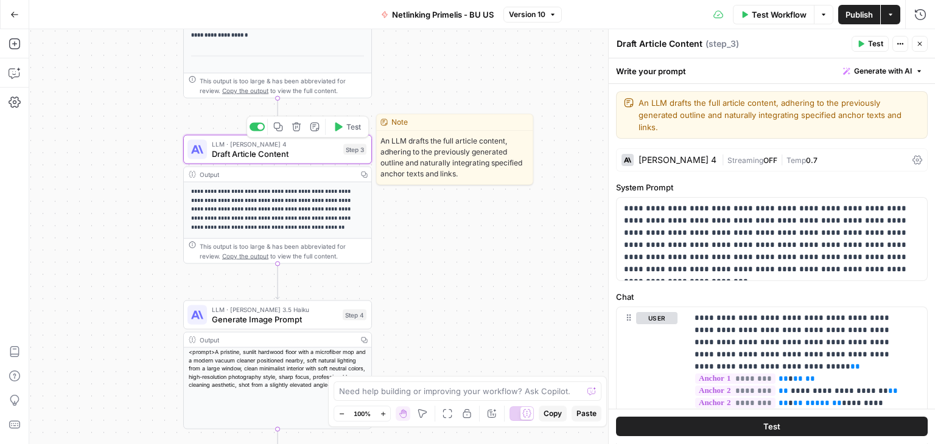
click at [348, 133] on button "Test" at bounding box center [347, 127] width 38 height 16
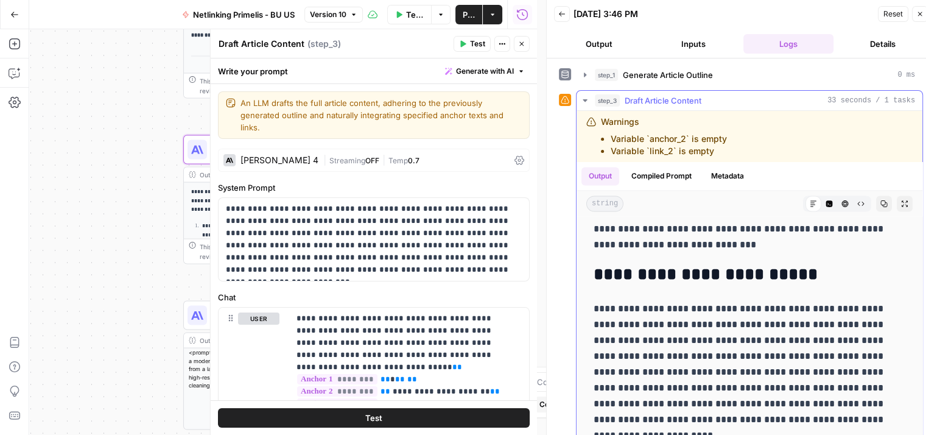
scroll to position [27, 0]
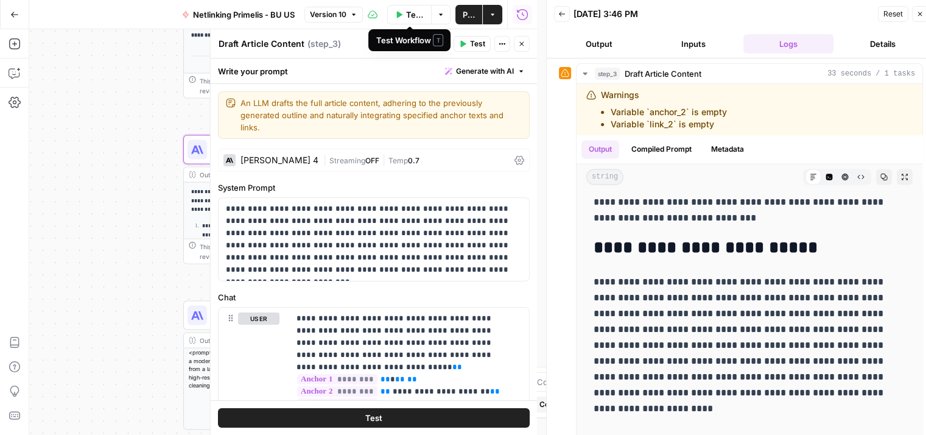
click at [405, 11] on button "Test Workflow" at bounding box center [409, 14] width 45 height 19
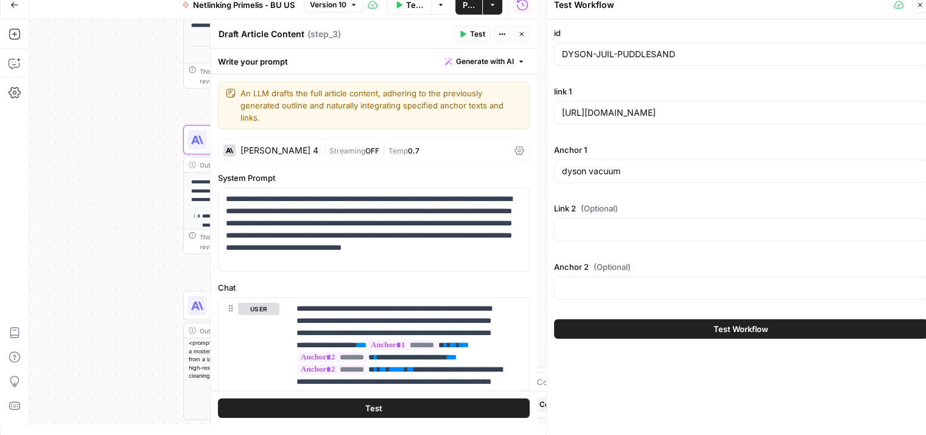
scroll to position [0, 0]
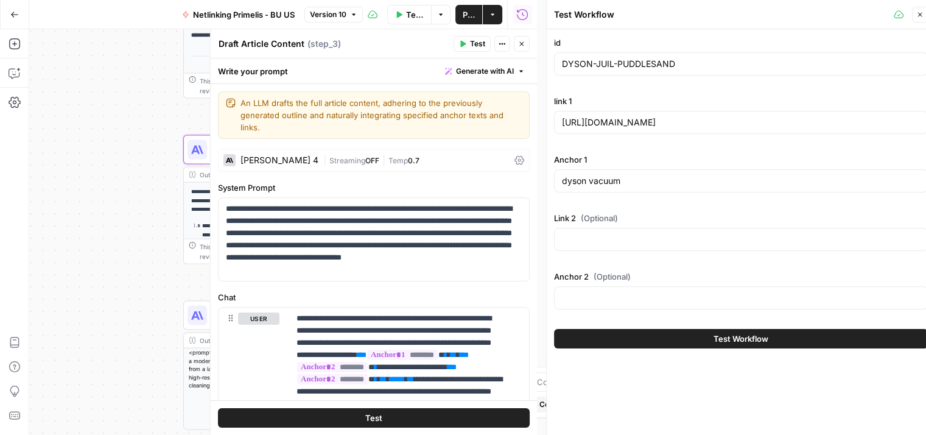
click at [671, 188] on div "dyson vacuum" at bounding box center [741, 180] width 374 height 23
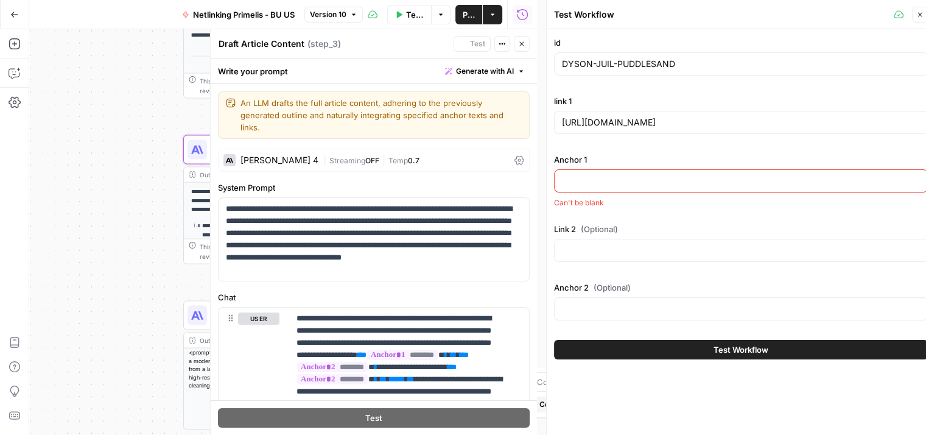
paste input "Simmons and Fletcher, car accident lawyer"
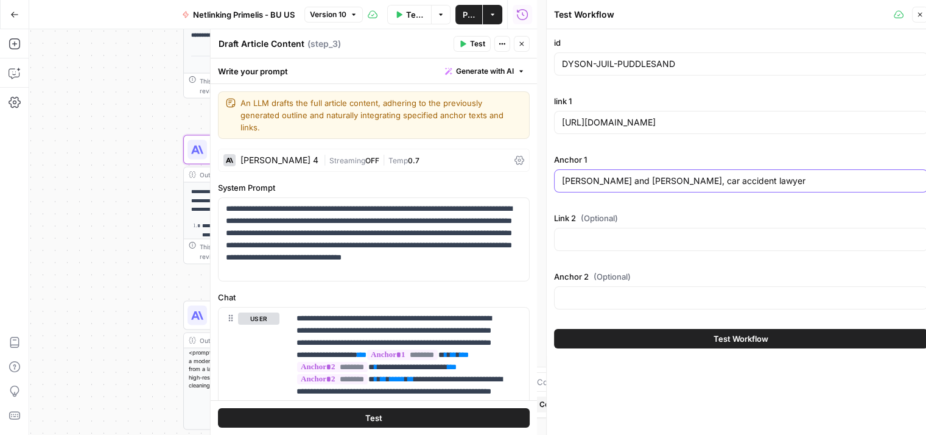
type input "Simmons and Fletcher, car accident lawyer"
click at [578, 123] on input "https://www.dyson.com/vacuum-cleaners" at bounding box center [741, 122] width 358 height 12
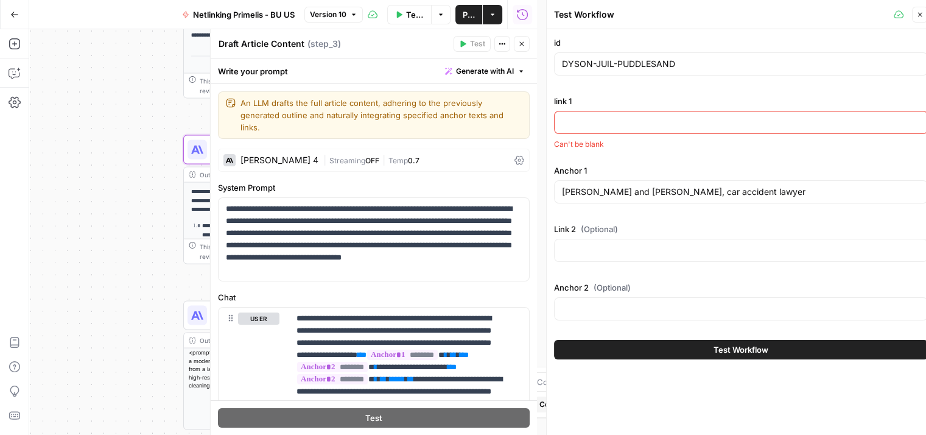
paste input "https://www.simmonsandfletcher.com/car-accident-lawyer/"
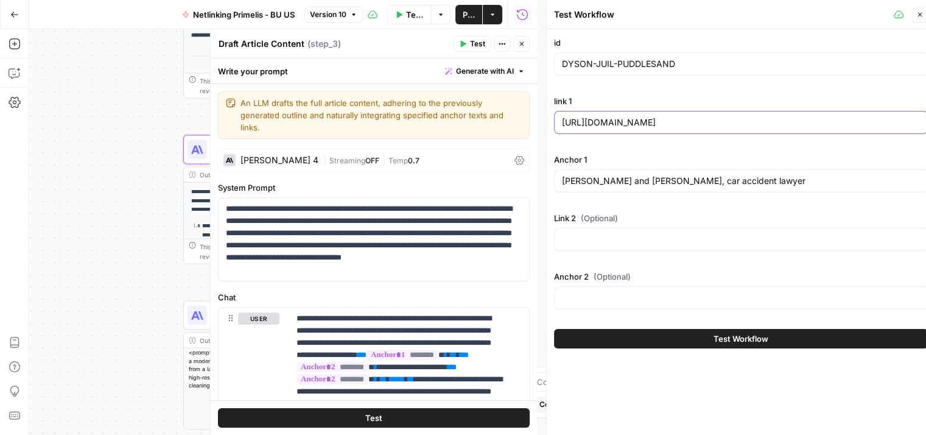
type input "https://www.simmonsandfletcher.com/car-accident-lawyer/"
click at [634, 65] on input "DYSON-JUIL-PUDDLESAND" at bounding box center [741, 64] width 358 height 12
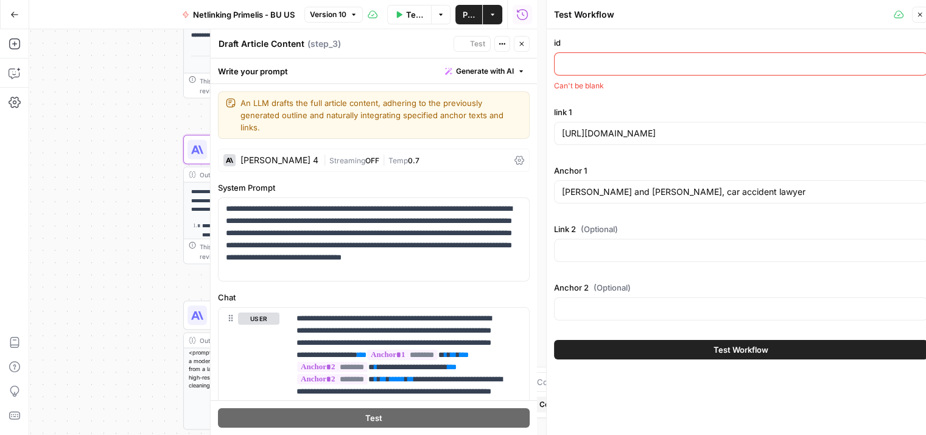
paste input "SIMMON-JUIN-HOUSTONPRE"
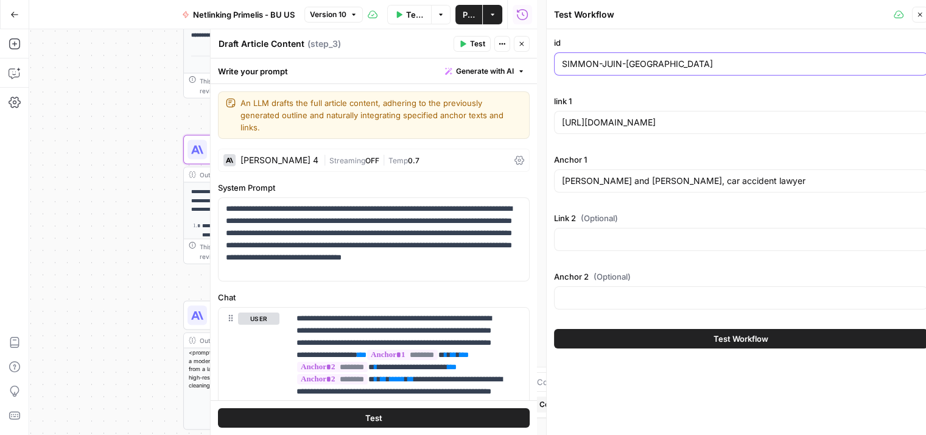
type input "SIMMON-JUIN-HOUSTONPRE"
click at [923, 13] on icon "button" at bounding box center [919, 14] width 7 height 7
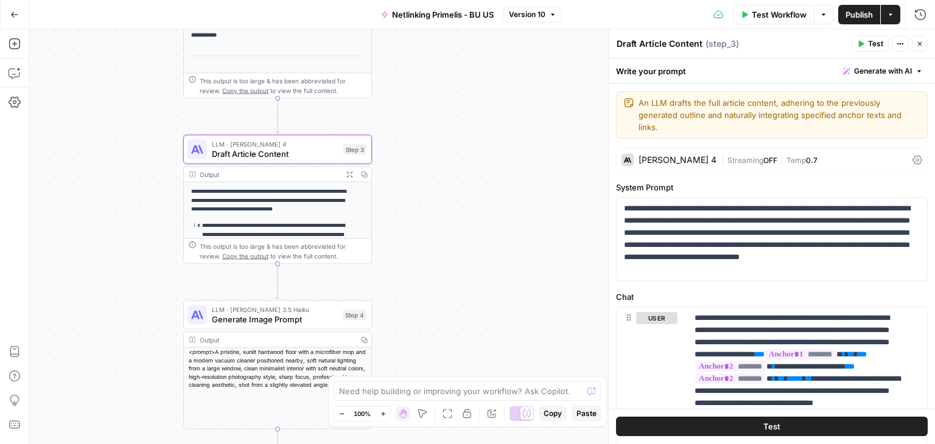
click at [868, 41] on span "Test" at bounding box center [875, 43] width 15 height 11
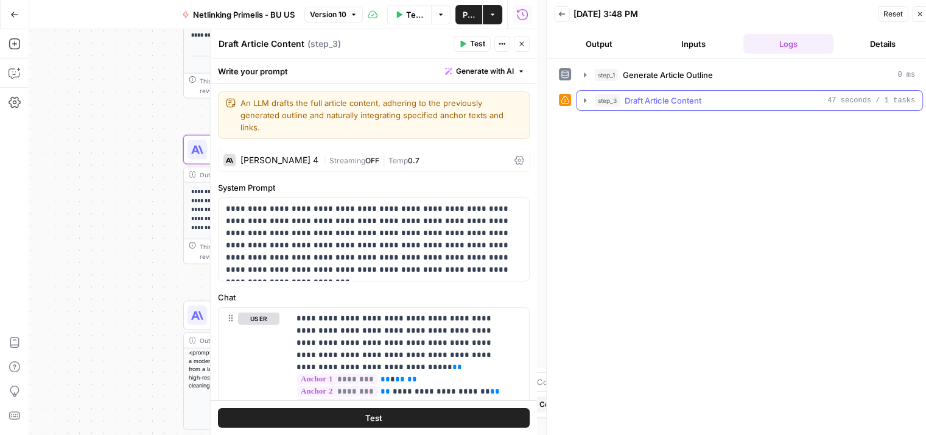
click at [589, 101] on icon "button" at bounding box center [585, 101] width 10 height 10
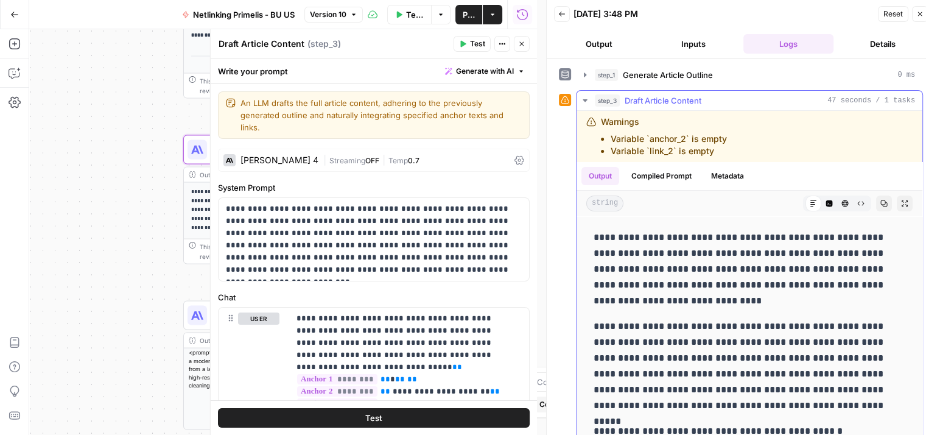
scroll to position [85, 0]
click at [917, 15] on icon "button" at bounding box center [919, 13] width 7 height 7
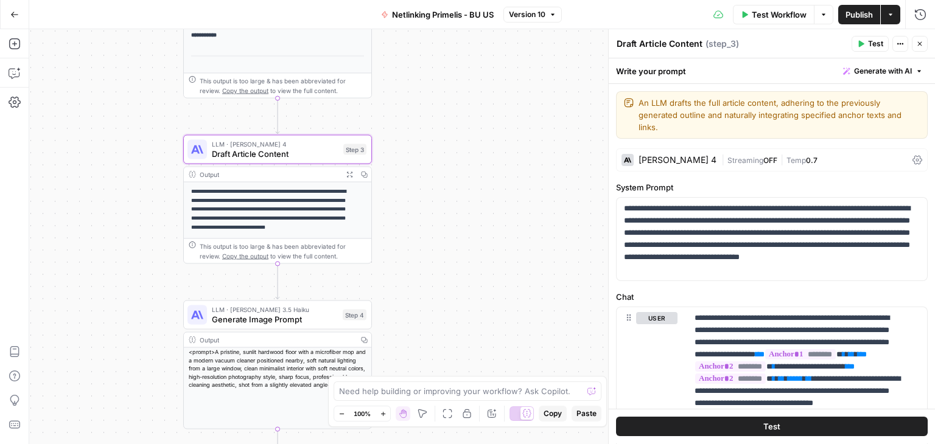
click at [852, 19] on span "Publish" at bounding box center [858, 15] width 27 height 12
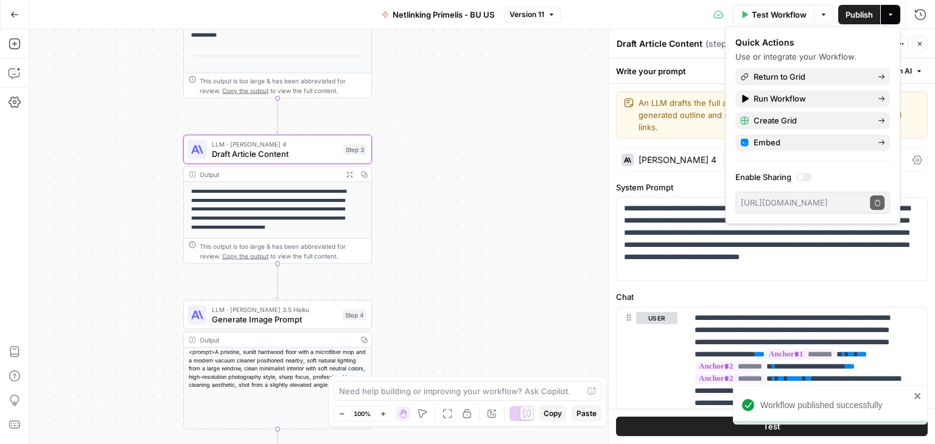
click at [566, 97] on div "**********" at bounding box center [482, 236] width 906 height 415
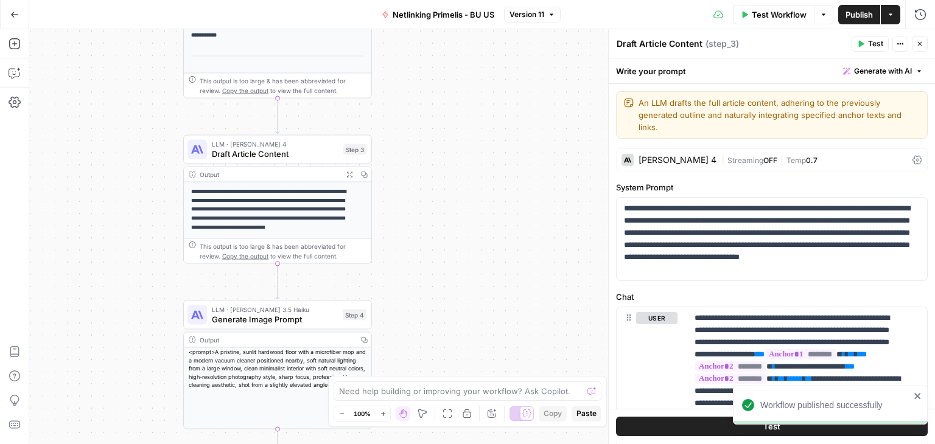
click at [864, 49] on button "Test" at bounding box center [870, 44] width 37 height 16
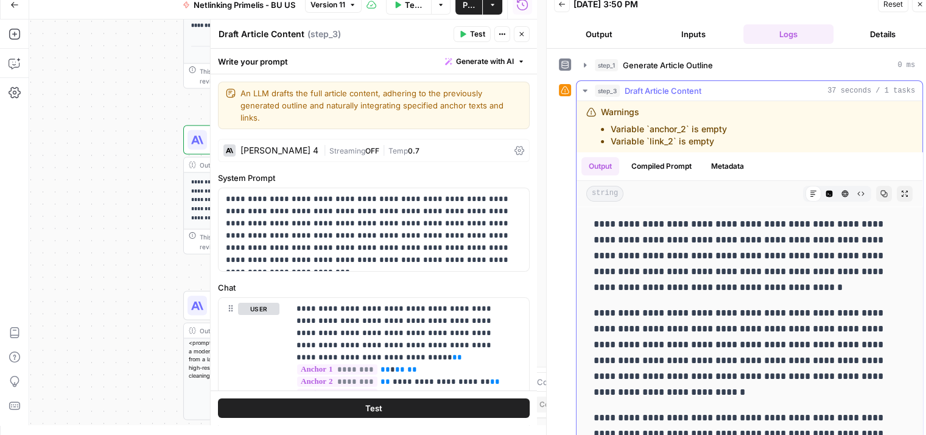
click at [581, 93] on icon "button" at bounding box center [585, 91] width 10 height 10
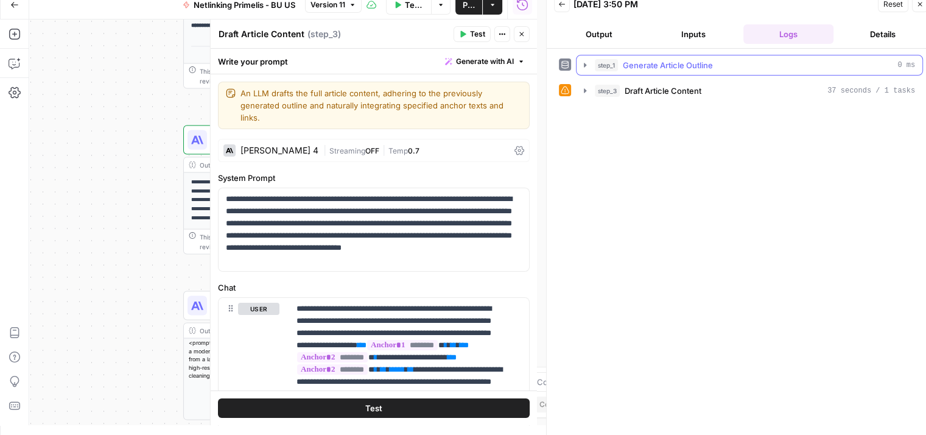
click at [580, 72] on button "step_1 Generate Article Outline 0 ms" at bounding box center [749, 64] width 346 height 19
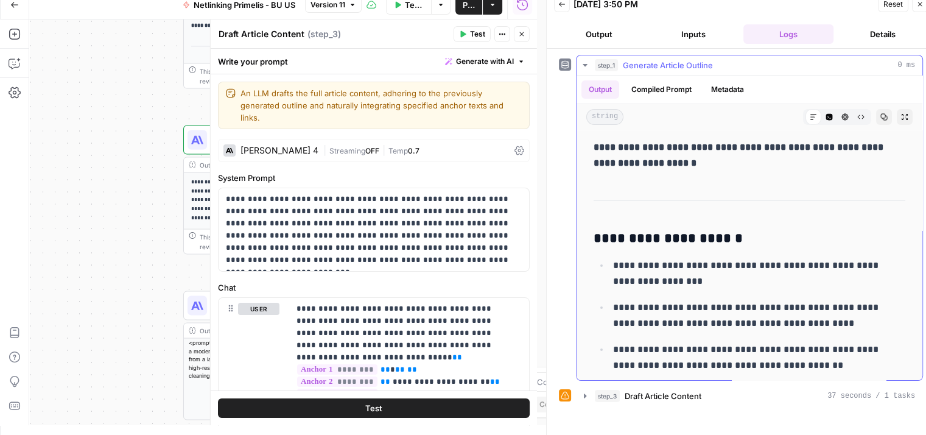
click at [582, 68] on icon "button" at bounding box center [585, 65] width 10 height 10
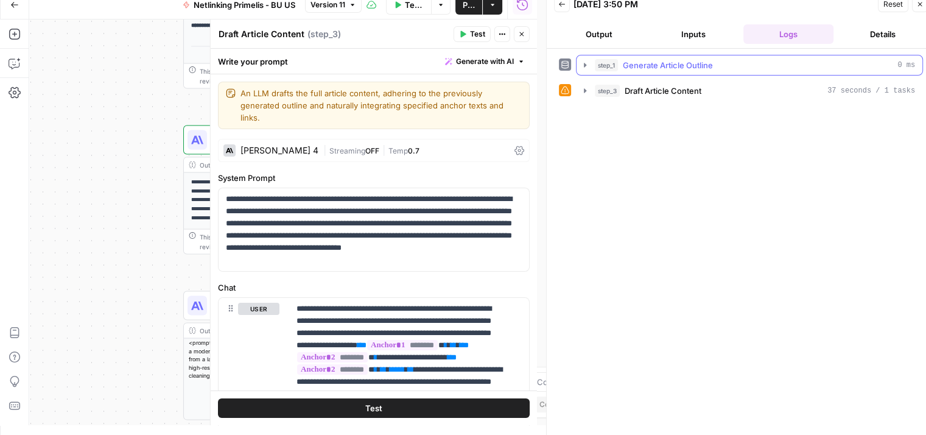
click at [582, 68] on icon "button" at bounding box center [585, 65] width 10 height 10
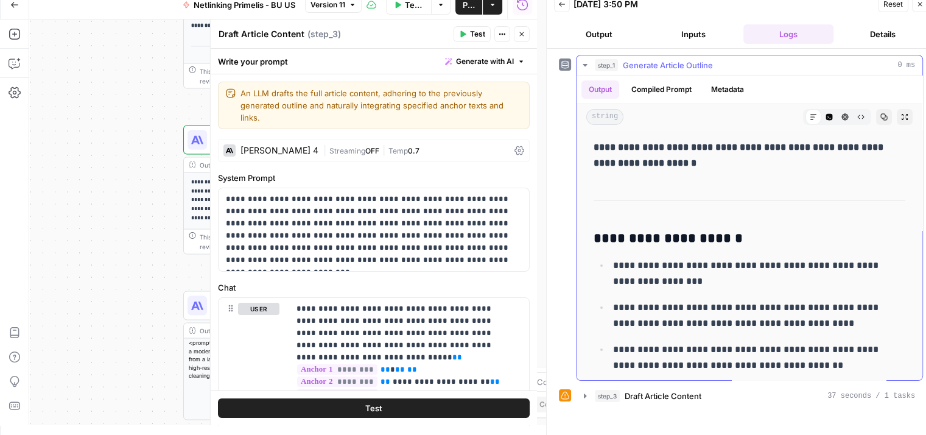
click at [582, 68] on icon "button" at bounding box center [585, 65] width 10 height 10
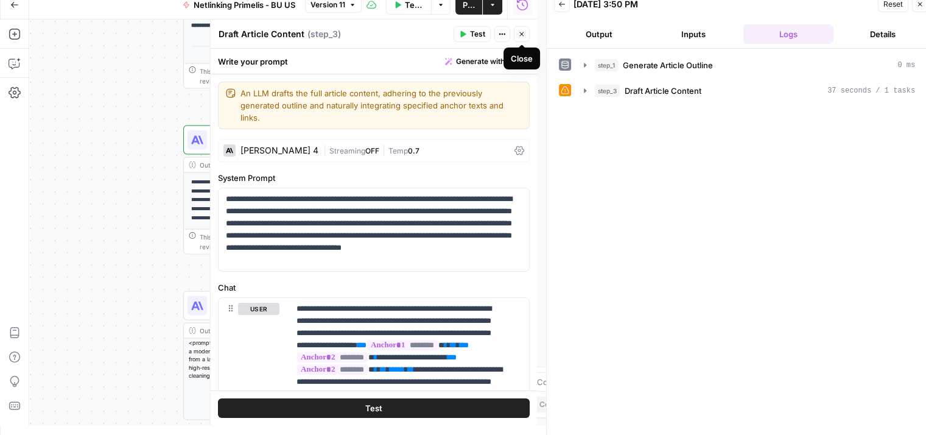
click at [526, 29] on button "Close" at bounding box center [522, 34] width 16 height 16
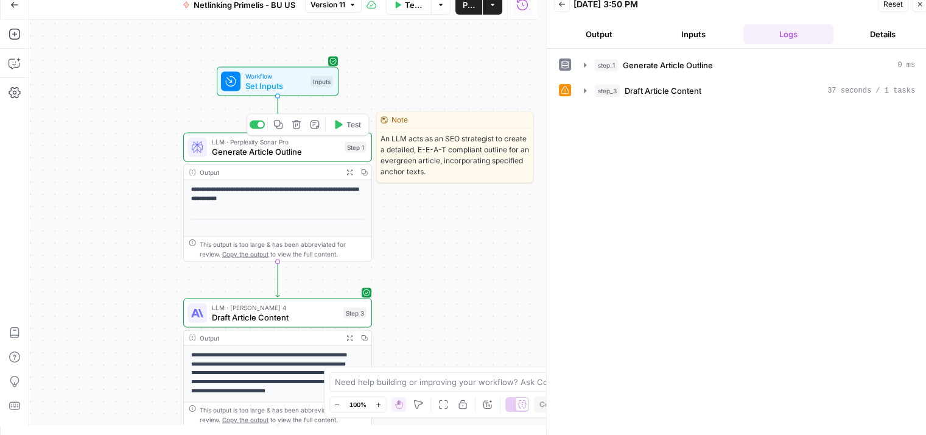
click at [353, 125] on span "Test" at bounding box center [353, 124] width 15 height 11
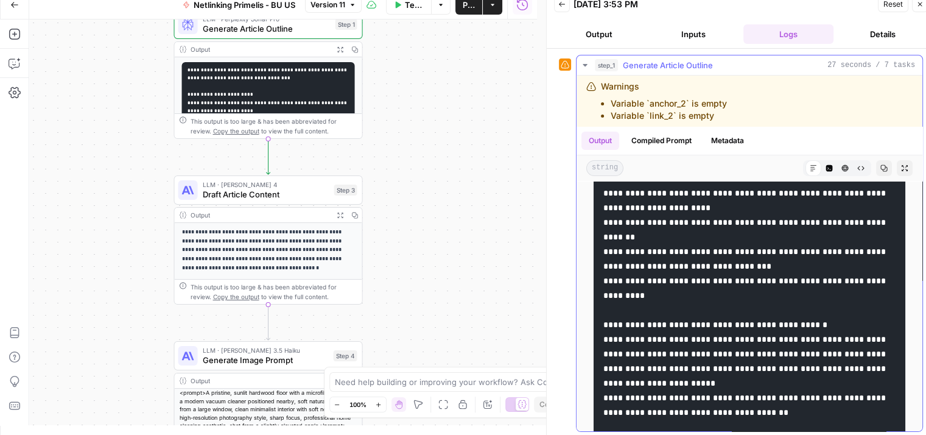
scroll to position [502, 0]
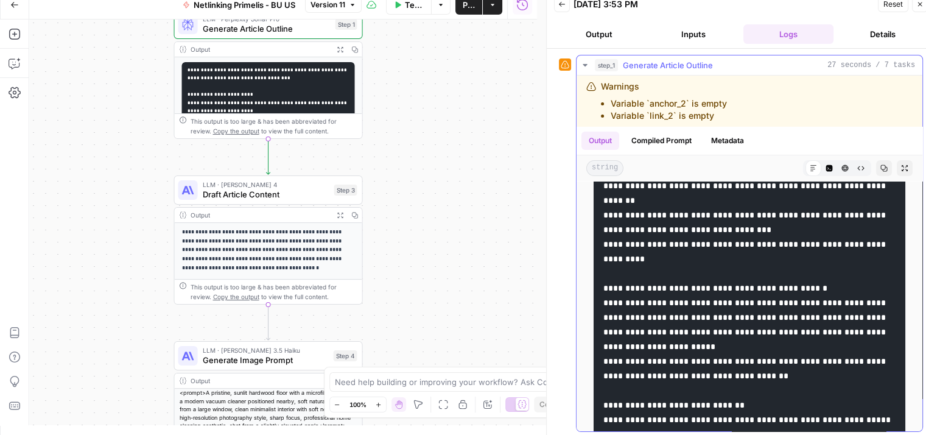
click at [826, 167] on icon "button" at bounding box center [829, 168] width 7 height 7
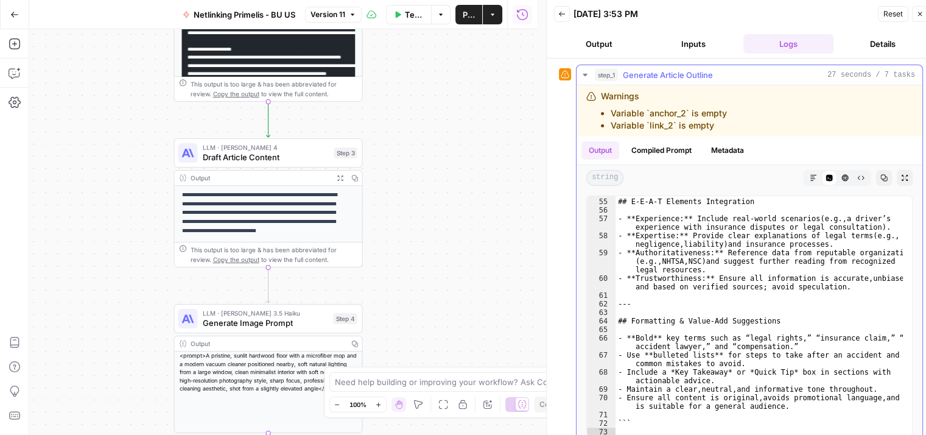
scroll to position [2, 0]
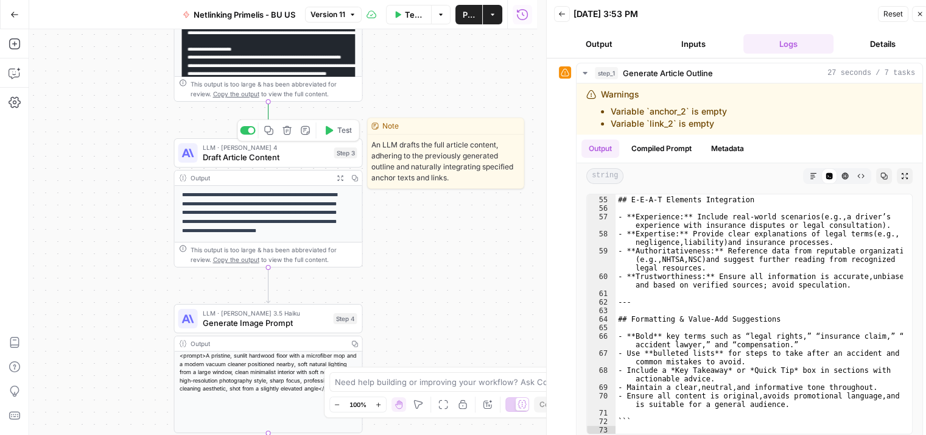
click at [335, 130] on button "Test" at bounding box center [338, 130] width 38 height 16
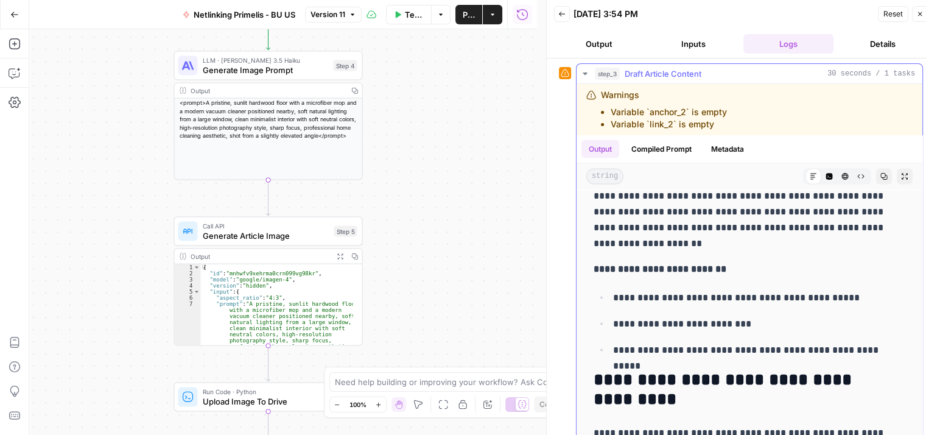
scroll to position [2671, 0]
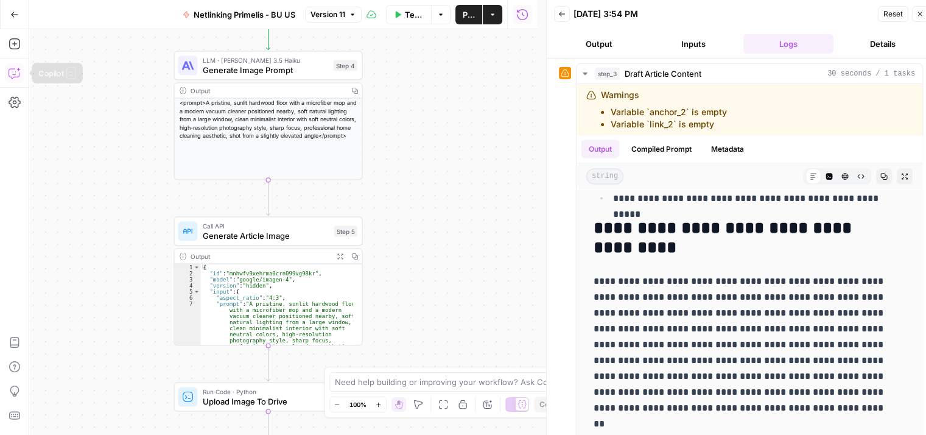
click at [7, 73] on button "Copilot" at bounding box center [14, 72] width 19 height 19
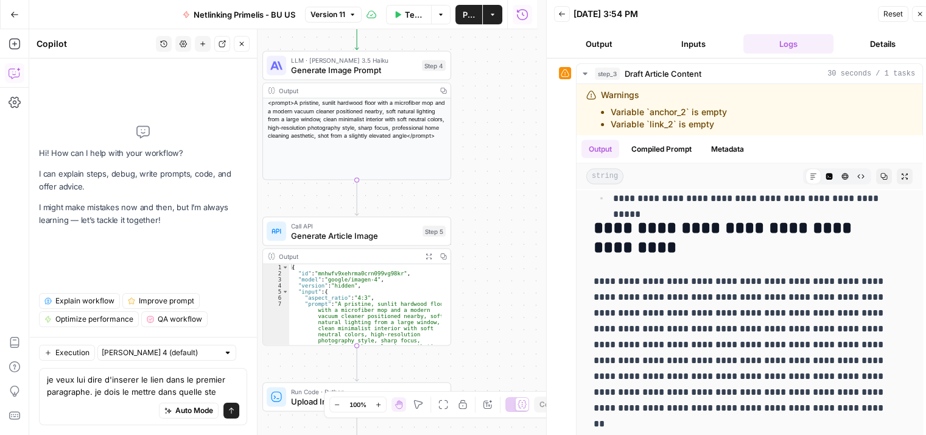
type textarea "je veux lui dire d'inserer le lien dans le premier paragraphe. je dois le mettr…"
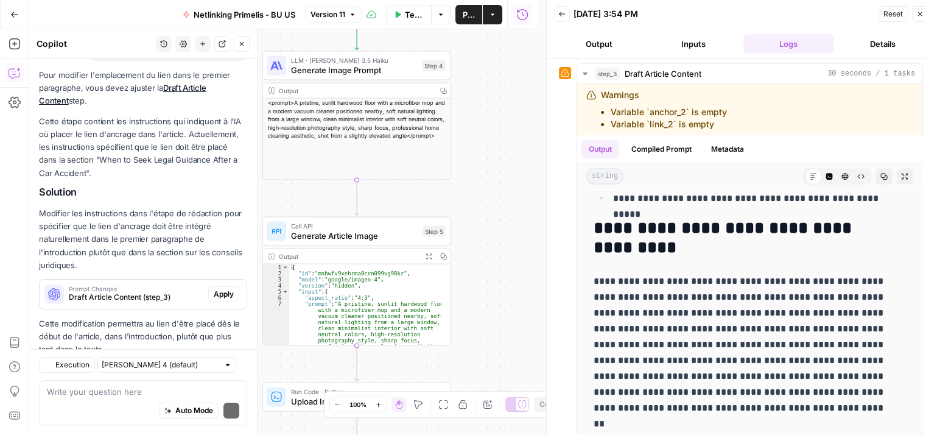
scroll to position [173, 0]
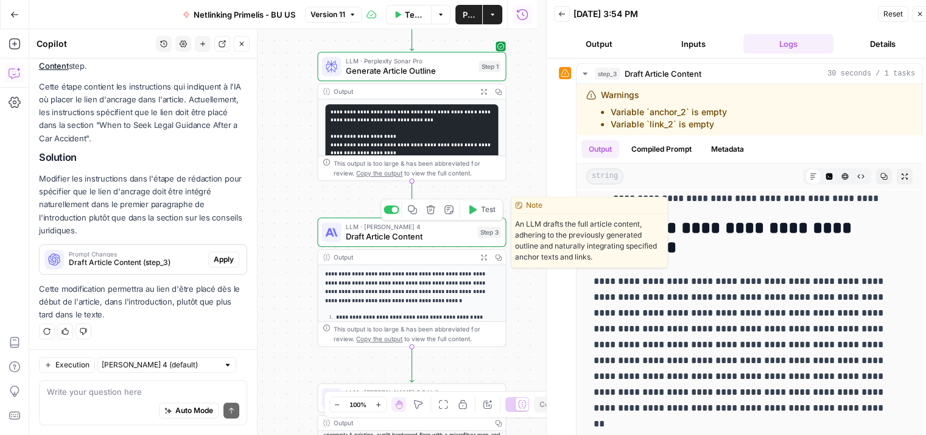
click at [362, 243] on div "LLM · Claude Sonnet 4 Draft Article Content Step 3 Copy step Delete step Edit N…" at bounding box center [411, 231] width 189 height 29
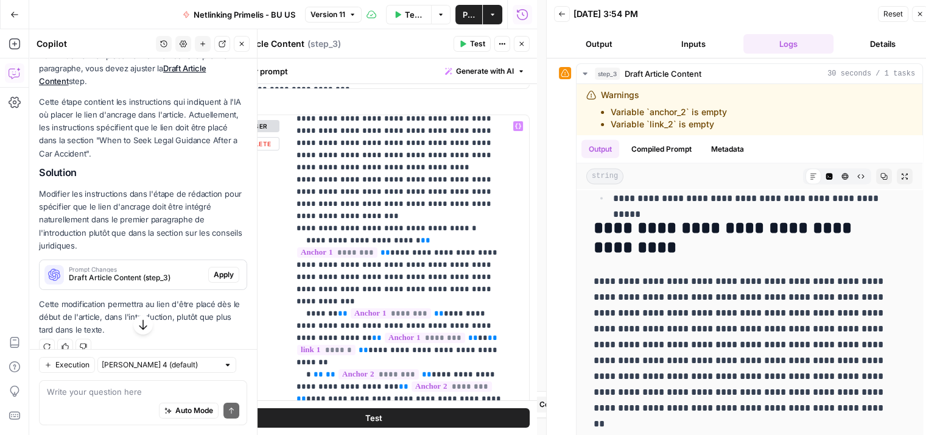
scroll to position [348, 0]
click at [139, 278] on span "Draft Article Content (step_3)" at bounding box center [136, 277] width 135 height 11
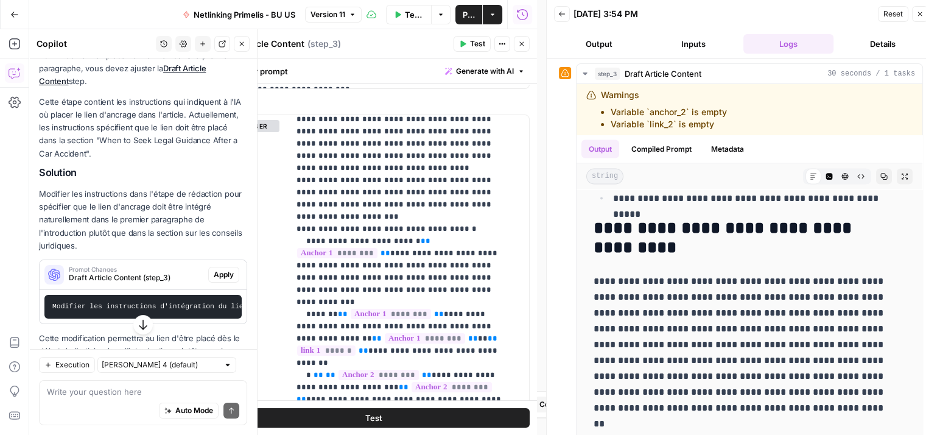
scroll to position [0, 996]
click at [139, 326] on icon "button" at bounding box center [143, 324] width 12 height 12
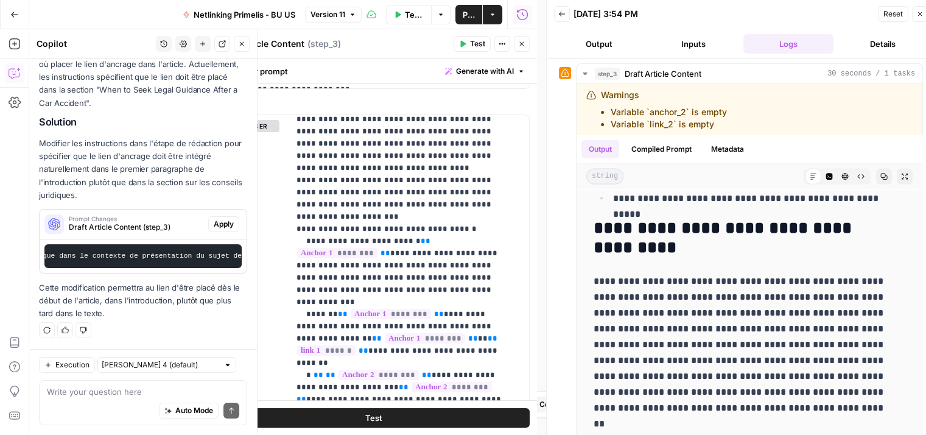
scroll to position [0, 2153]
click at [119, 397] on textarea at bounding box center [143, 391] width 192 height 12
type textarea "ecris moi le texte en anglais"
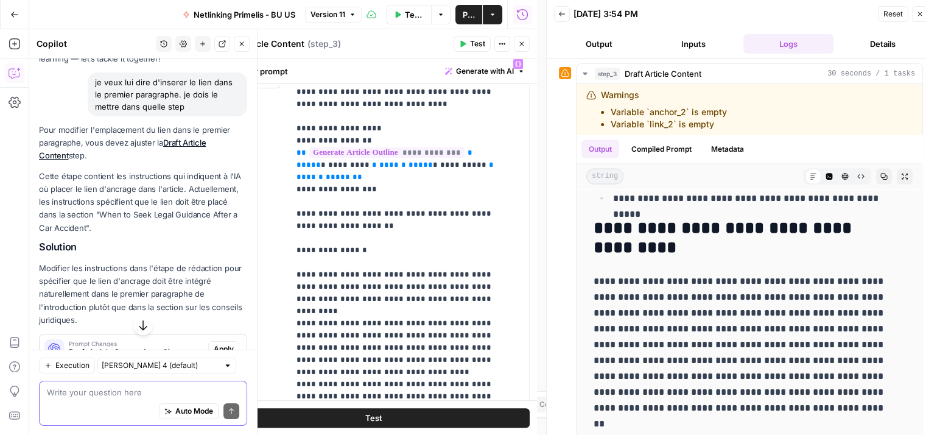
scroll to position [88, 0]
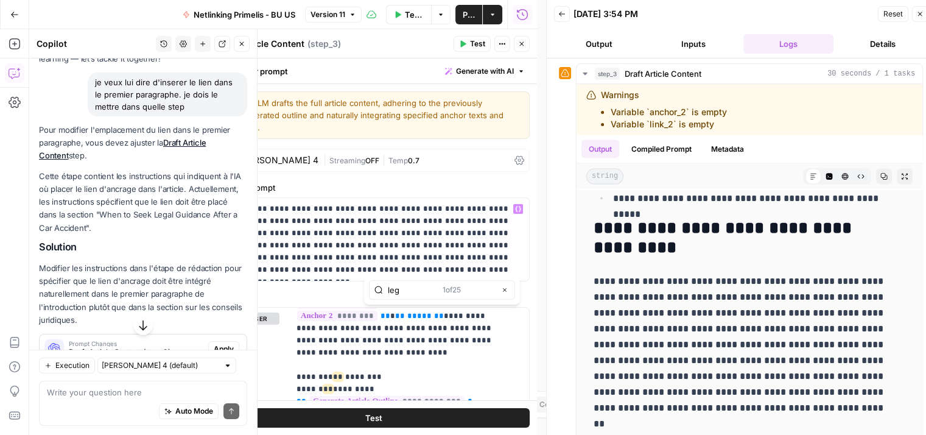
scroll to position [75, 0]
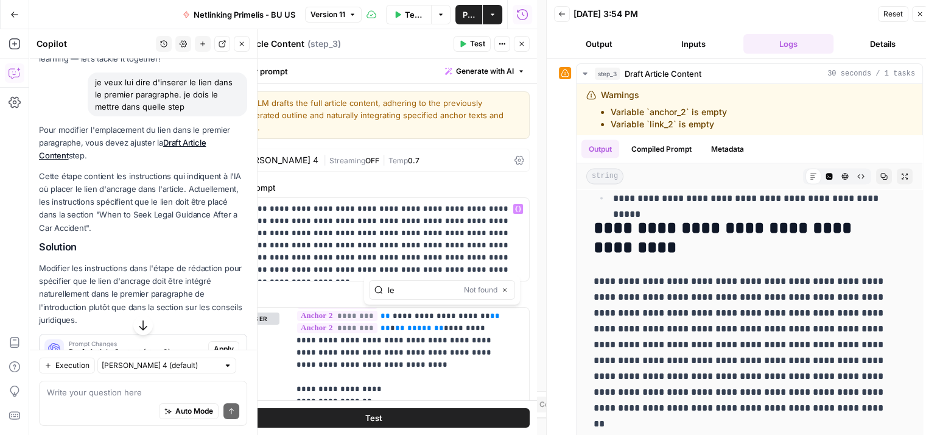
type input "l"
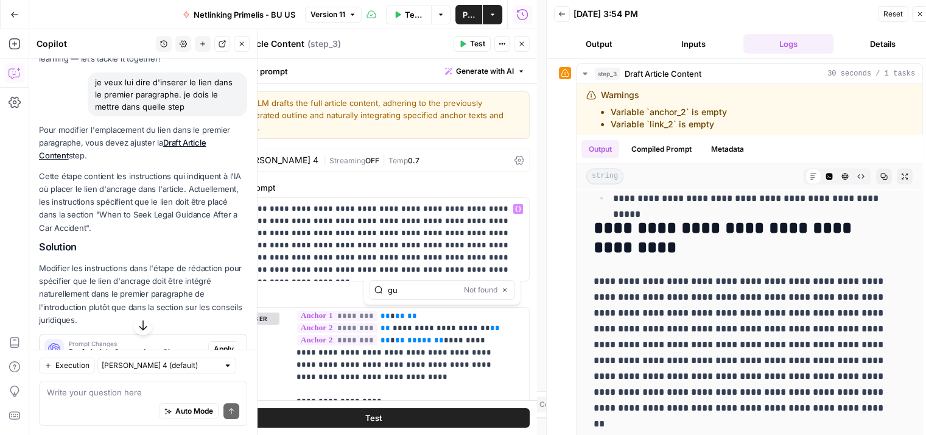
type input "g"
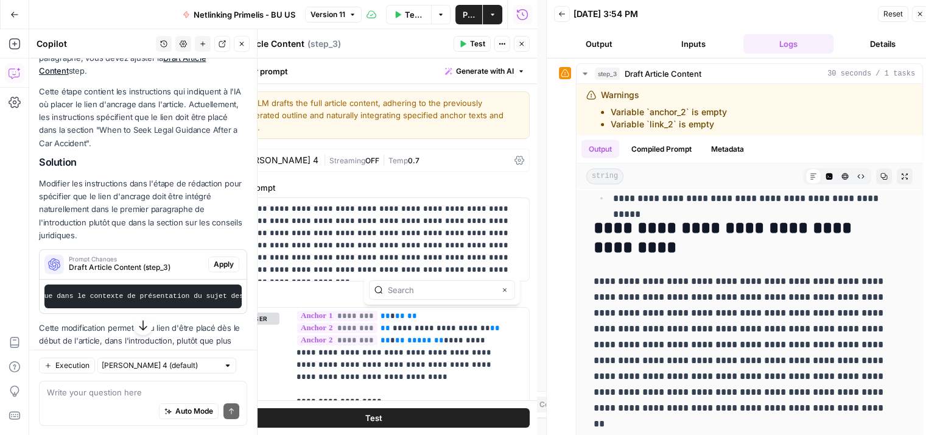
scroll to position [169, 0]
click at [503, 290] on icon "button" at bounding box center [505, 290] width 4 height 4
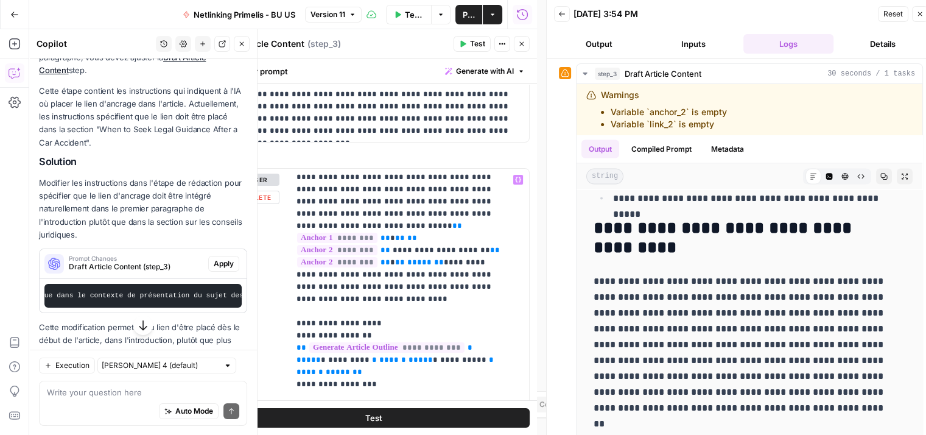
scroll to position [0, 0]
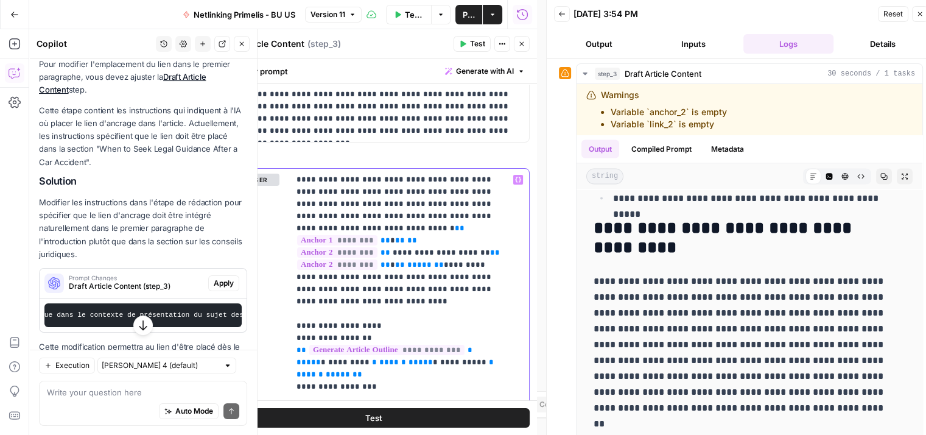
scroll to position [188, 0]
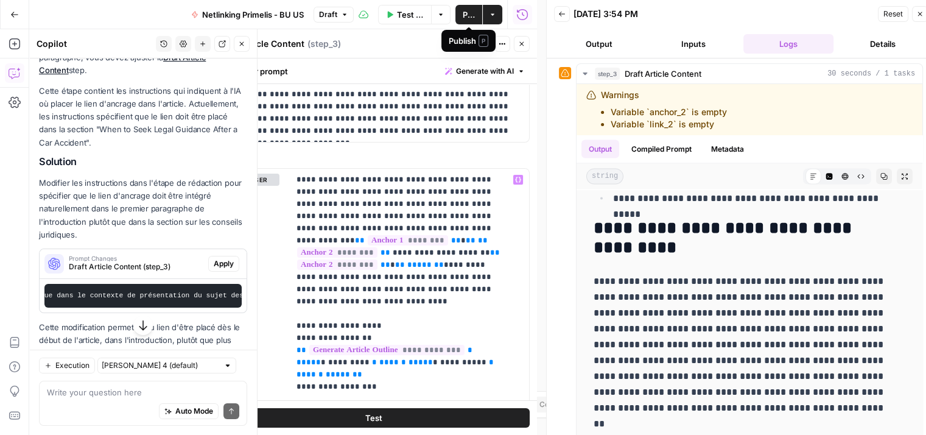
click at [465, 13] on span "Publish" at bounding box center [469, 15] width 12 height 12
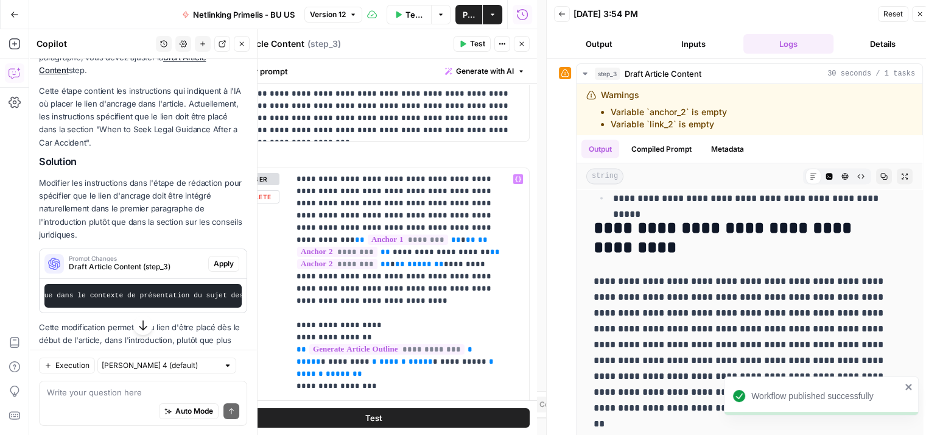
scroll to position [144, 0]
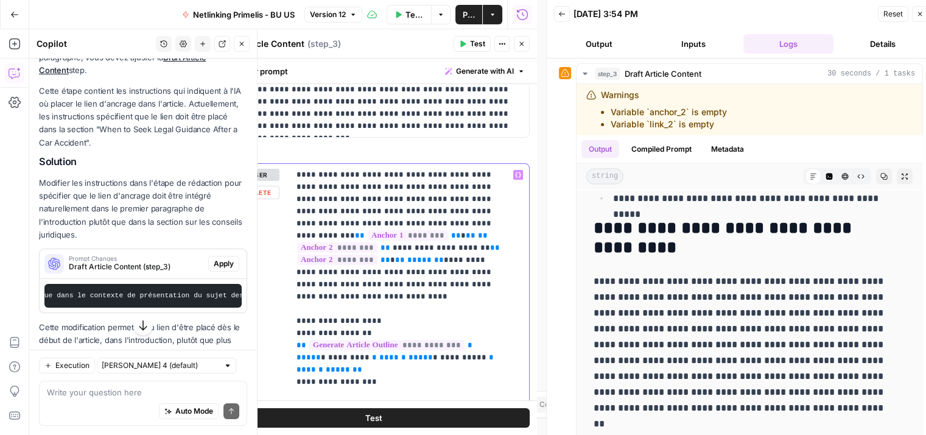
drag, startPoint x: 295, startPoint y: 209, endPoint x: 377, endPoint y: 220, distance: 82.9
click at [377, 220] on div "**********" at bounding box center [404, 412] width 231 height 496
copy p "**********"
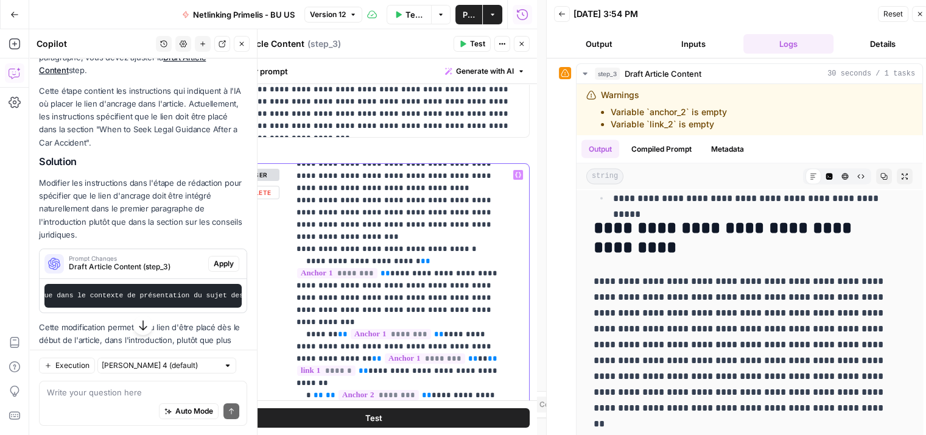
scroll to position [377, 0]
drag, startPoint x: 306, startPoint y: 219, endPoint x: 491, endPoint y: 259, distance: 189.5
click at [491, 259] on p "**********" at bounding box center [399, 315] width 207 height 1047
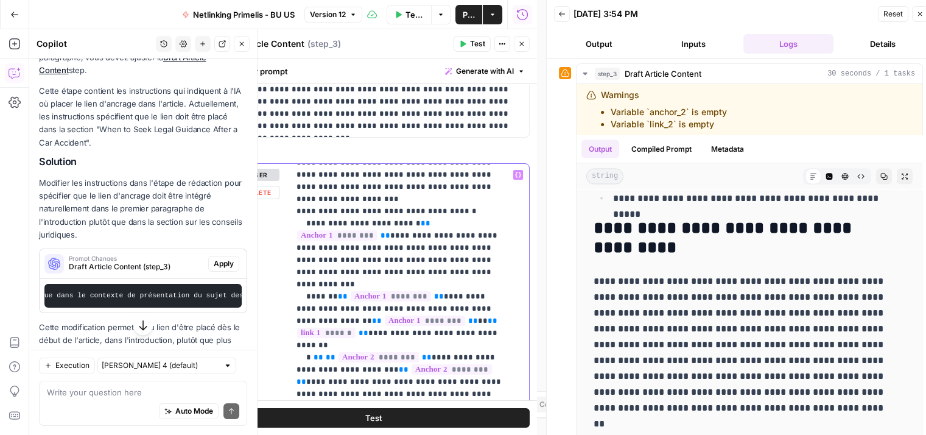
scroll to position [414, 0]
click at [422, 368] on p "**********" at bounding box center [399, 278] width 207 height 1047
click at [293, 175] on div "**********" at bounding box center [404, 412] width 231 height 496
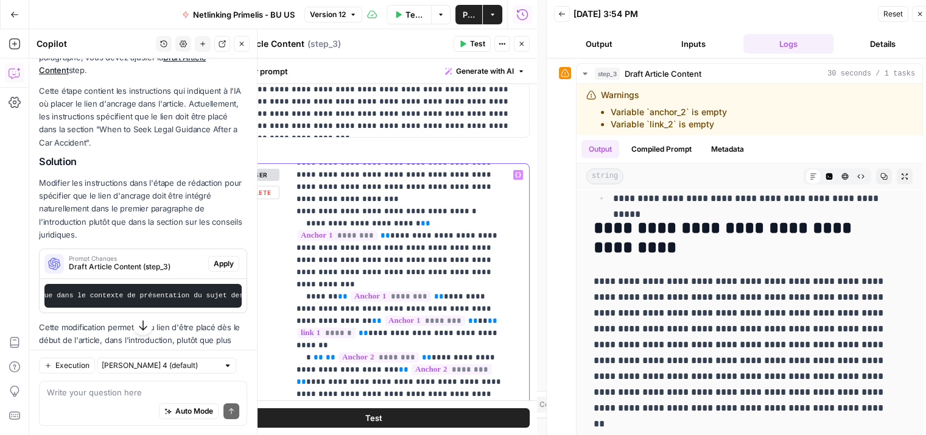
click at [317, 211] on p "**********" at bounding box center [399, 278] width 207 height 1047
drag, startPoint x: 292, startPoint y: 175, endPoint x: 426, endPoint y: 369, distance: 235.4
click at [426, 369] on div "**********" at bounding box center [404, 412] width 231 height 496
copy p "**********"
click at [374, 195] on p "**********" at bounding box center [399, 278] width 207 height 1047
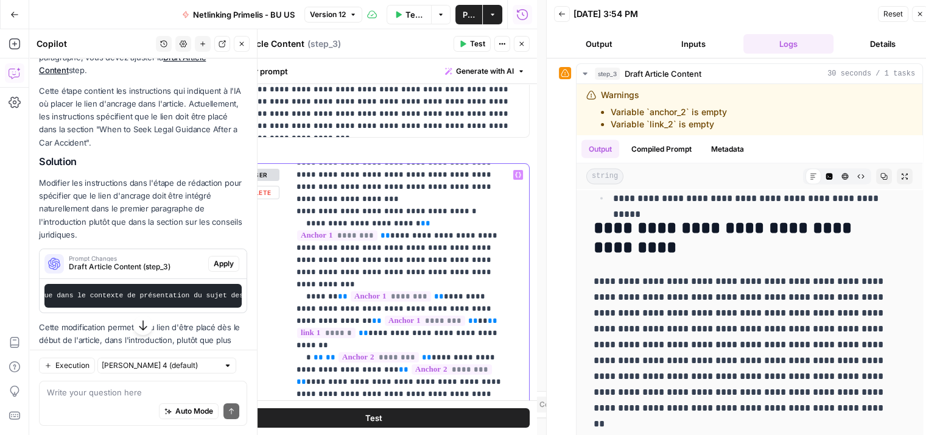
click at [487, 200] on p "**********" at bounding box center [399, 278] width 207 height 1047
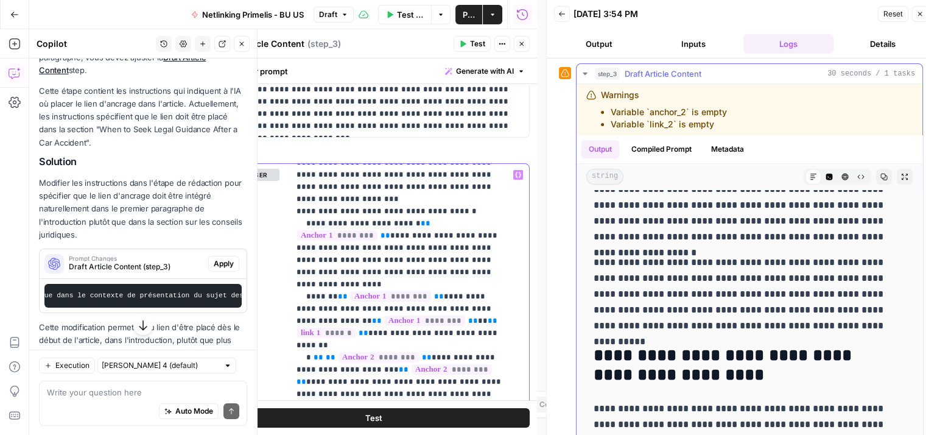
scroll to position [1365, 0]
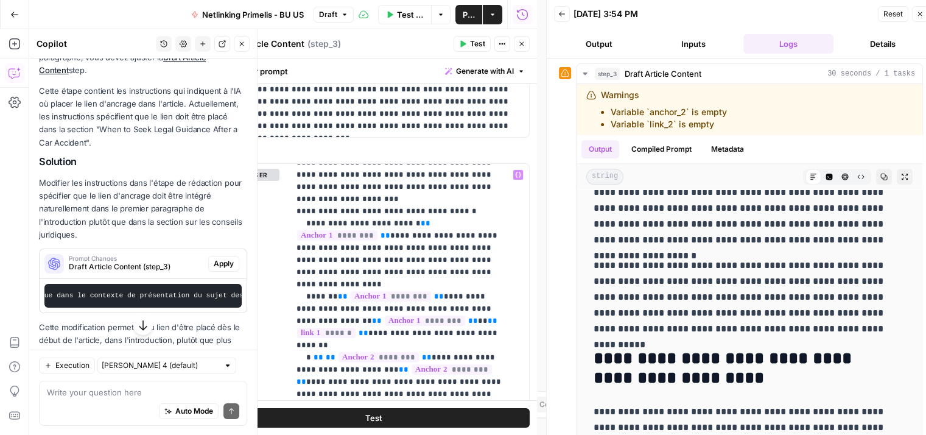
click at [430, 422] on button "Test" at bounding box center [374, 417] width 312 height 19
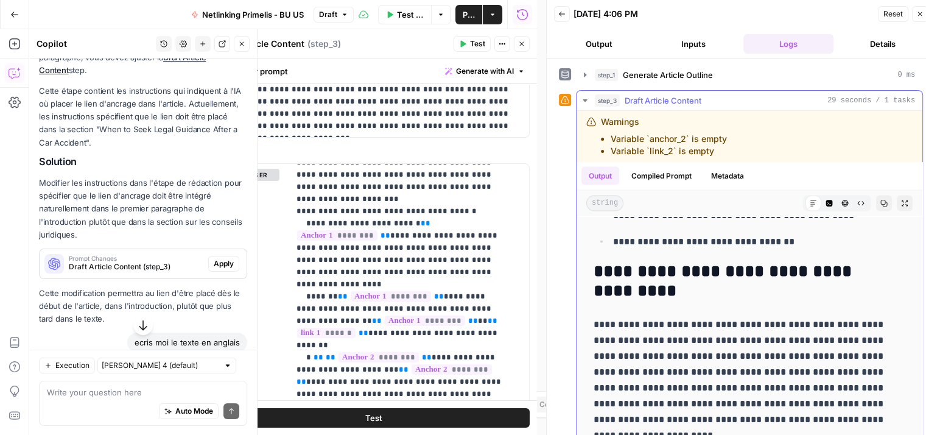
scroll to position [27, 0]
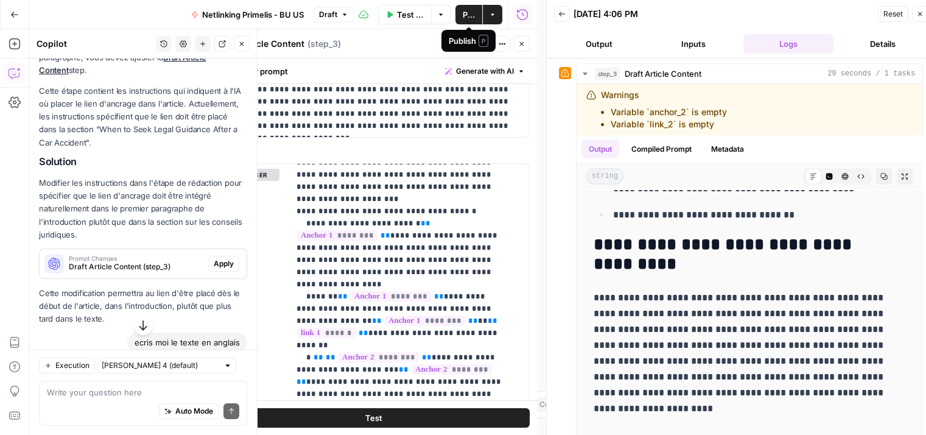
click at [472, 12] on span "Publish" at bounding box center [469, 15] width 12 height 12
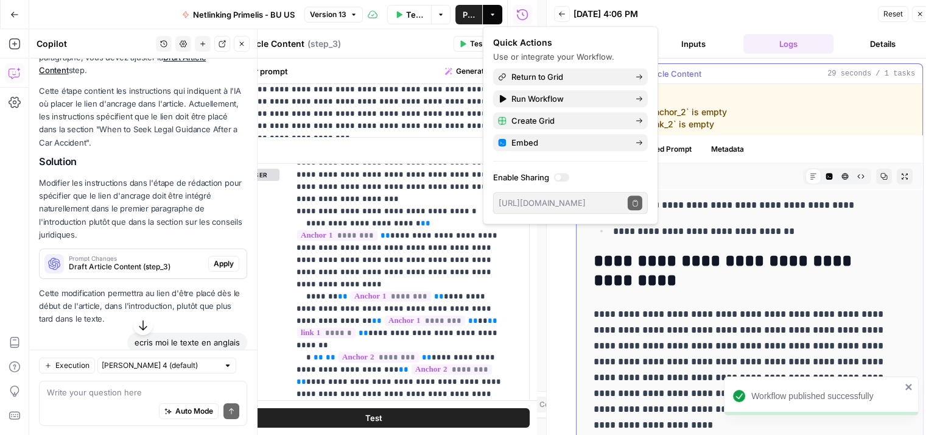
scroll to position [2759, 0]
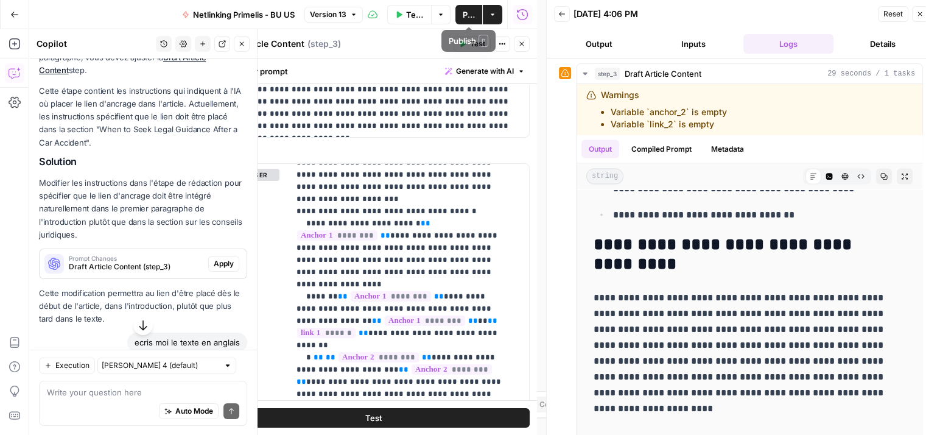
click at [464, 12] on span "Publish" at bounding box center [469, 15] width 12 height 12
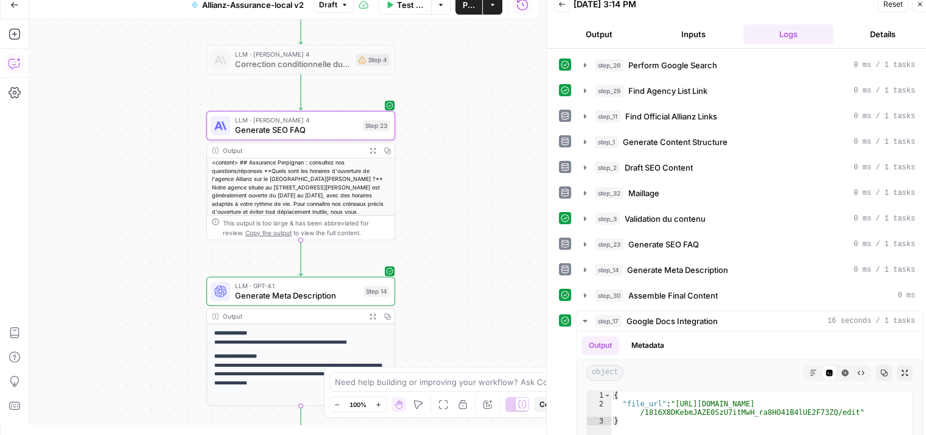
click at [13, 65] on icon "button" at bounding box center [13, 65] width 3 height 1
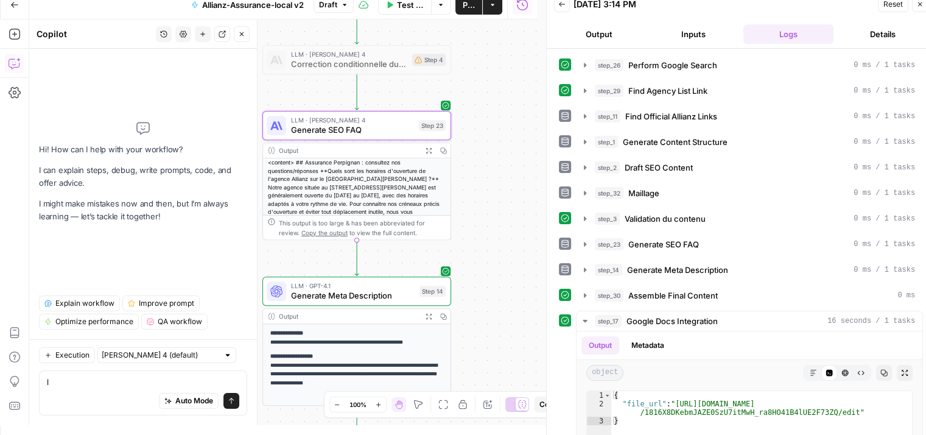
click at [110, 395] on div "Auto Mode Send" at bounding box center [143, 401] width 192 height 27
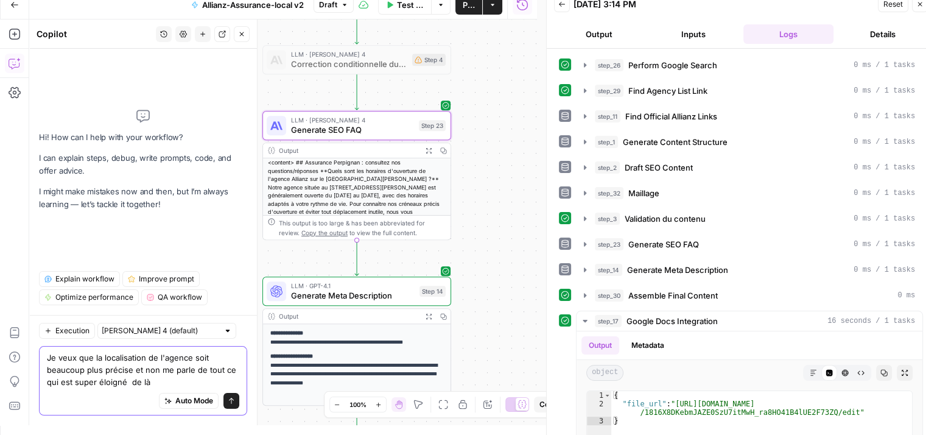
type textarea "Je veux que la localisation de l'agence soit beaucoup plus précise et non me pa…"
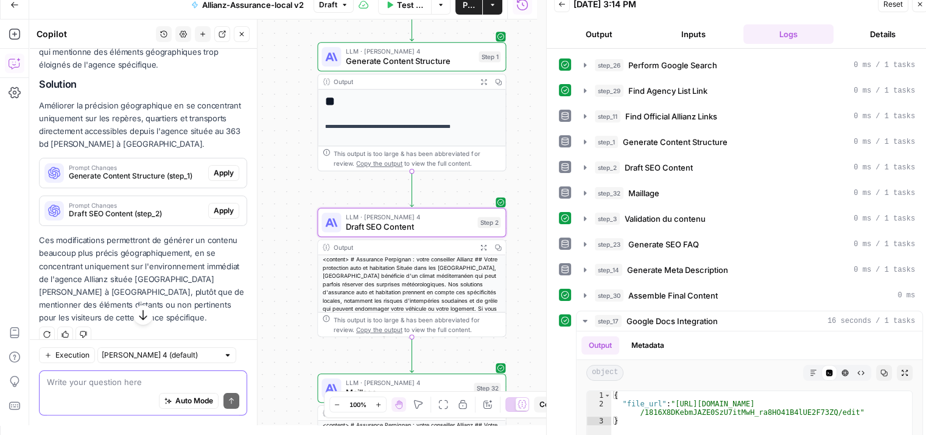
scroll to position [200, 0]
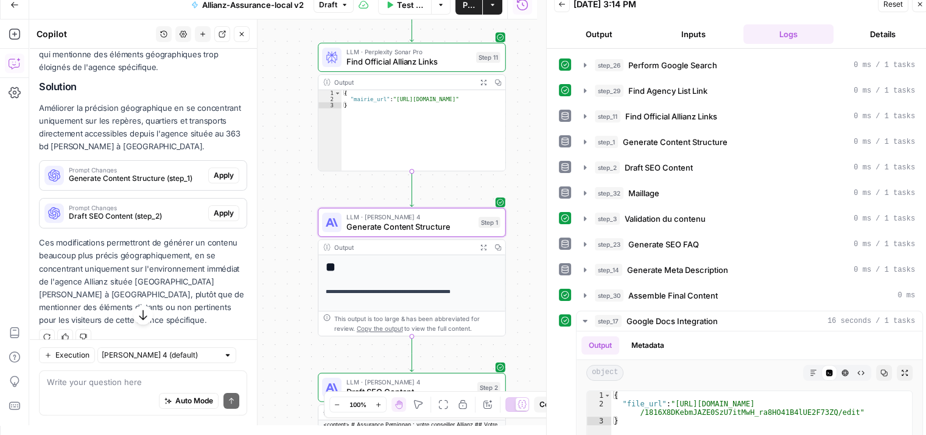
click at [124, 175] on span "Generate Content Structure (step_1)" at bounding box center [136, 178] width 135 height 11
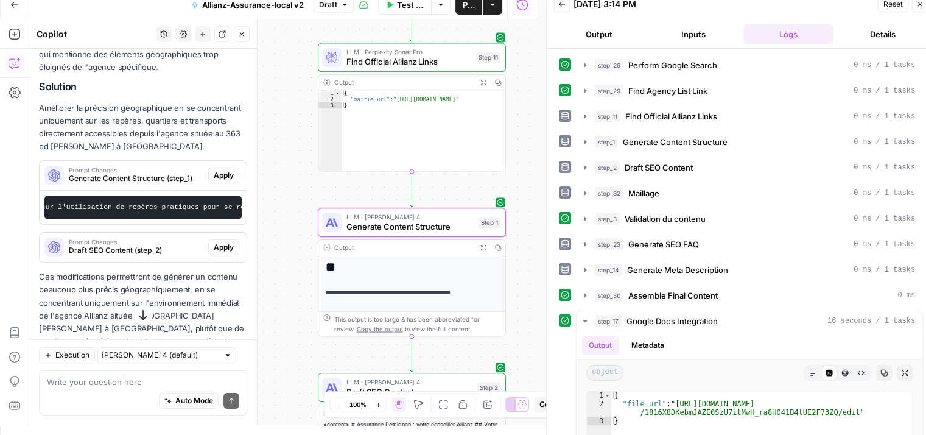
scroll to position [0, 2478]
click at [214, 175] on span "Apply" at bounding box center [224, 175] width 20 height 11
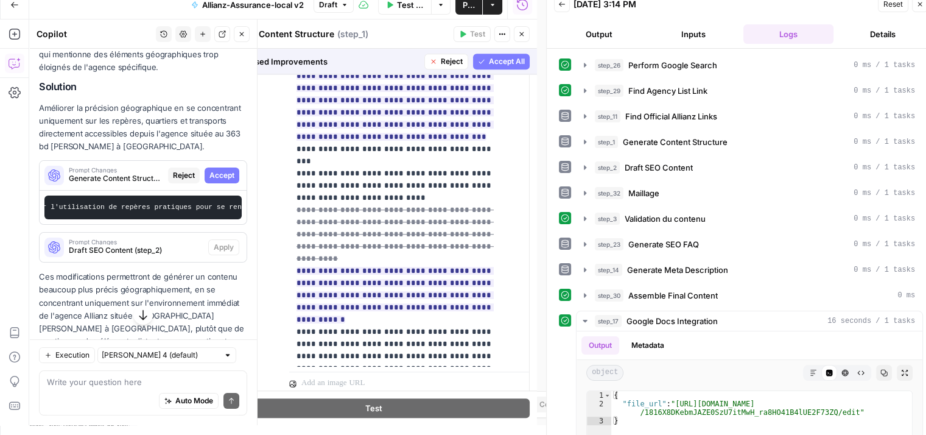
scroll to position [867, 0]
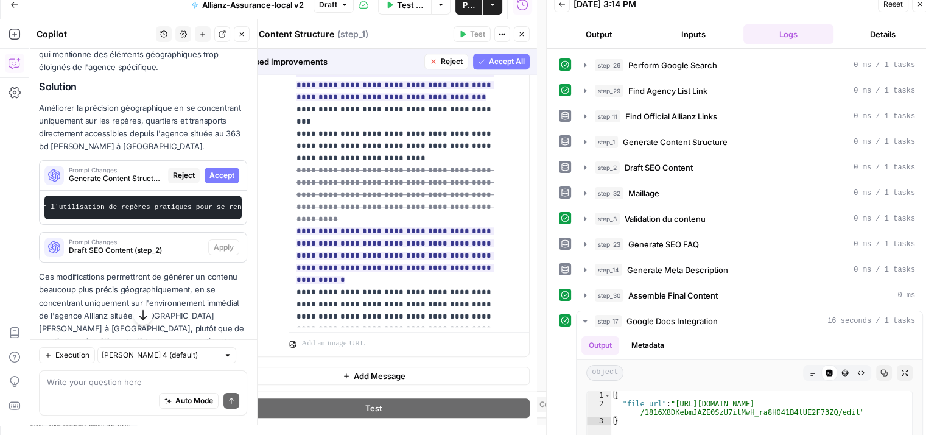
click at [495, 60] on span "Accept All" at bounding box center [507, 61] width 36 height 11
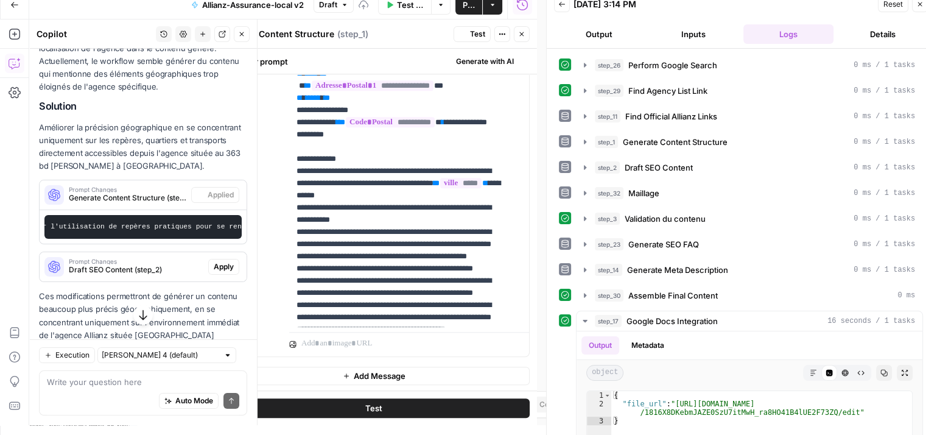
scroll to position [0, 0]
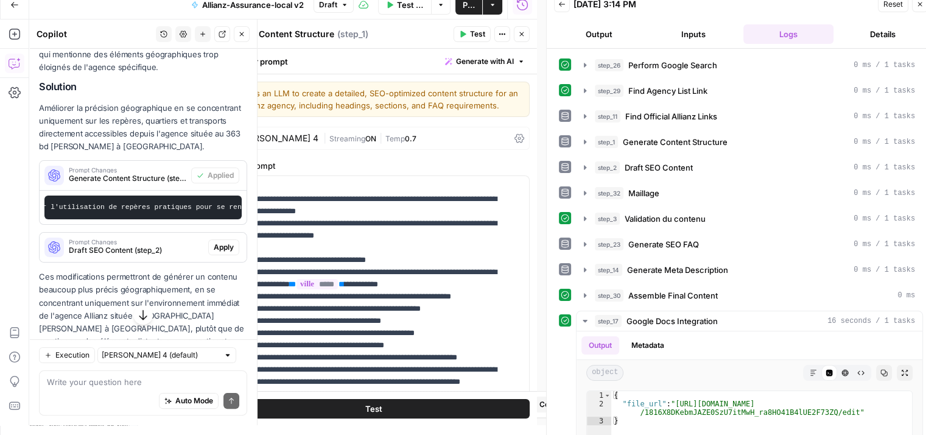
click at [145, 256] on span "Draft SEO Content (step_2)" at bounding box center [136, 250] width 135 height 11
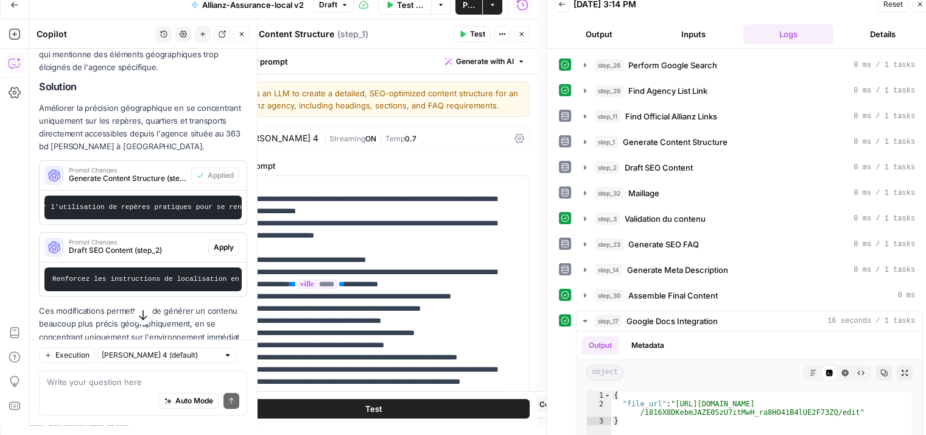
click at [215, 253] on span "Apply" at bounding box center [224, 247] width 20 height 11
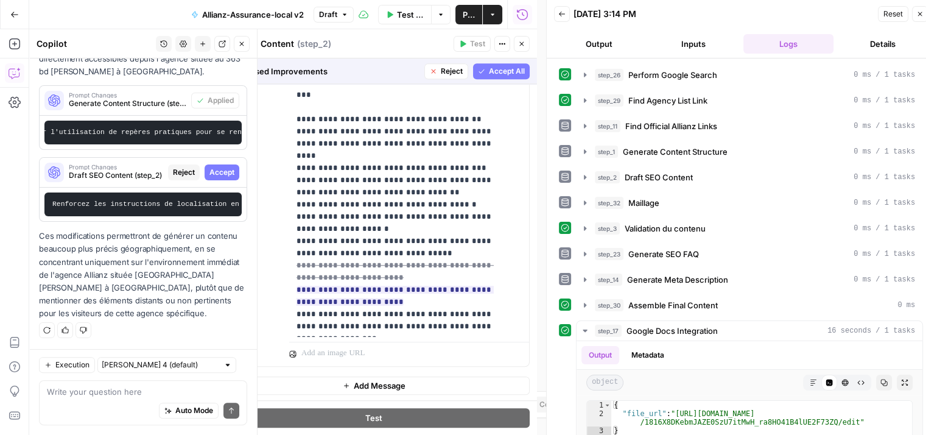
scroll to position [867, 0]
click at [503, 68] on span "Accept All" at bounding box center [507, 71] width 36 height 11
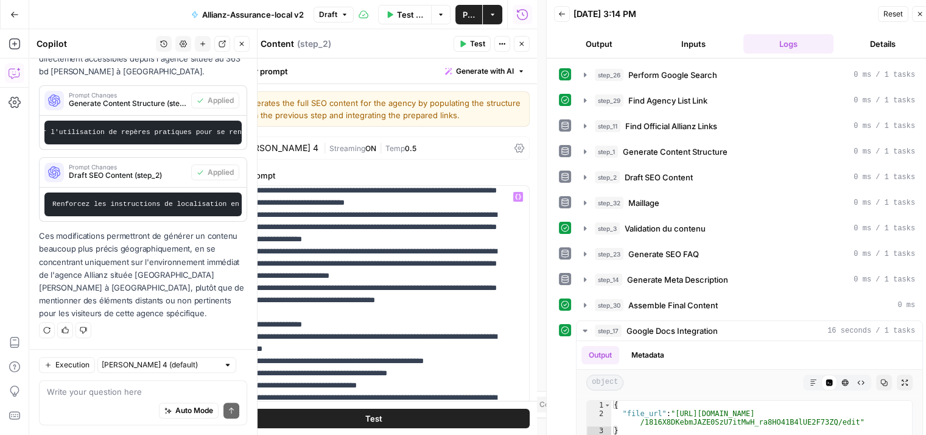
scroll to position [183, 0]
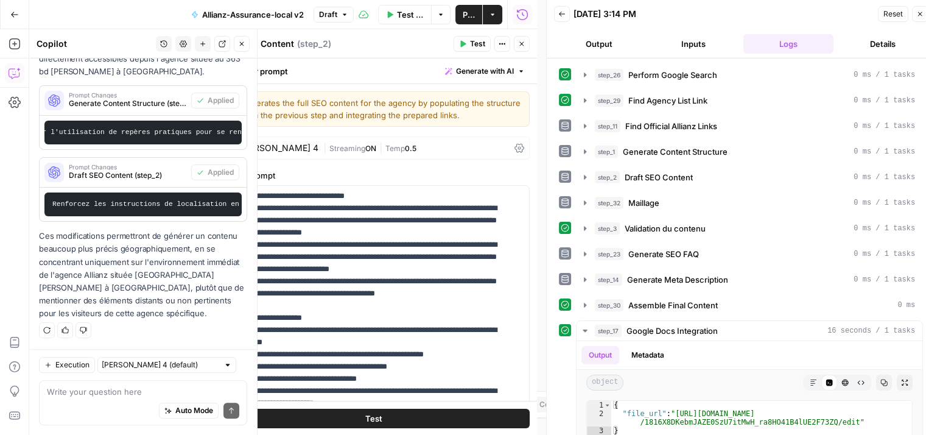
click at [242, 40] on icon "button" at bounding box center [241, 43] width 7 height 7
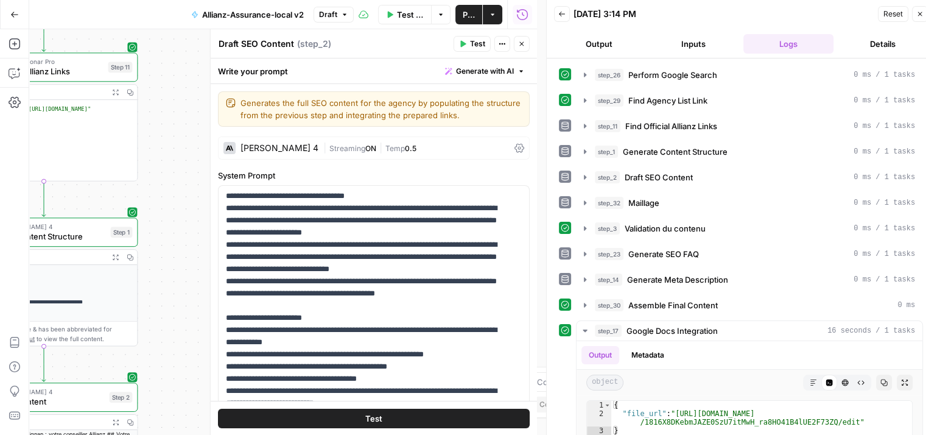
click at [526, 43] on button "Close" at bounding box center [522, 44] width 16 height 16
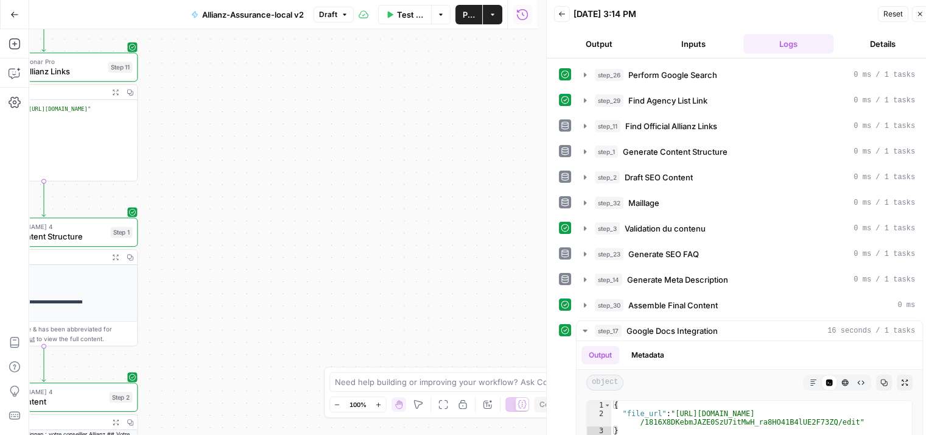
click at [467, 12] on span "Publish" at bounding box center [469, 15] width 12 height 12
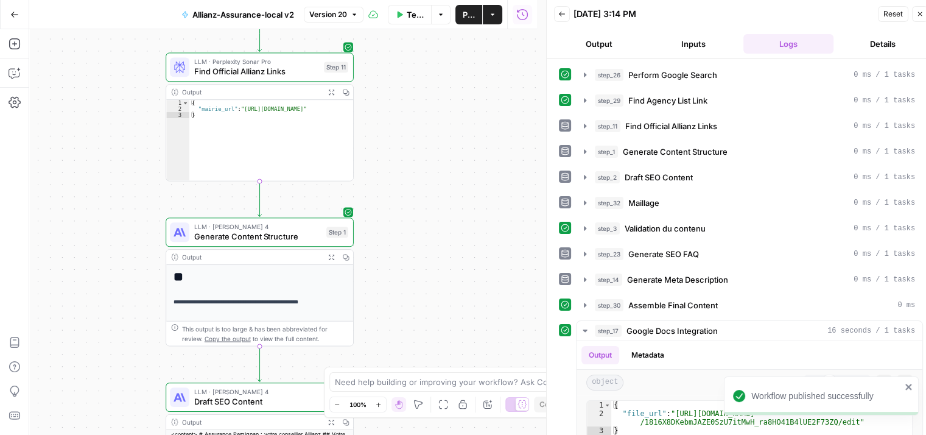
click at [414, 16] on span "Test Workflow" at bounding box center [416, 15] width 18 height 12
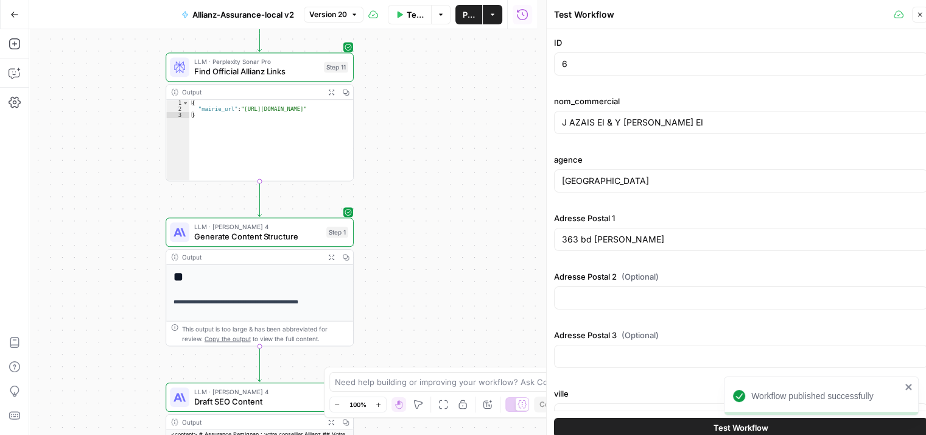
click at [607, 70] on div "6" at bounding box center [741, 63] width 374 height 23
type input "7"
click at [730, 424] on span "Test Workflow" at bounding box center [740, 427] width 55 height 12
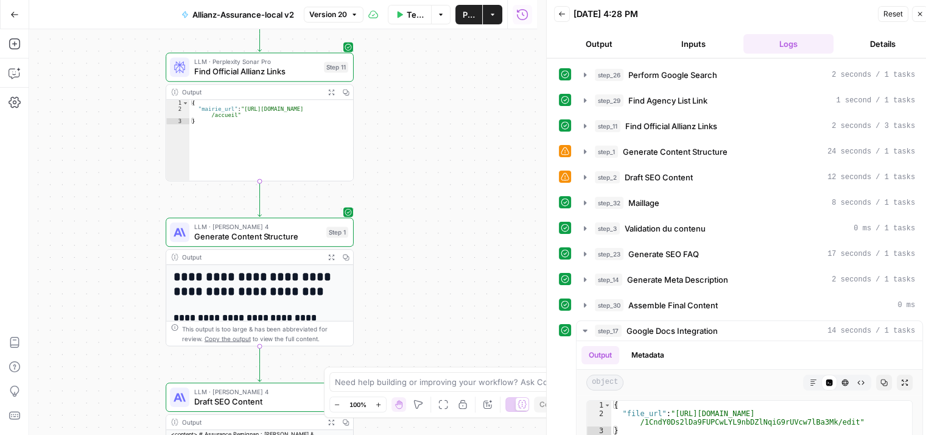
click at [407, 18] on span "Test Workflow" at bounding box center [416, 15] width 18 height 12
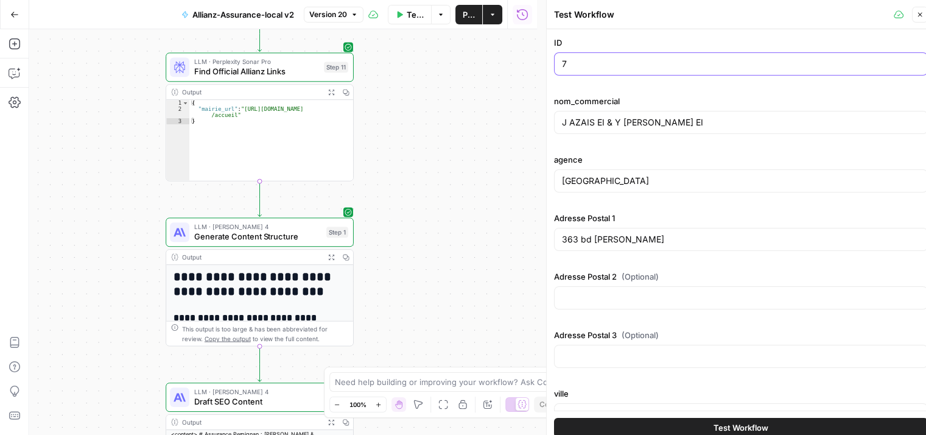
click at [581, 61] on input "7" at bounding box center [741, 64] width 358 height 12
type input "8"
click at [682, 126] on input "J AZAIS EI & Y [PERSON_NAME] EI" at bounding box center [741, 122] width 358 height 12
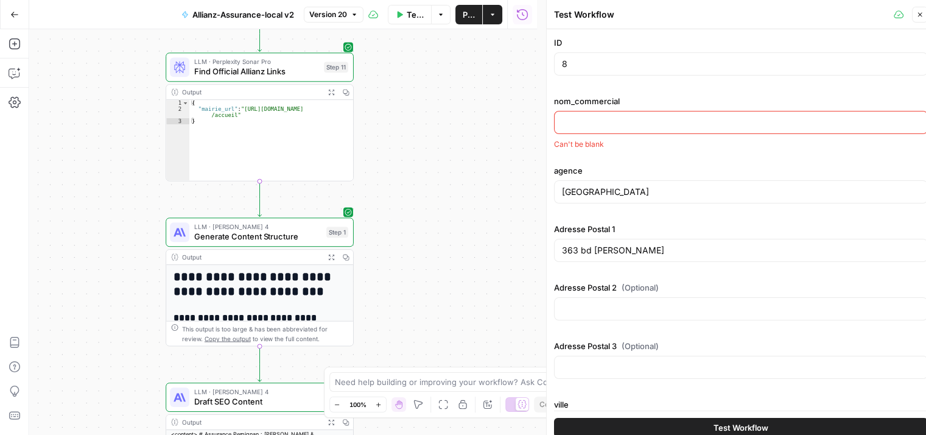
paste input "STANISLAS DURAND EIRL"
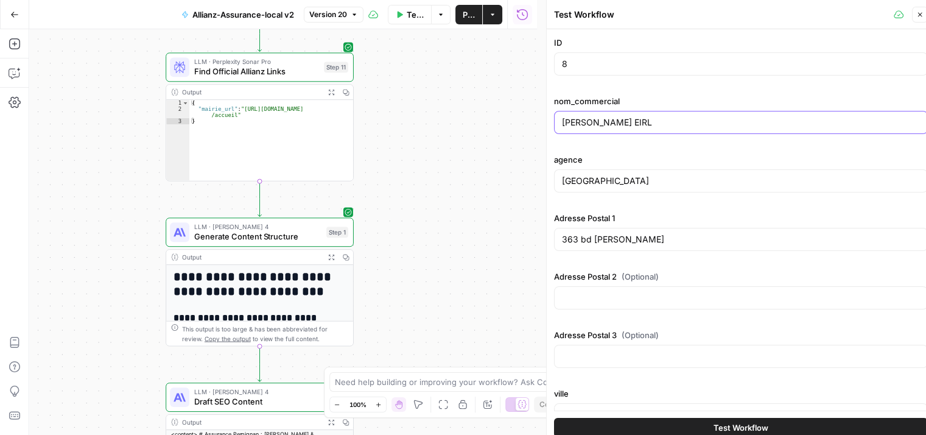
type input "STANISLAS DURAND EIRL"
click at [616, 186] on input "[GEOGRAPHIC_DATA]" at bounding box center [741, 181] width 358 height 12
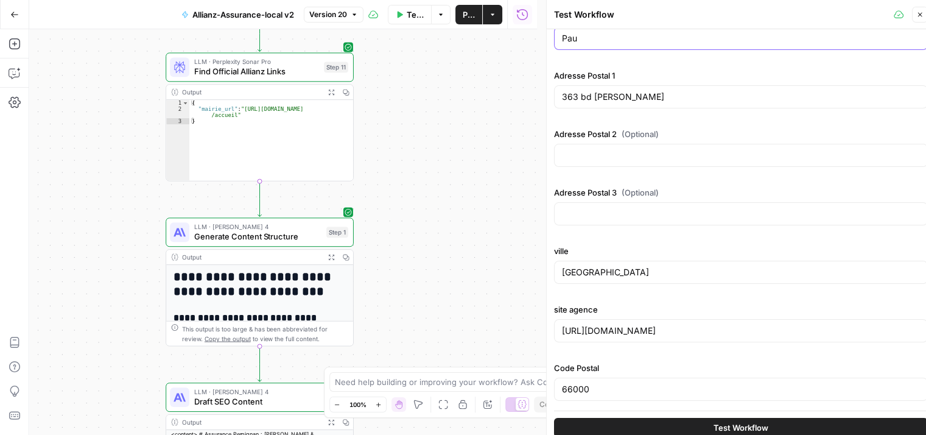
type input "Pau"
click at [635, 271] on input "[GEOGRAPHIC_DATA]" at bounding box center [741, 272] width 358 height 12
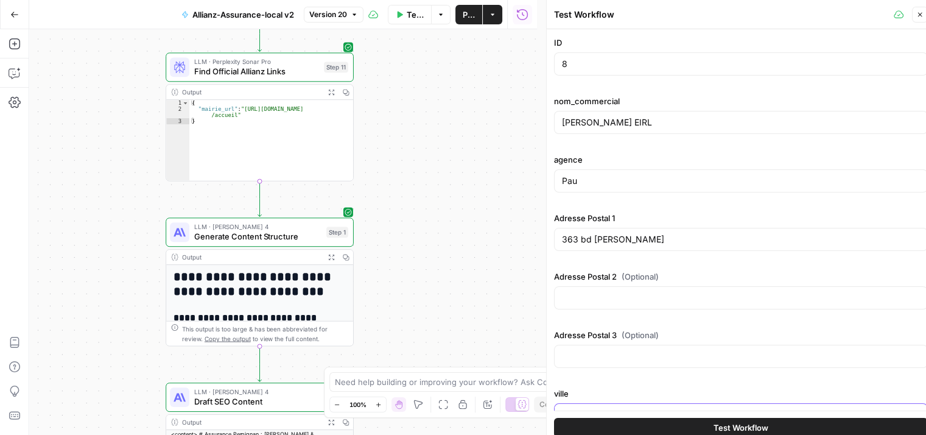
type input "Pau"
click at [653, 237] on input "363 bd [PERSON_NAME]" at bounding box center [741, 239] width 358 height 12
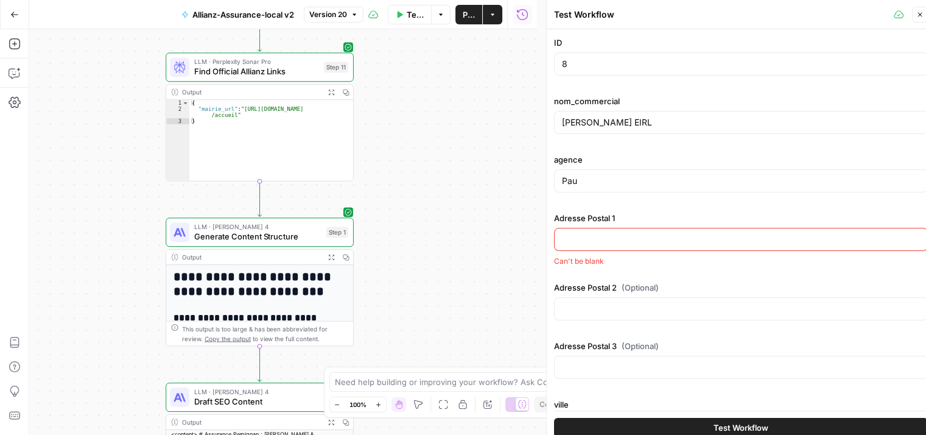
paste input "17 allee lamartine"
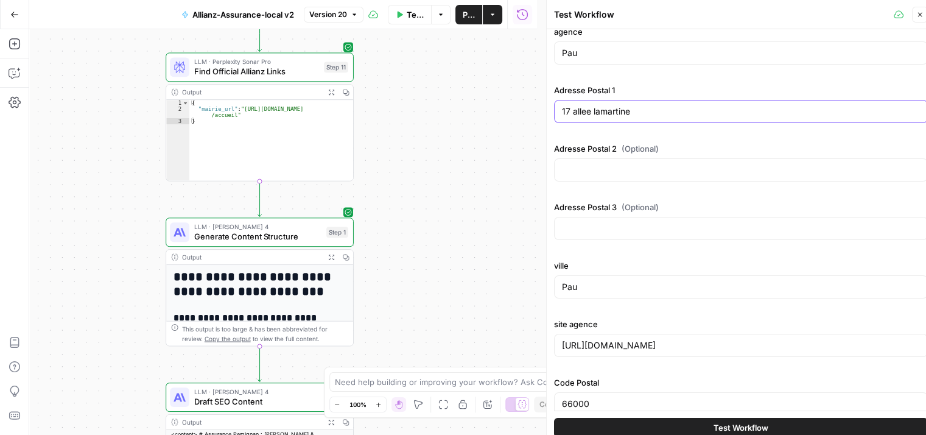
scroll to position [142, 0]
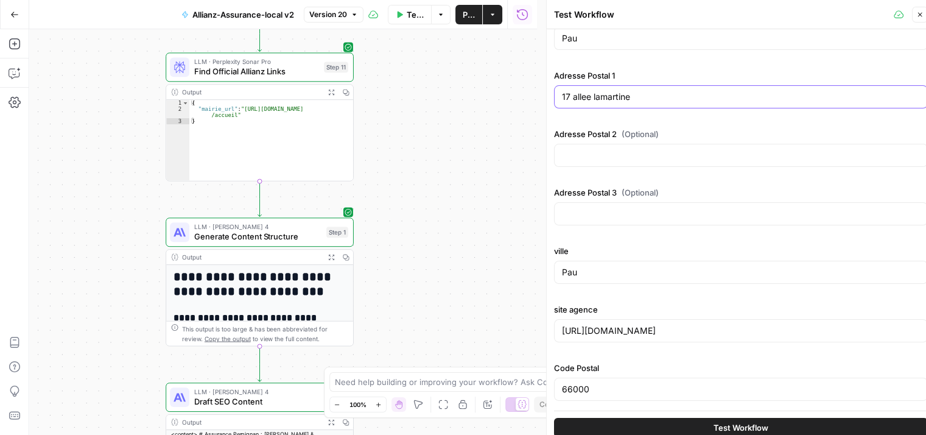
type input "17 allee lamartine"
click at [606, 388] on input "66000" at bounding box center [741, 389] width 358 height 12
paste input "64000"
type input "64000"
click at [633, 327] on input "[URL][DOMAIN_NAME]" at bounding box center [741, 330] width 358 height 12
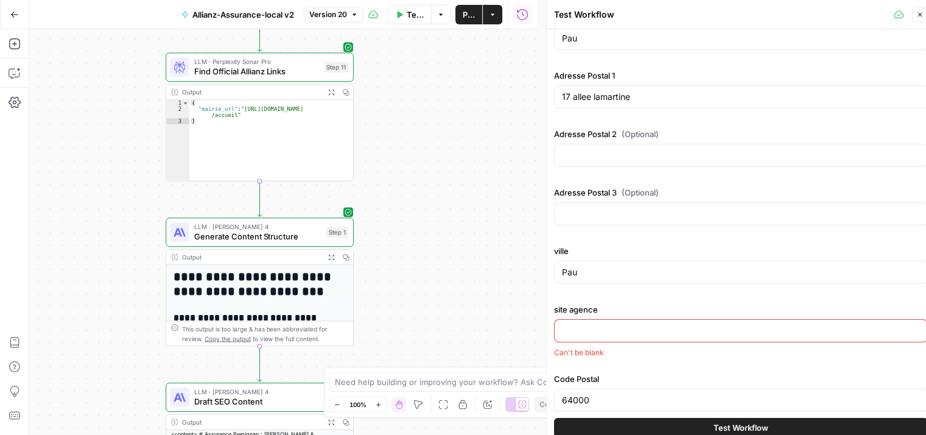
paste input "https://agence.allianz.fr/pau-verdun-64000-H96406"
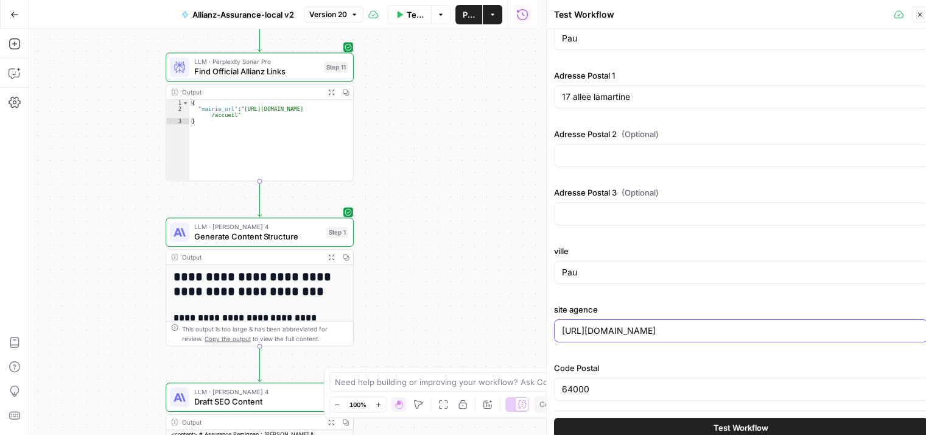
type input "https://agence.allianz.fr/pau-verdun-64000-H96406"
click at [735, 424] on span "Test Workflow" at bounding box center [740, 427] width 55 height 12
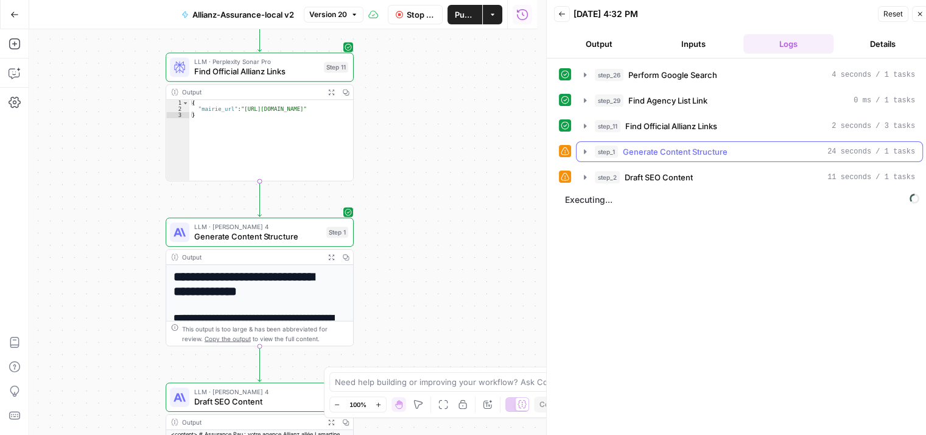
click at [581, 153] on icon "button" at bounding box center [585, 152] width 10 height 10
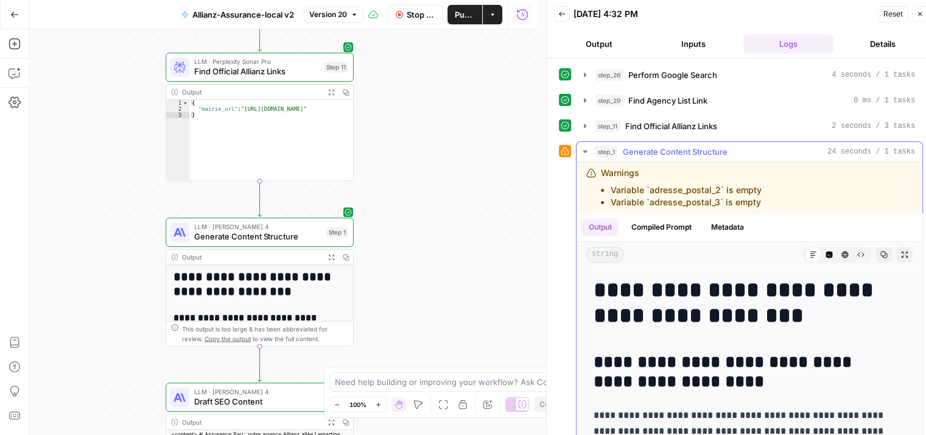
click at [581, 153] on icon "button" at bounding box center [585, 152] width 10 height 10
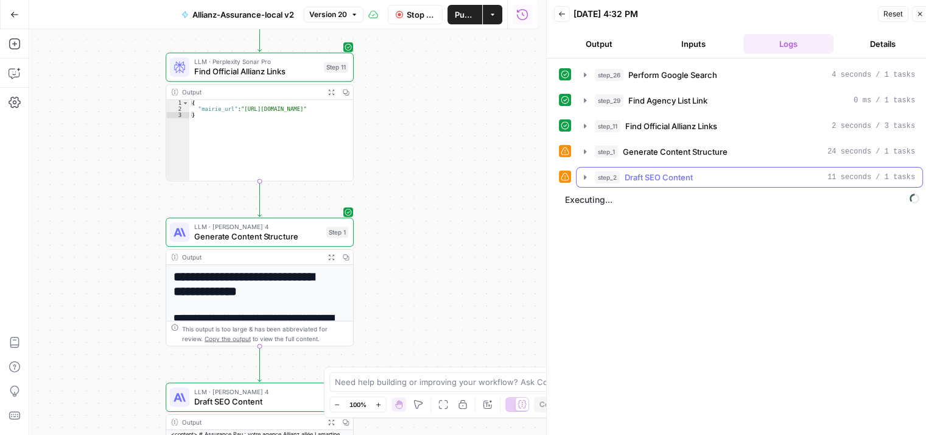
click at [581, 177] on icon "button" at bounding box center [585, 177] width 10 height 10
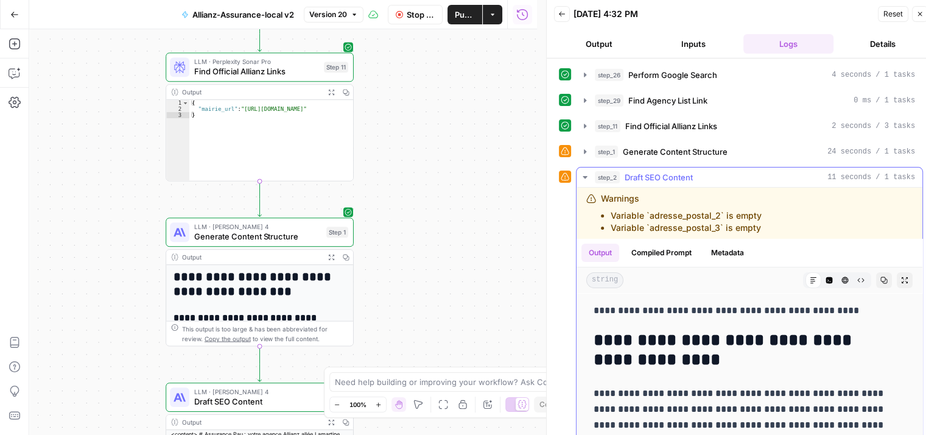
click at [581, 177] on icon "button" at bounding box center [585, 177] width 10 height 10
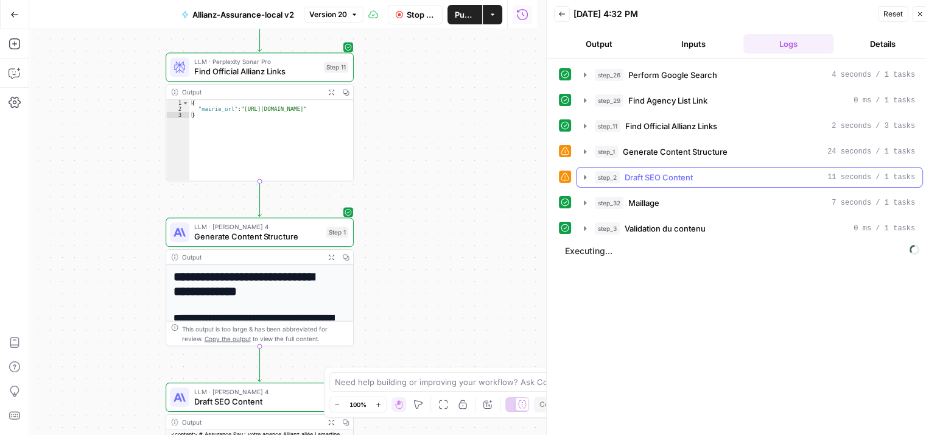
click at [581, 177] on icon "button" at bounding box center [585, 177] width 10 height 10
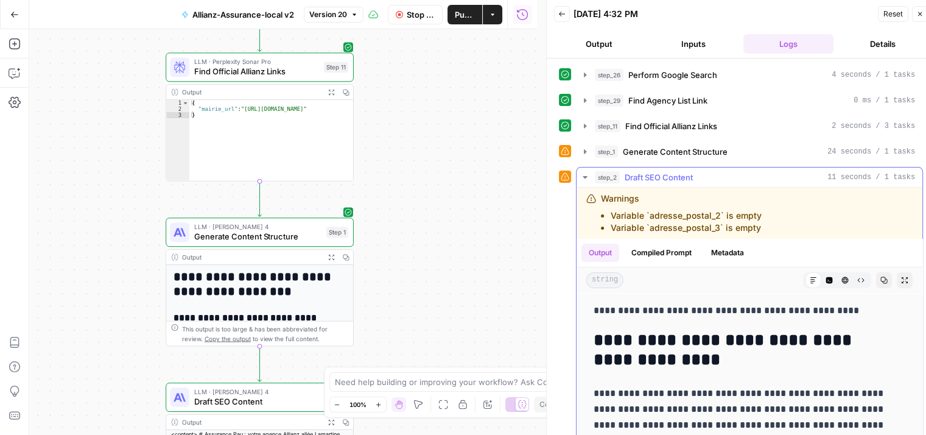
click at [581, 177] on icon "button" at bounding box center [585, 177] width 10 height 10
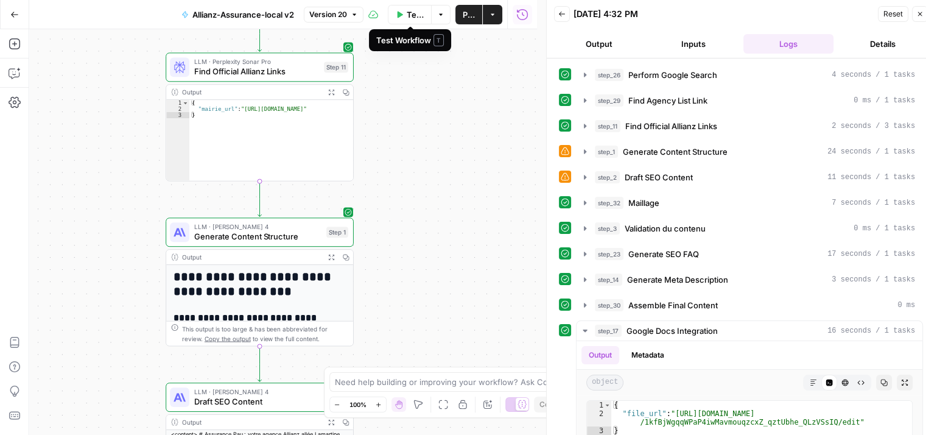
click at [413, 12] on span "Test Workflow" at bounding box center [416, 15] width 18 height 12
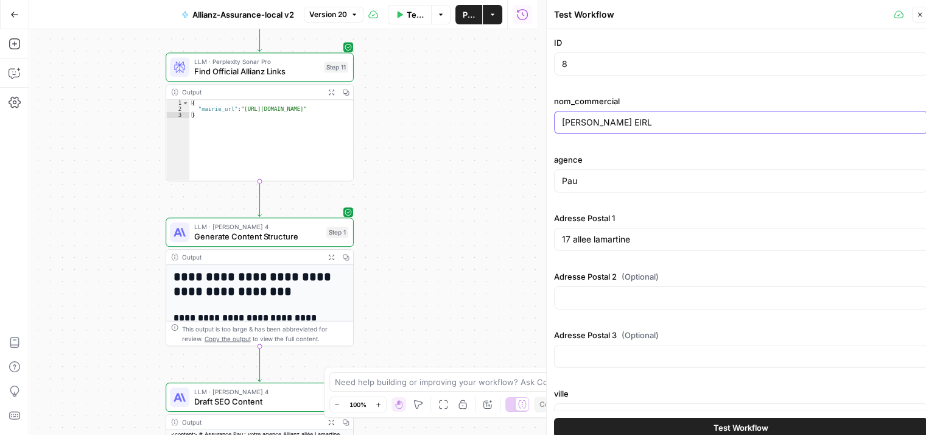
click at [657, 121] on input "STANISLAS DURAND EIRL" at bounding box center [741, 122] width 358 height 12
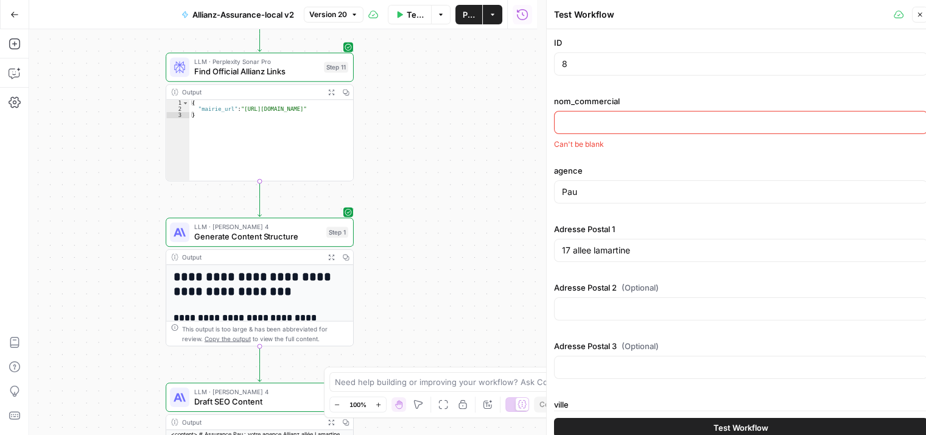
paste input "M VIGEANT JEROME EI"
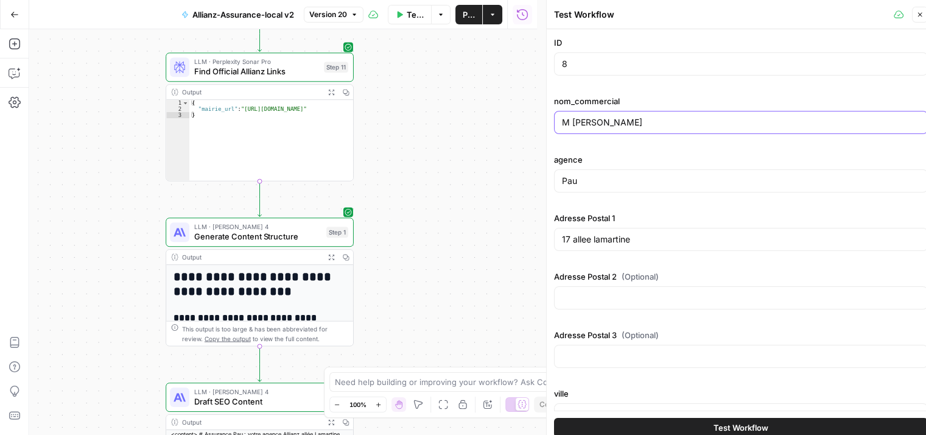
type input "M VIGEANT JEROME EI"
click at [572, 67] on input "8" at bounding box center [741, 64] width 358 height 12
type input "9"
click at [584, 184] on input "Pau" at bounding box center [741, 181] width 358 height 12
paste input "lalinde"
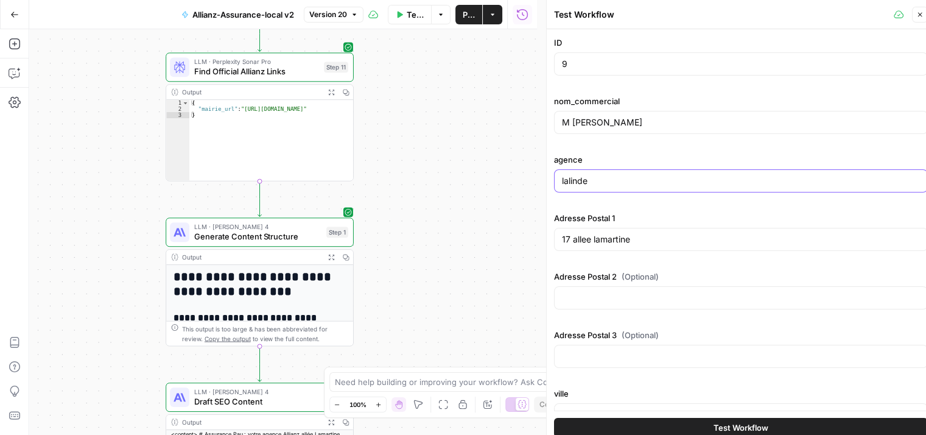
scroll to position [142, 0]
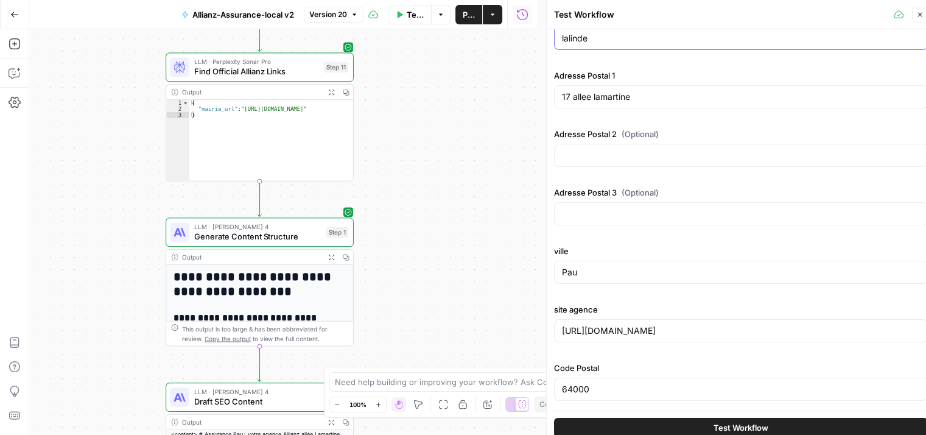
type input "lalinde"
click at [595, 271] on input "Pau" at bounding box center [741, 272] width 358 height 12
paste input "lalinde"
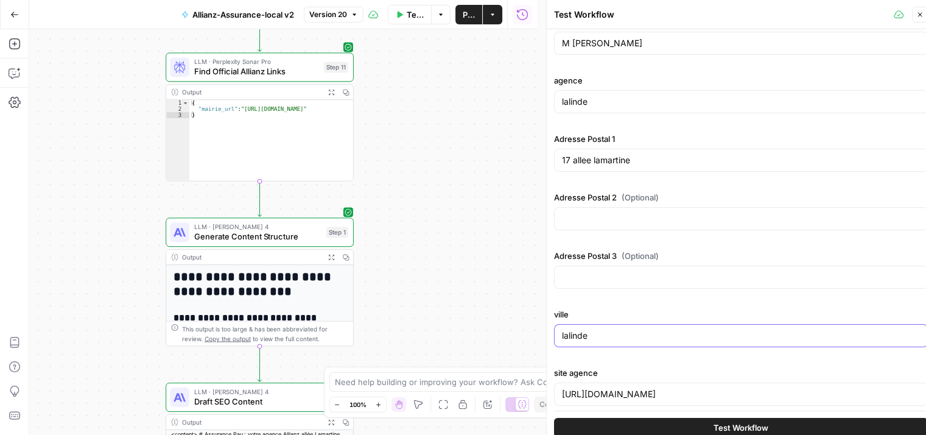
scroll to position [79, 0]
type input "lalinde"
click at [654, 161] on input "17 allee lamartine" at bounding box center [741, 161] width 358 height 12
paste input "3 place du 14 juillet"
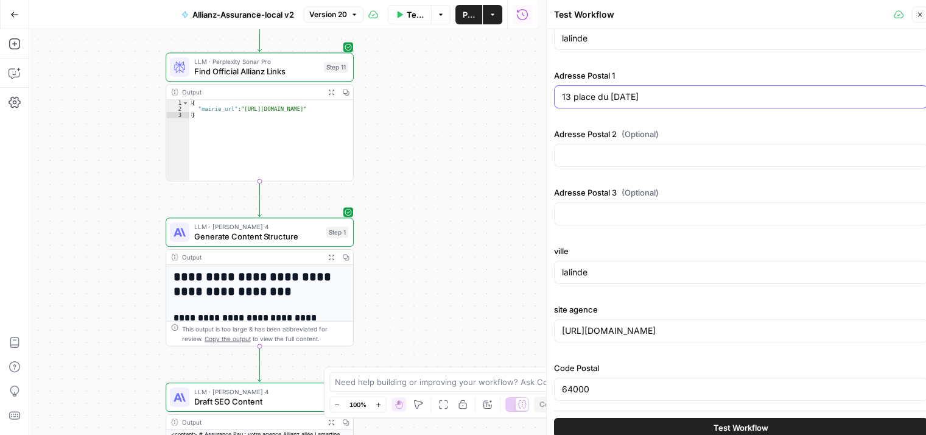
type input "13 place du 14 juillet"
click at [632, 388] on input "64000" at bounding box center [741, 389] width 358 height 12
paste input "2415"
type input "24150"
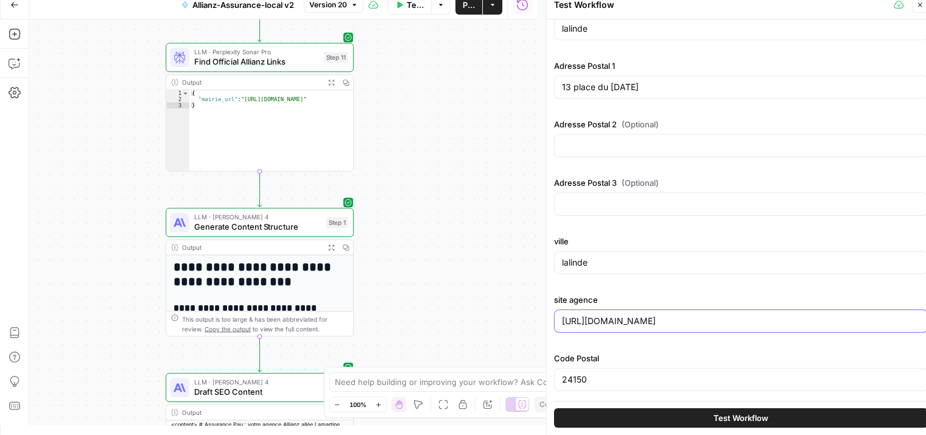
click at [630, 320] on input "https://agence.allianz.fr/pau-verdun-64000-H96406" at bounding box center [741, 321] width 358 height 12
paste input "bergerac-lalinde-24150-H92402"
type input "https://agence.allianz.fr/bergerac-lalinde-24150-H92402"
click at [735, 413] on span "Test Workflow" at bounding box center [740, 417] width 55 height 12
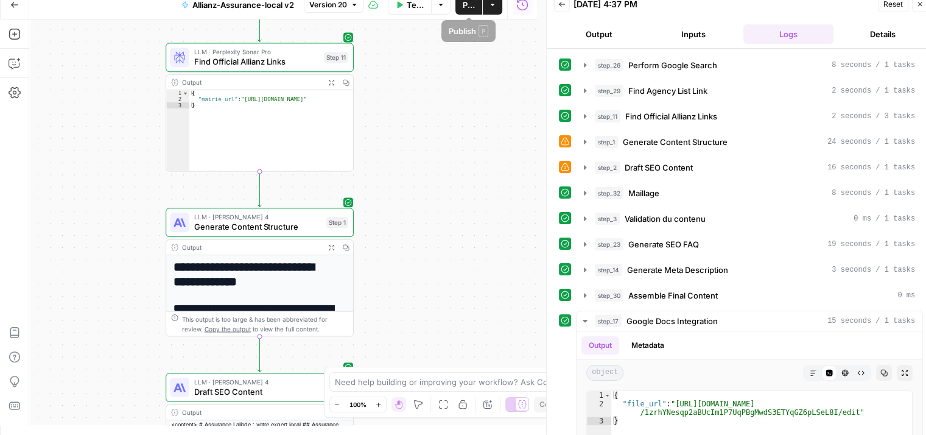
click at [467, 7] on span "Publish" at bounding box center [469, 5] width 12 height 12
click at [467, 10] on span "Publish" at bounding box center [469, 5] width 12 height 12
